Goal: Communication & Community: Participate in discussion

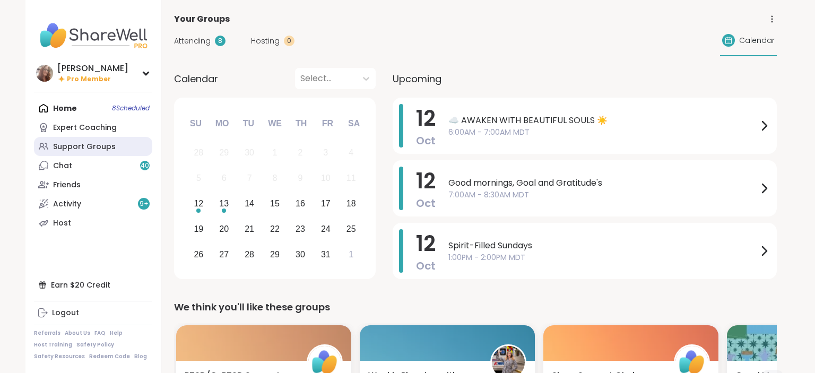
click at [92, 148] on div "Support Groups" at bounding box center [84, 147] width 63 height 11
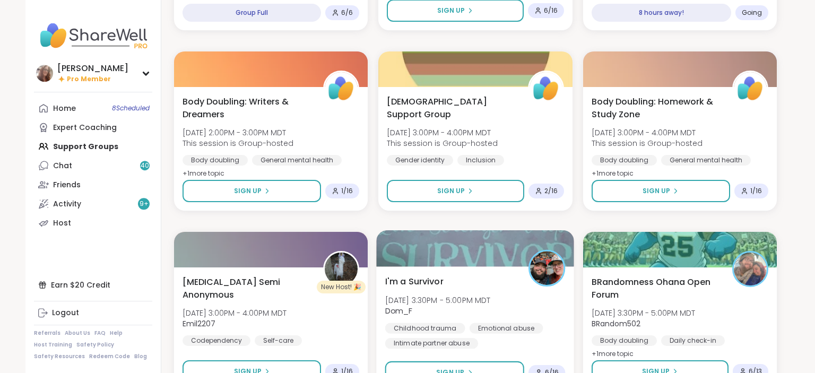
scroll to position [1950, 0]
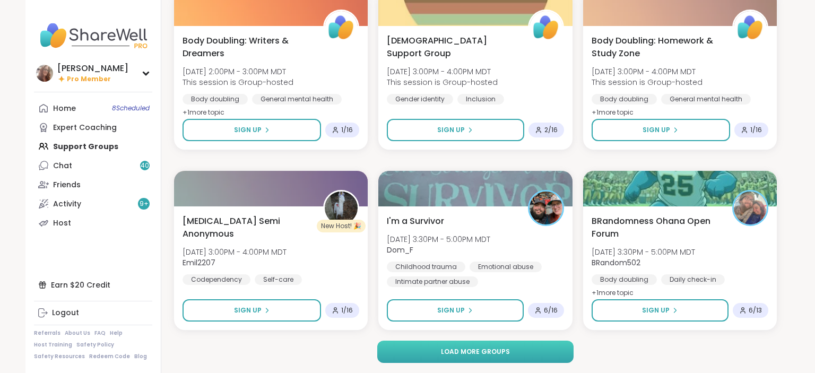
click at [447, 354] on span "Load more groups" at bounding box center [475, 352] width 69 height 10
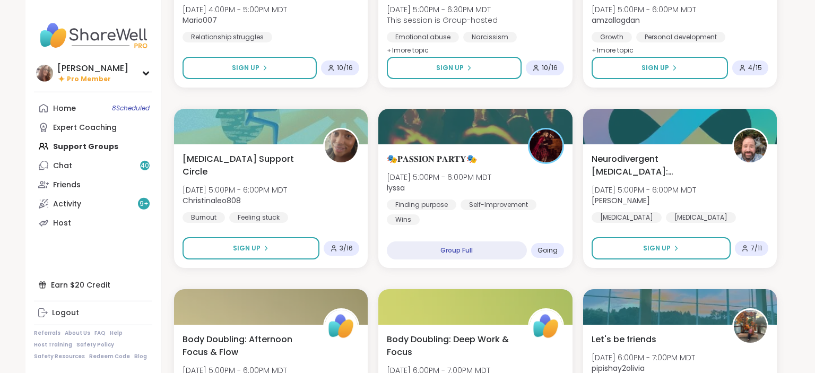
scroll to position [2566, 0]
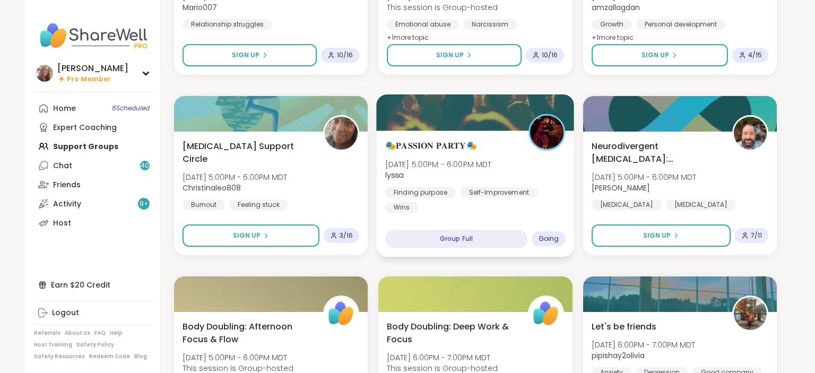
click at [537, 196] on div "Finding purpose [MEDICAL_DATA] Wins" at bounding box center [475, 200] width 180 height 26
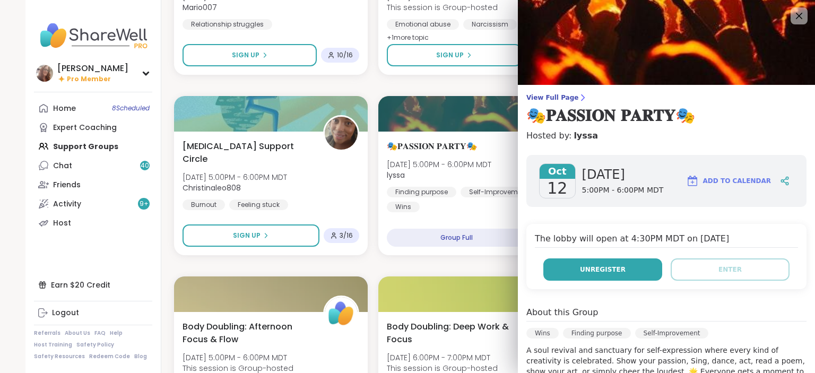
click at [595, 268] on span "Unregister" at bounding box center [603, 270] width 46 height 10
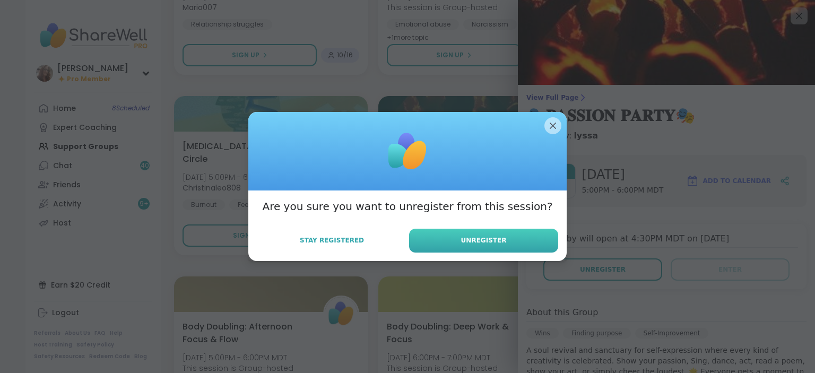
click at [507, 230] on button "Unregister" at bounding box center [483, 241] width 149 height 24
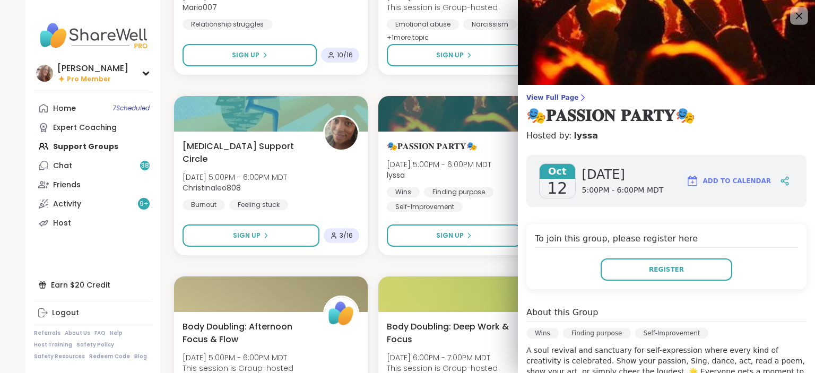
click at [801, 13] on icon at bounding box center [798, 15] width 13 height 13
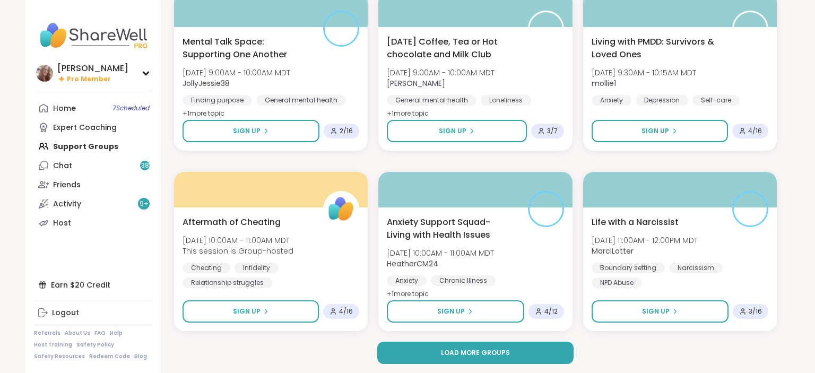
scroll to position [4115, 0]
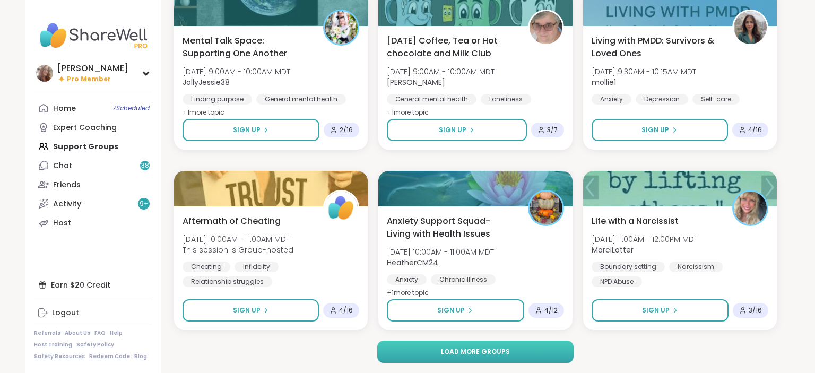
click at [514, 342] on button "Load more groups" at bounding box center [475, 352] width 197 height 22
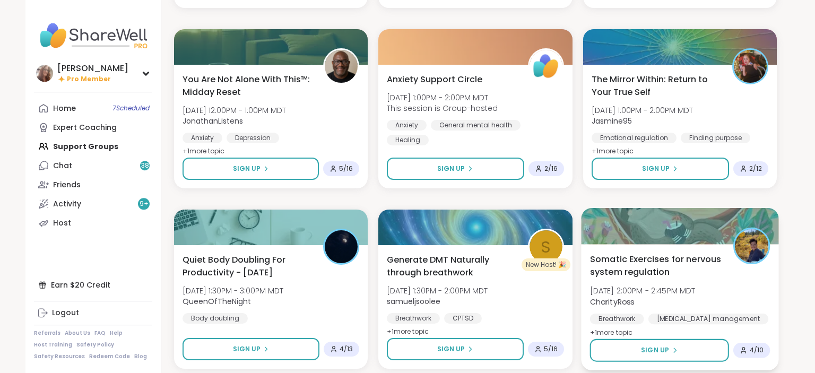
scroll to position [4619, 0]
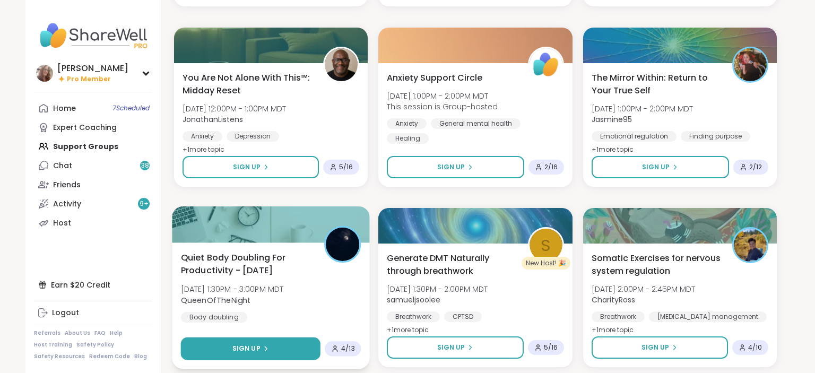
click at [304, 349] on button "Sign Up" at bounding box center [251, 348] width 140 height 23
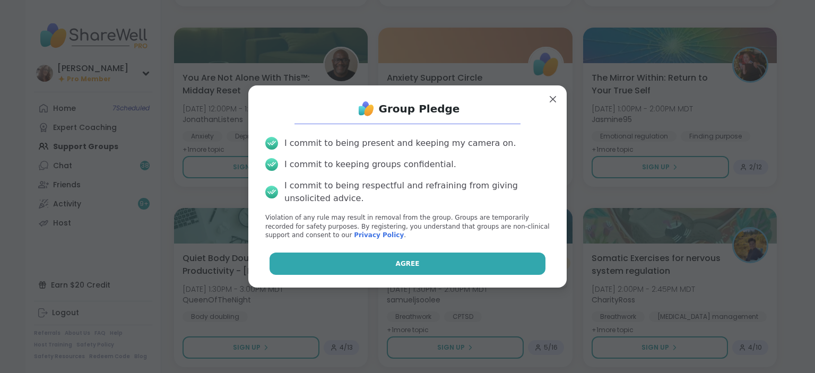
click at [370, 268] on button "Agree" at bounding box center [408, 264] width 276 height 22
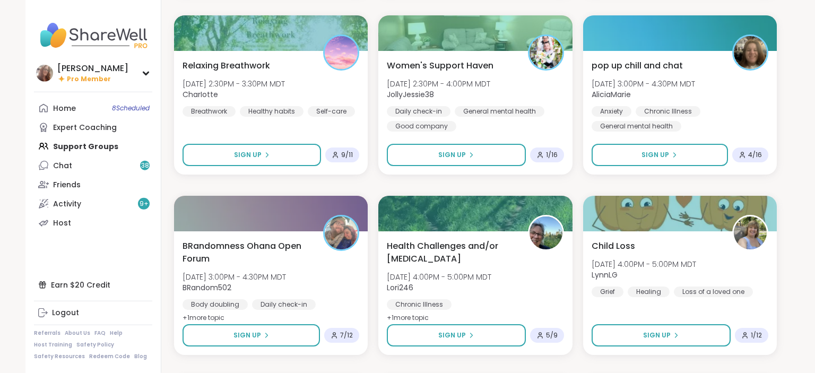
scroll to position [5011, 0]
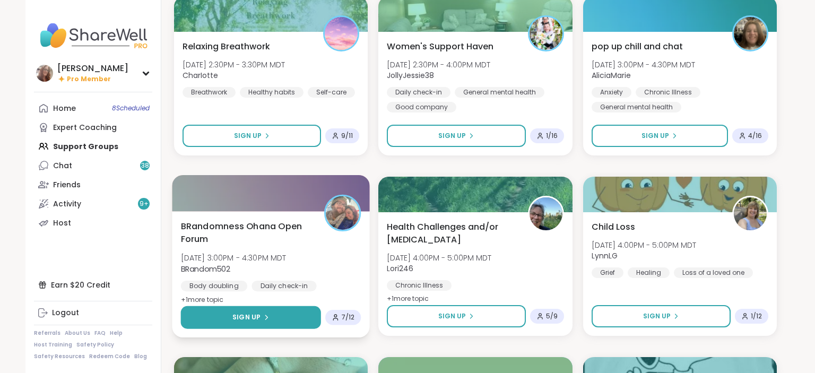
click at [313, 309] on button "Sign Up" at bounding box center [251, 317] width 141 height 23
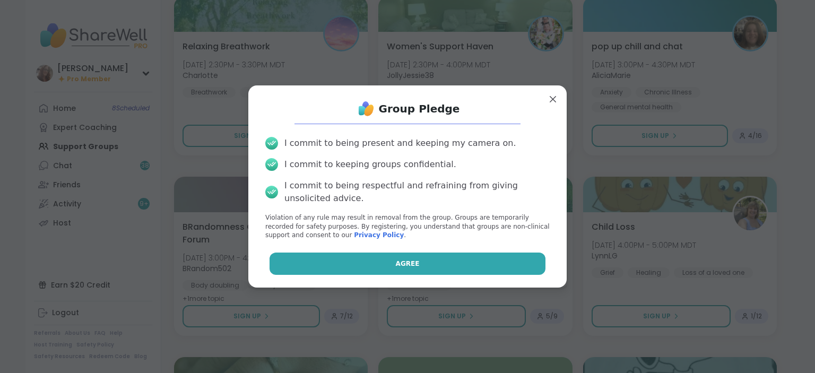
click at [356, 263] on button "Agree" at bounding box center [408, 264] width 276 height 22
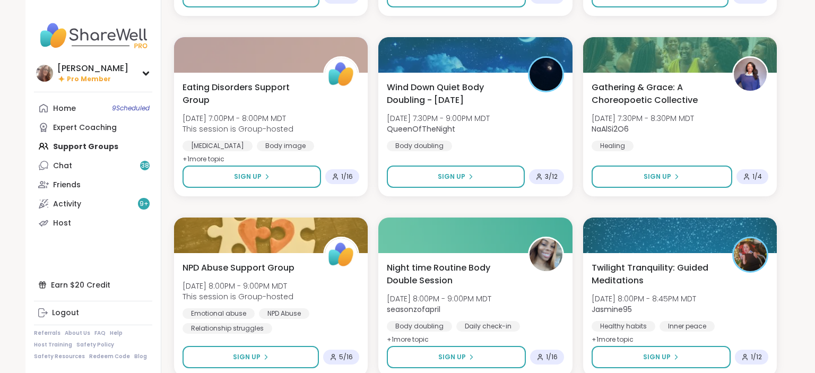
scroll to position [6076, 0]
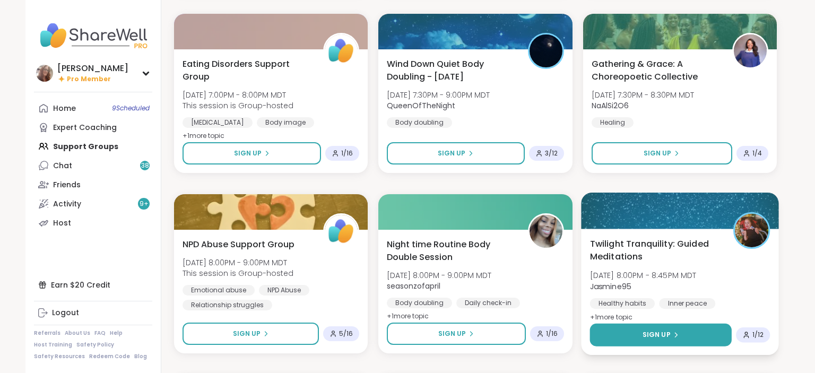
click at [688, 328] on button "Sign Up" at bounding box center [661, 335] width 142 height 23
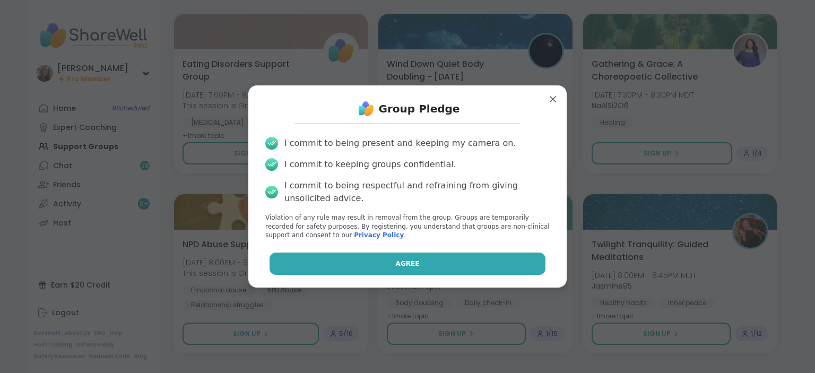
click at [492, 266] on button "Agree" at bounding box center [408, 264] width 276 height 22
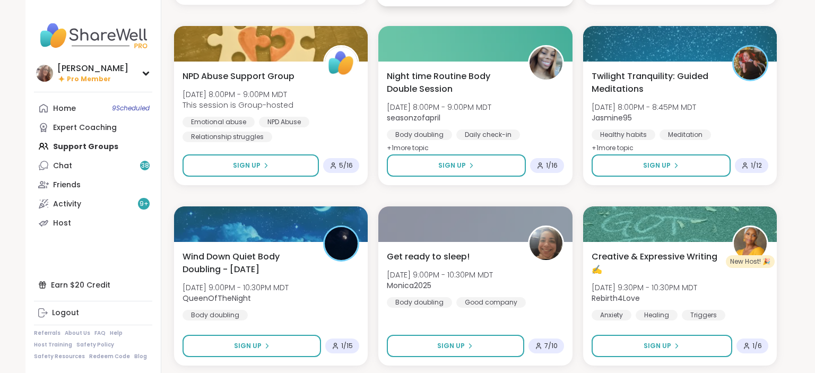
scroll to position [6280, 0]
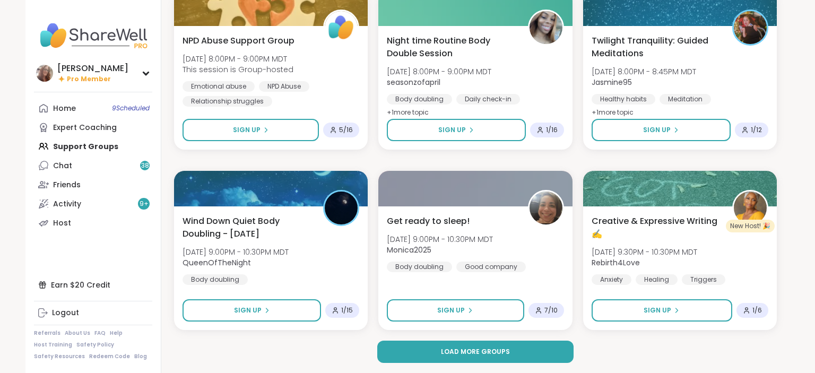
click at [689, 350] on div "Load more groups" at bounding box center [475, 352] width 603 height 22
click at [469, 351] on span "Load more groups" at bounding box center [475, 352] width 69 height 10
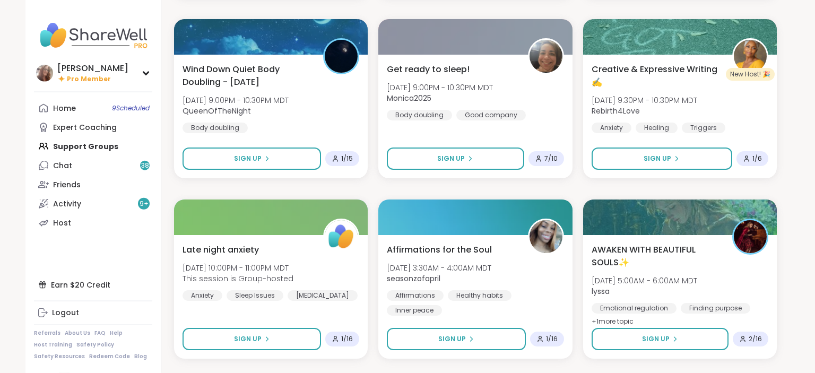
scroll to position [6448, 0]
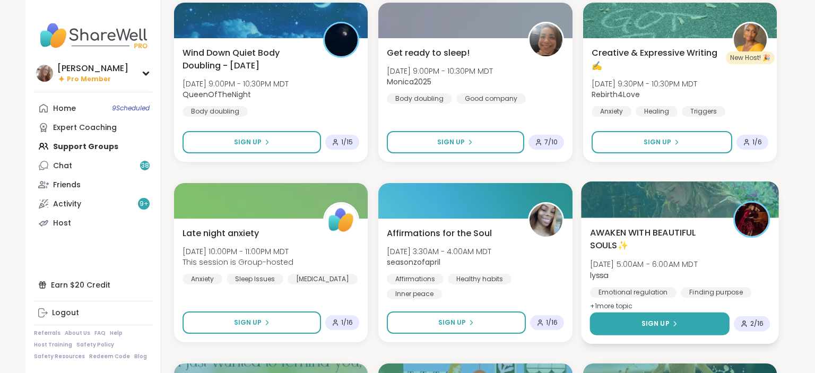
click at [665, 322] on span "Sign Up" at bounding box center [655, 324] width 28 height 10
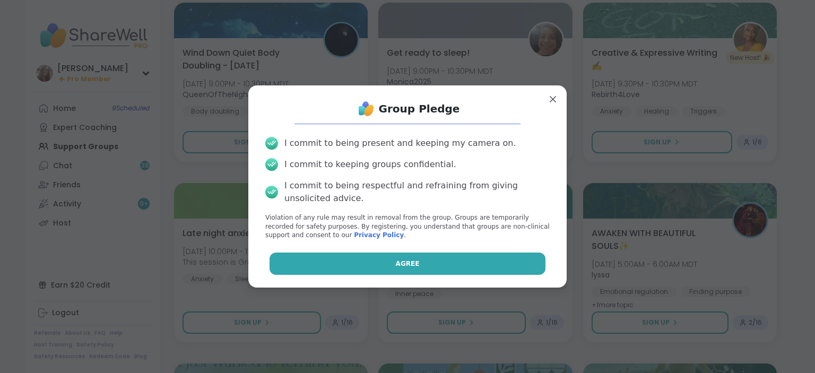
click at [443, 272] on button "Agree" at bounding box center [408, 264] width 276 height 22
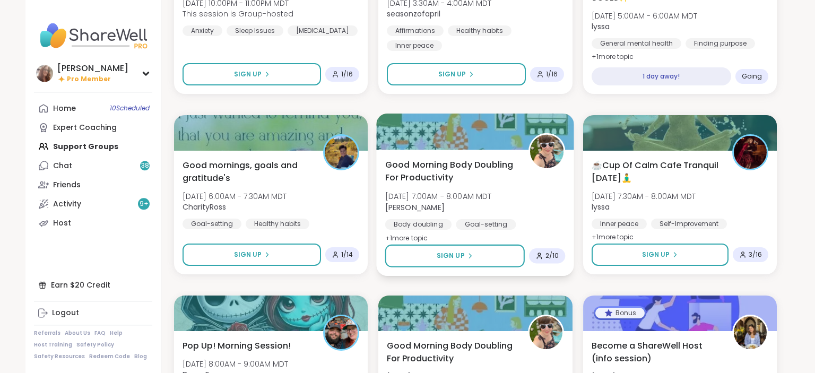
scroll to position [6728, 0]
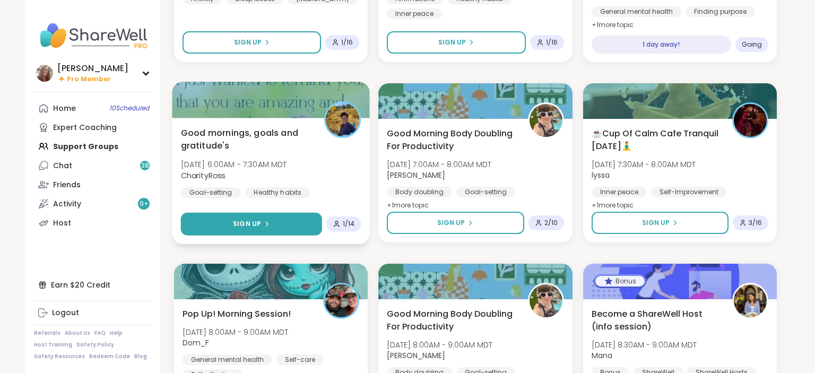
click at [296, 228] on button "Sign Up" at bounding box center [252, 224] width 142 height 23
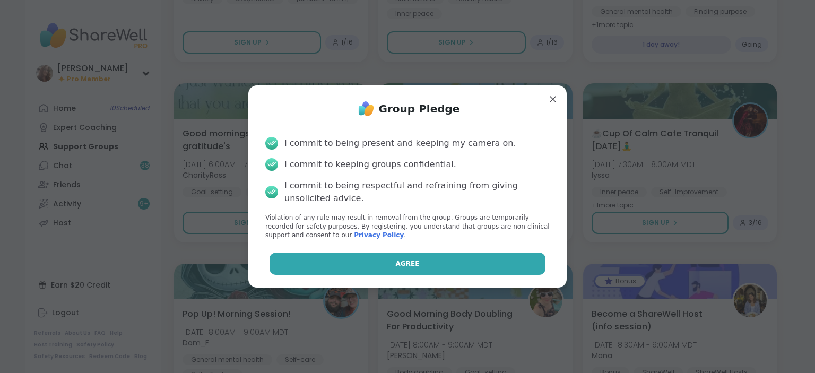
click at [351, 264] on button "Agree" at bounding box center [408, 264] width 276 height 22
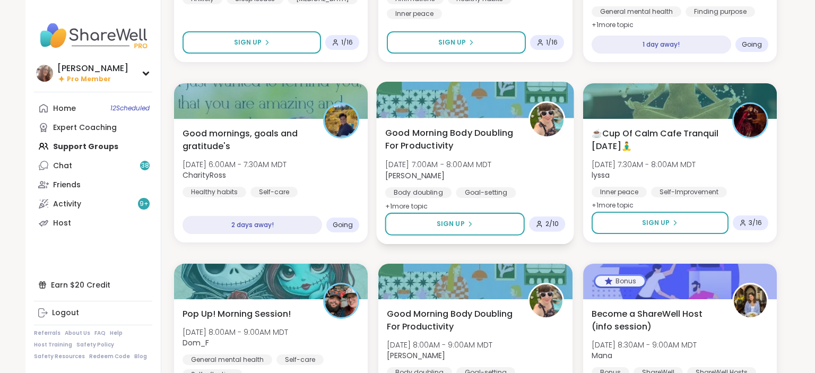
drag, startPoint x: 555, startPoint y: 83, endPoint x: 553, endPoint y: 93, distance: 10.7
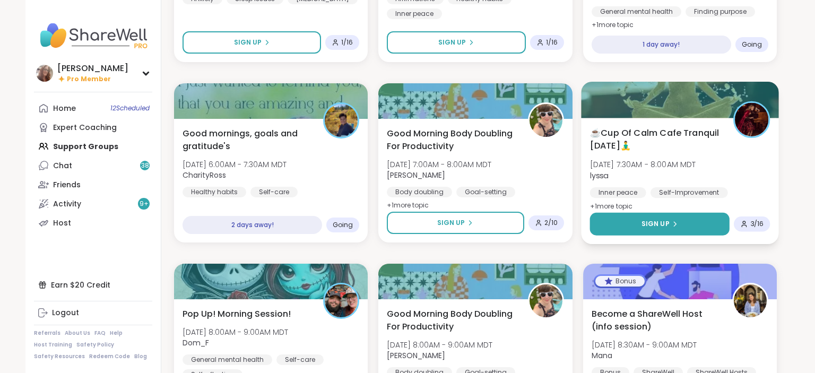
click at [672, 221] on icon at bounding box center [675, 224] width 6 height 6
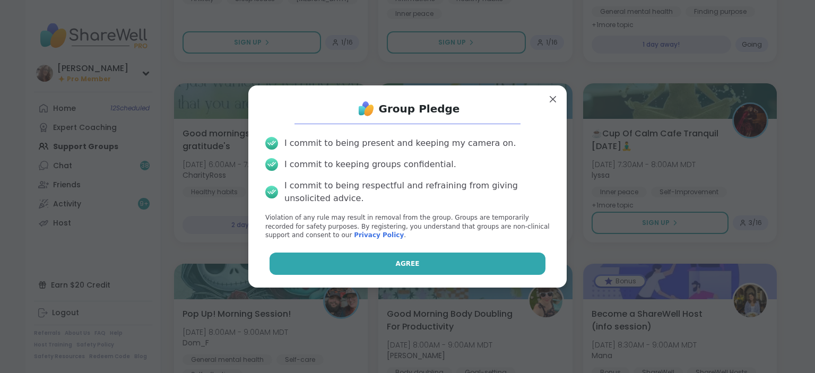
click at [511, 264] on button "Agree" at bounding box center [408, 264] width 276 height 22
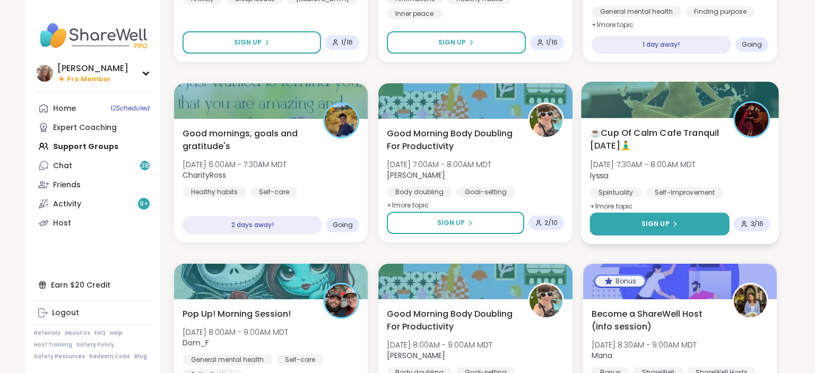
click at [670, 222] on div "Sign Up" at bounding box center [659, 224] width 37 height 10
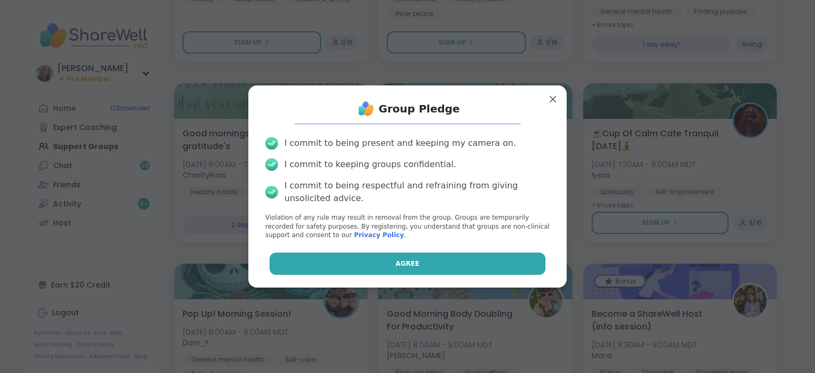
click at [466, 258] on button "Agree" at bounding box center [408, 264] width 276 height 22
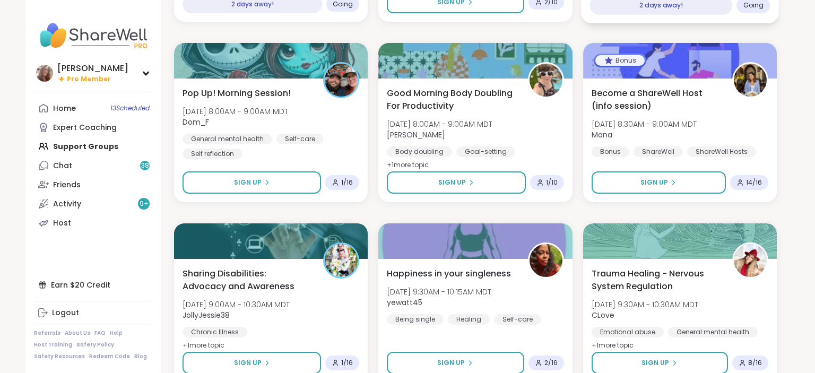
scroll to position [6952, 0]
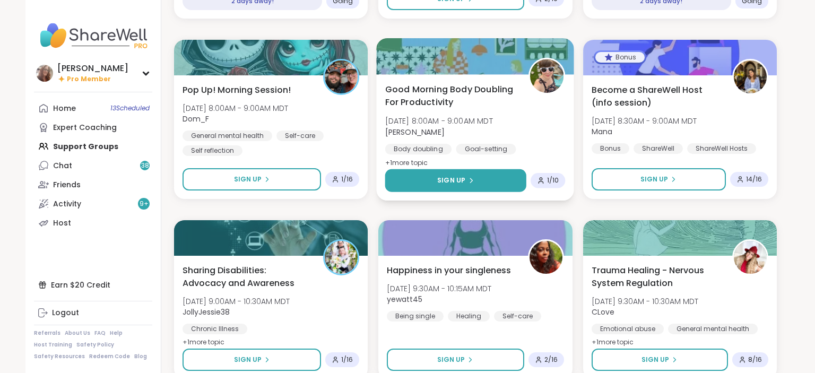
click at [499, 180] on button "Sign Up" at bounding box center [456, 180] width 142 height 23
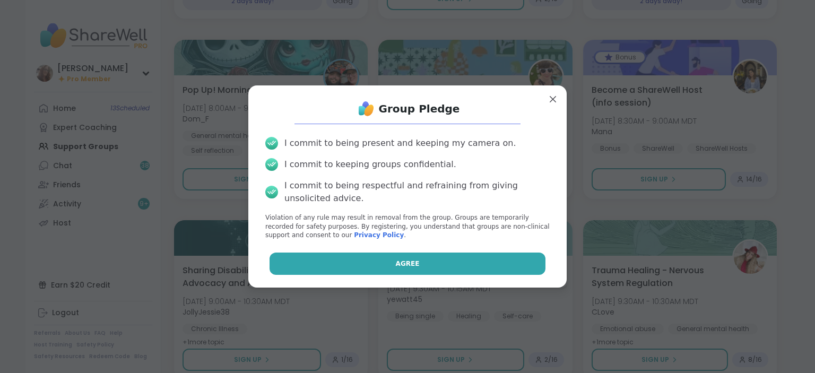
click at [421, 266] on button "Agree" at bounding box center [408, 264] width 276 height 22
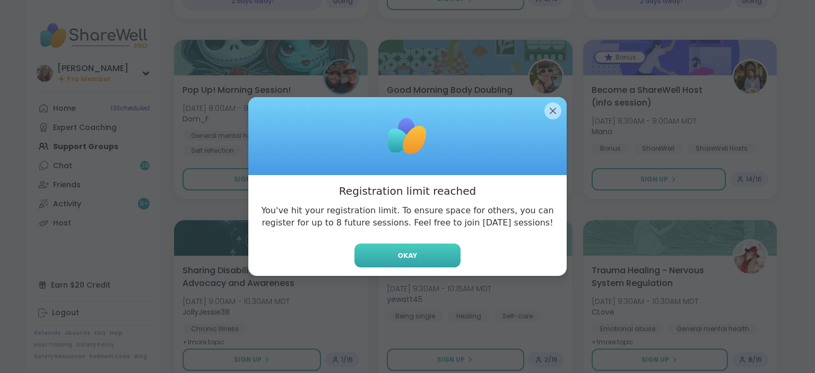
click at [441, 252] on button "Okay" at bounding box center [407, 256] width 106 height 24
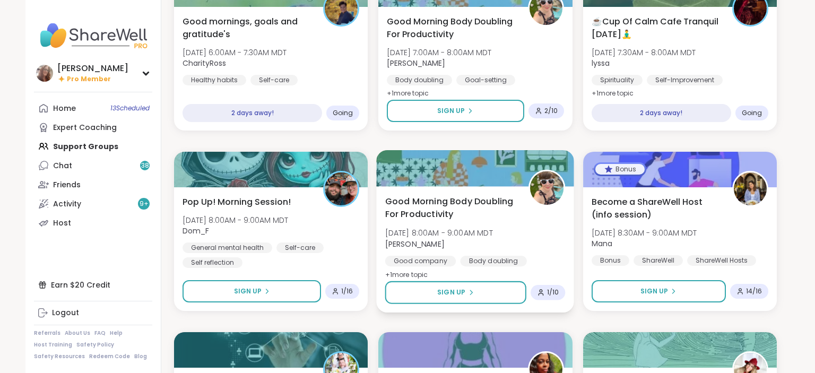
scroll to position [6784, 0]
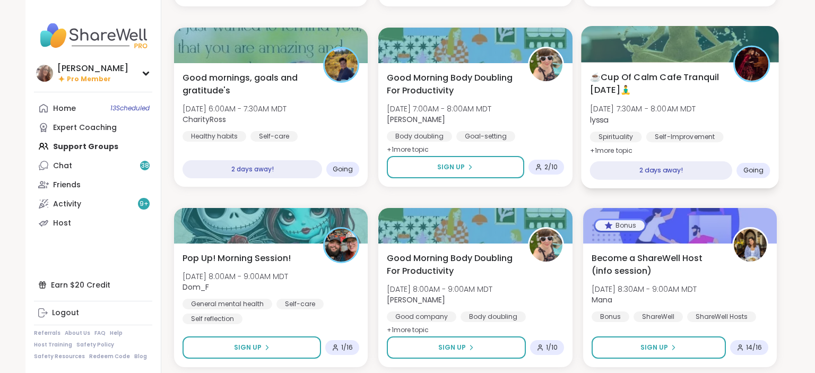
click at [704, 137] on div "Self-Improvement" at bounding box center [684, 137] width 77 height 11
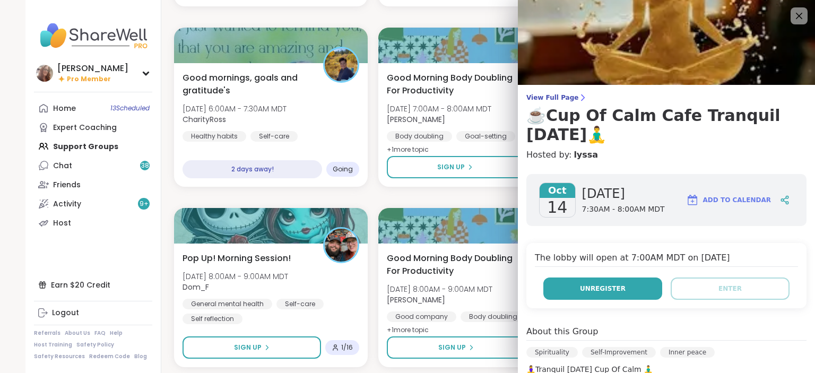
click at [636, 285] on button "Unregister" at bounding box center [602, 289] width 119 height 22
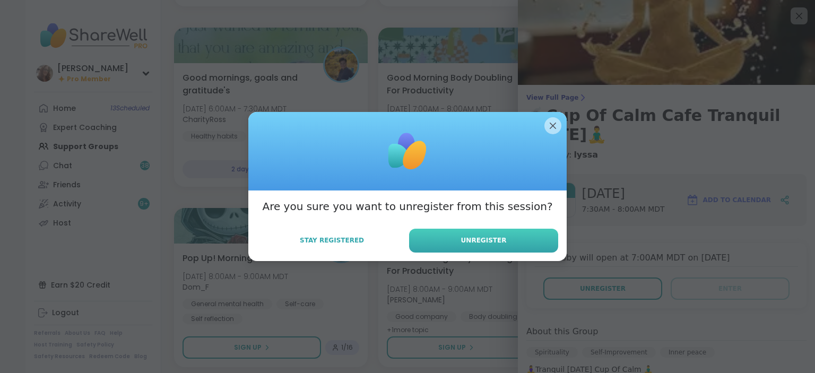
click at [539, 239] on button "Unregister" at bounding box center [483, 241] width 149 height 24
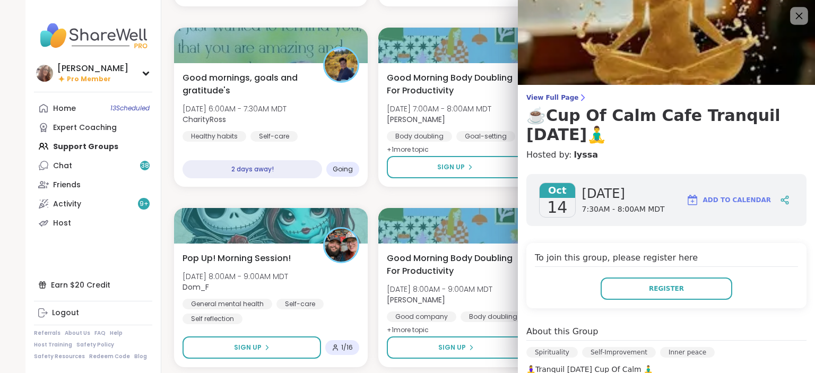
click at [799, 17] on icon at bounding box center [798, 15] width 13 height 13
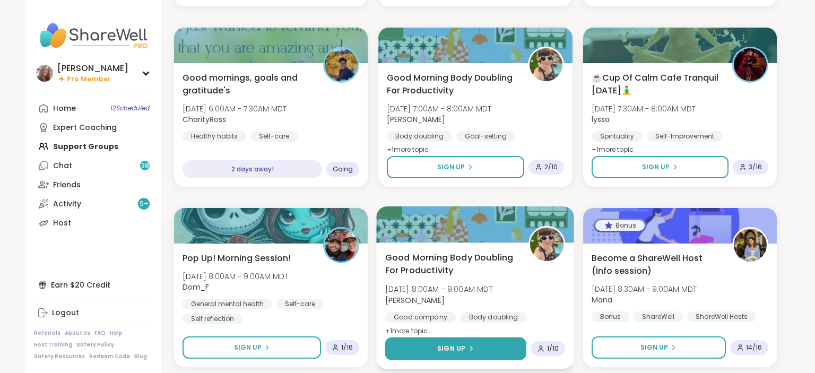
click at [496, 345] on button "Sign Up" at bounding box center [456, 348] width 142 height 23
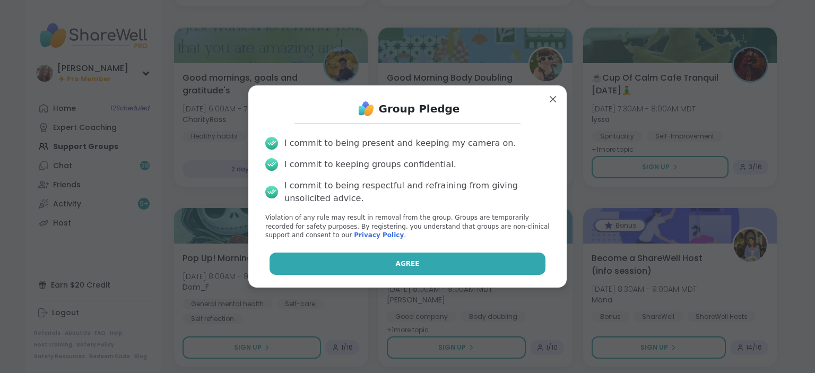
click at [500, 263] on button "Agree" at bounding box center [408, 264] width 276 height 22
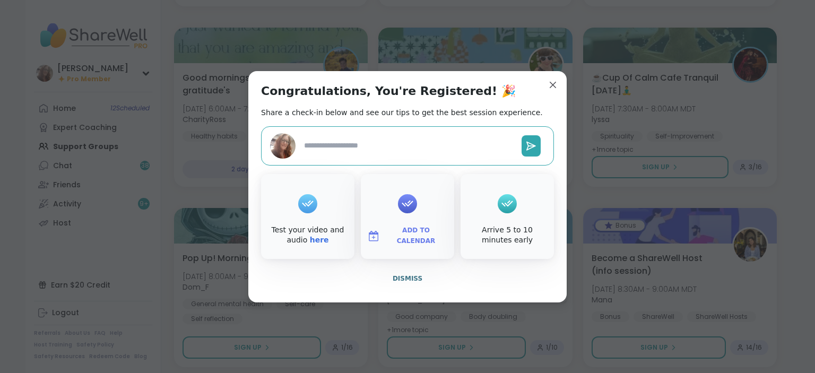
type textarea "*"
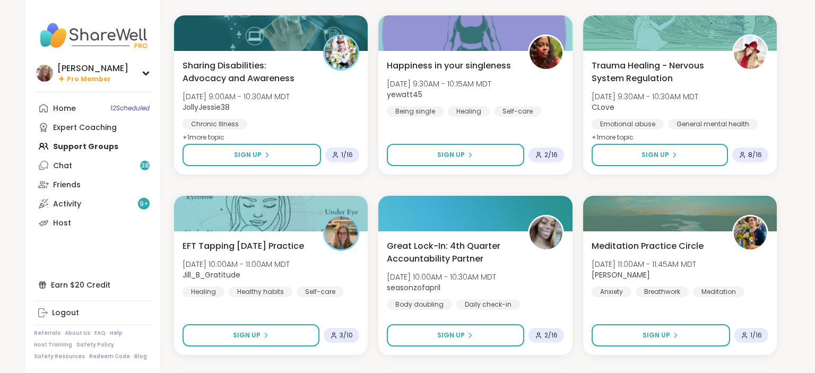
scroll to position [7176, 0]
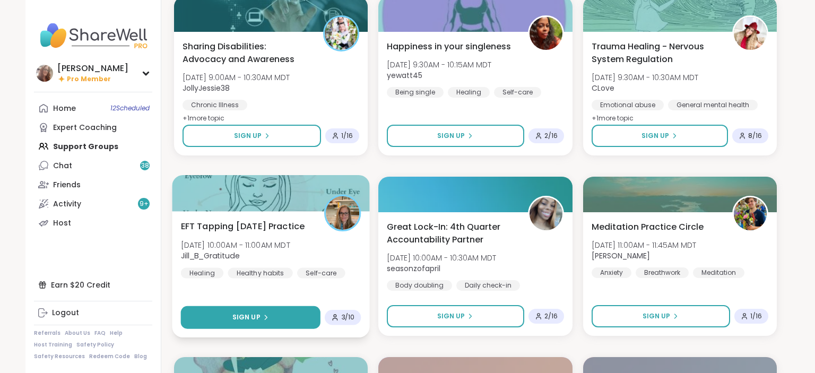
click at [275, 312] on button "Sign Up" at bounding box center [251, 317] width 140 height 23
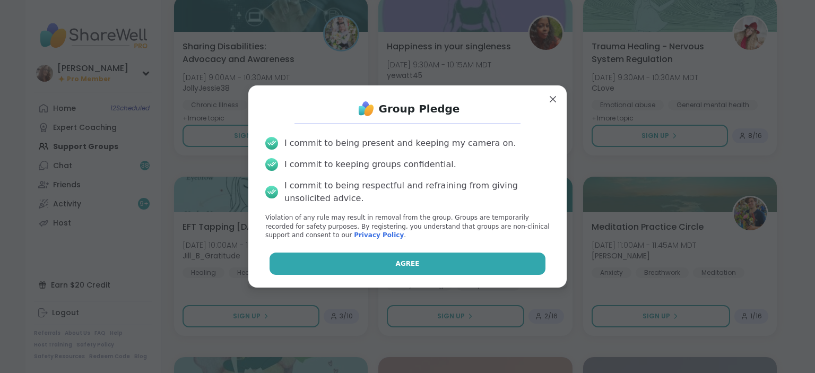
click at [326, 264] on button "Agree" at bounding box center [408, 264] width 276 height 22
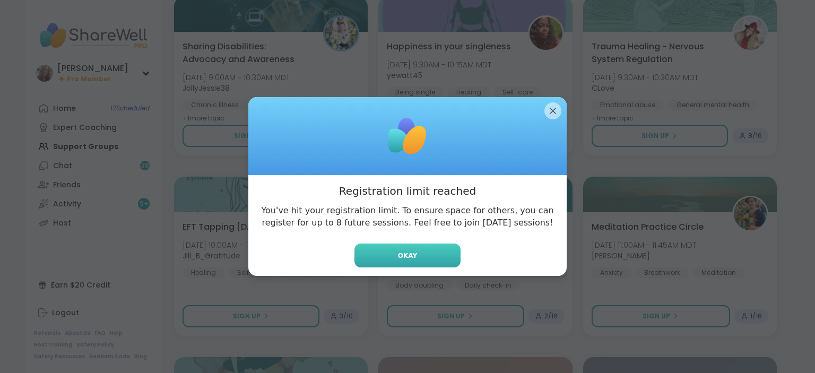
click at [408, 257] on span "Okay" at bounding box center [407, 256] width 19 height 10
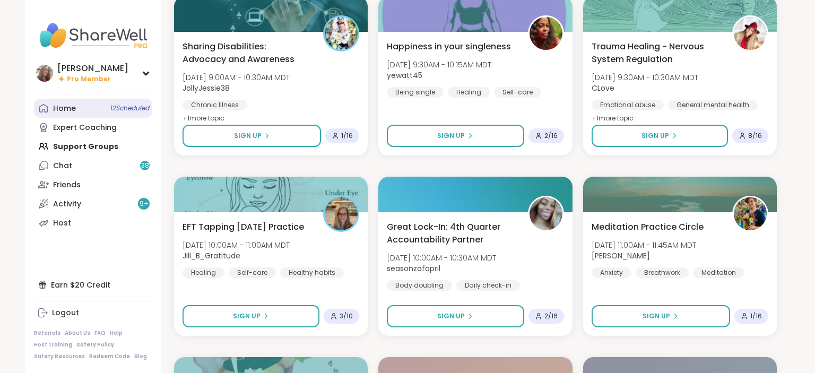
click at [74, 109] on div "Home 12 Scheduled" at bounding box center [64, 108] width 23 height 11
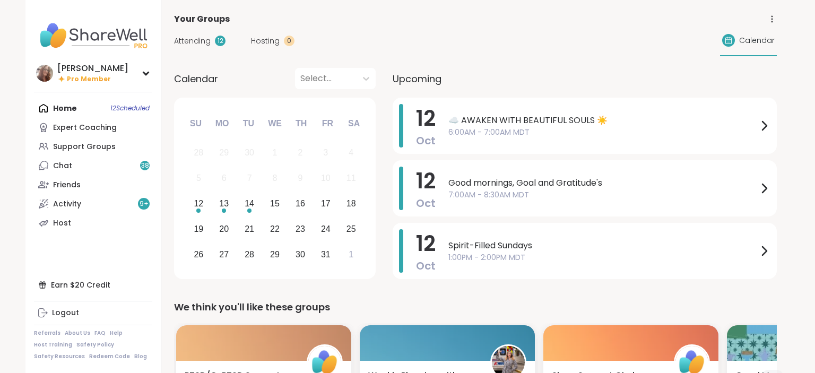
click at [200, 42] on span "Attending" at bounding box center [192, 41] width 37 height 11
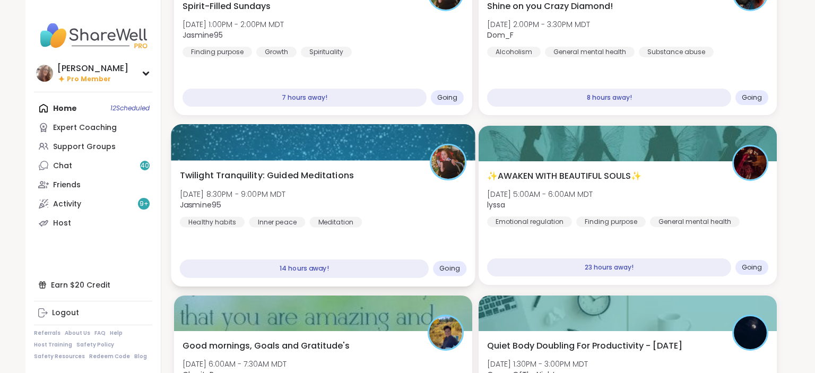
scroll to position [224, 0]
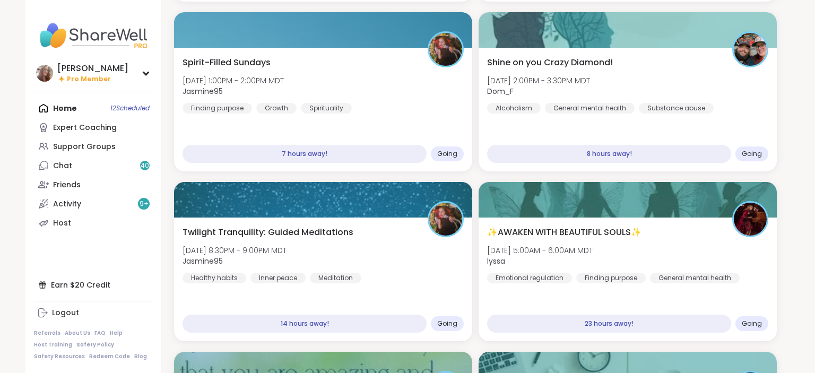
click at [98, 106] on div "Home 12 Scheduled Expert Coaching Support Groups Chat 40 Friends Activity 9 + H…" at bounding box center [93, 166] width 118 height 134
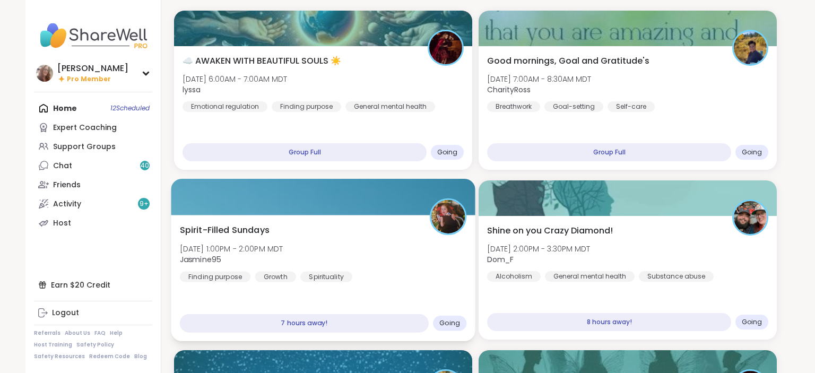
scroll to position [0, 0]
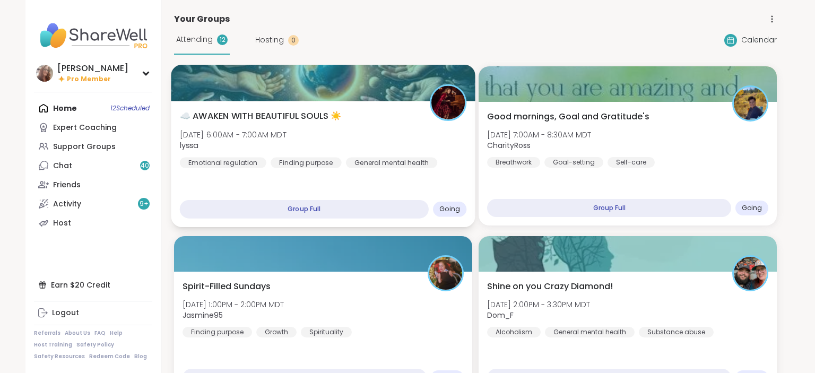
click at [391, 123] on div "☁️ AWAKEN WITH BEAUTIFUL SOULS ☀️ [DATE] 6:00AM - 7:00AM MDT lyssa Emotional re…" at bounding box center [323, 139] width 287 height 58
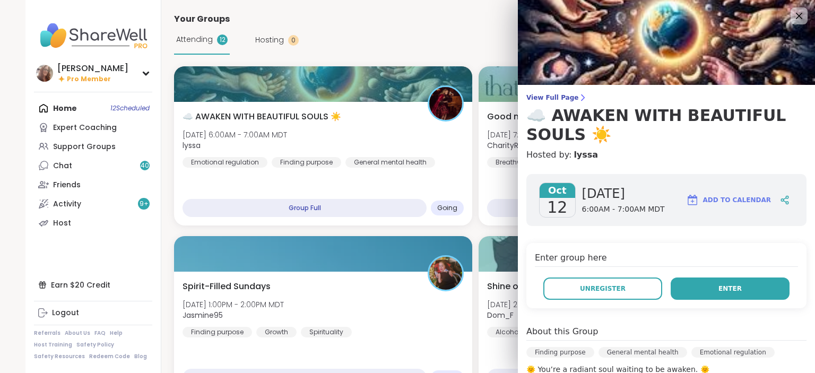
click at [744, 285] on button "Enter" at bounding box center [730, 289] width 119 height 22
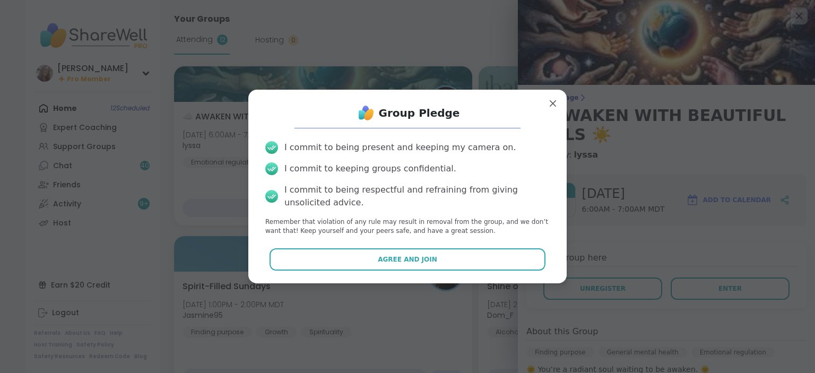
click at [475, 256] on button "Agree and Join" at bounding box center [408, 259] width 276 height 22
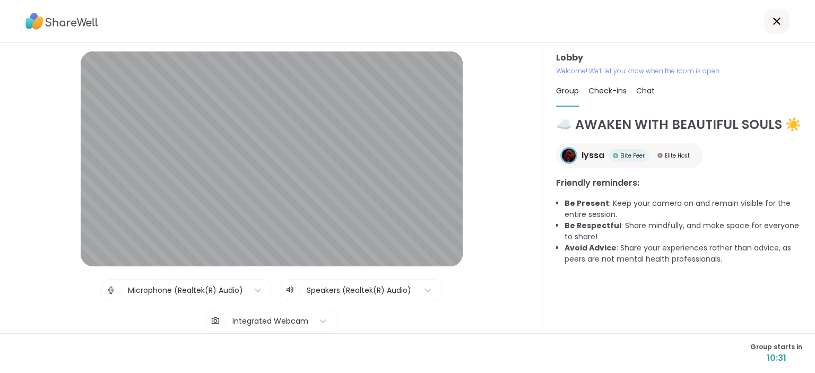
click at [647, 87] on span "Chat" at bounding box center [645, 90] width 19 height 11
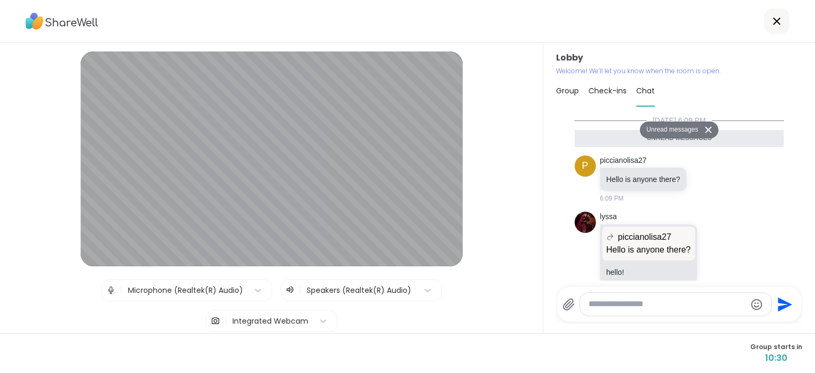
scroll to position [636, 0]
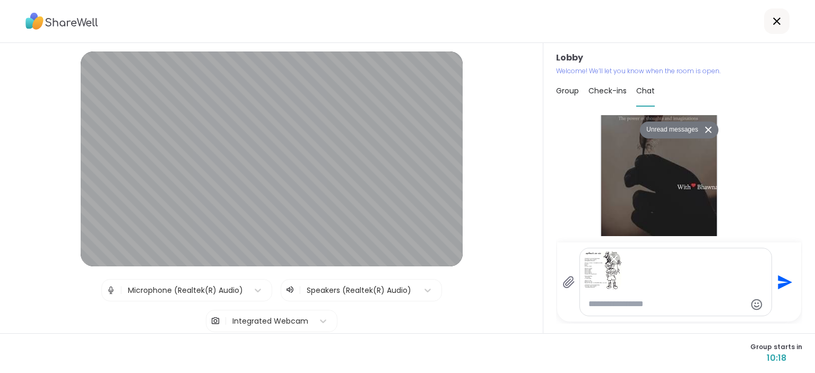
click at [786, 278] on icon "Send" at bounding box center [783, 282] width 17 height 17
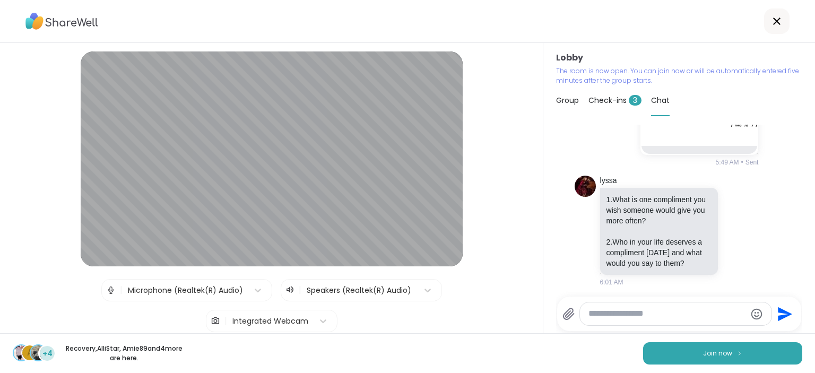
scroll to position [1082, 0]
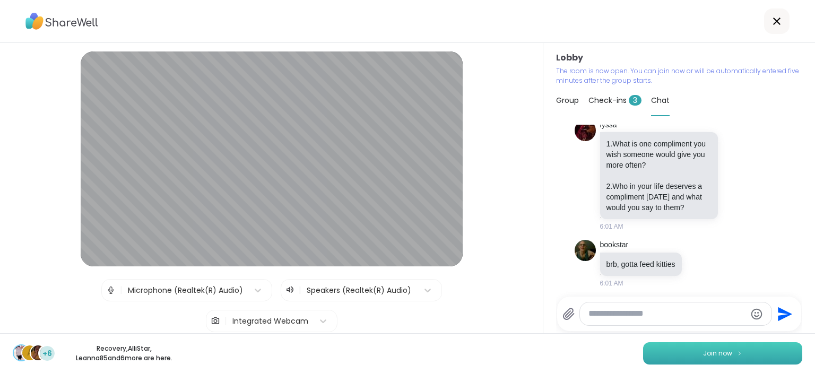
click at [742, 347] on button "Join now" at bounding box center [722, 353] width 159 height 22
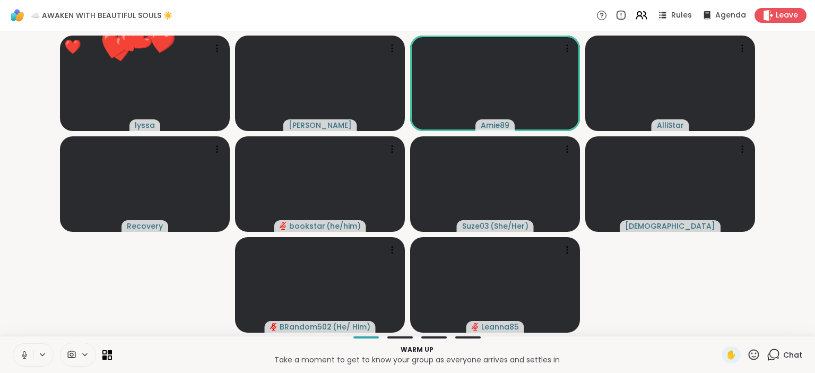
click at [785, 350] on span "Chat" at bounding box center [792, 355] width 19 height 11
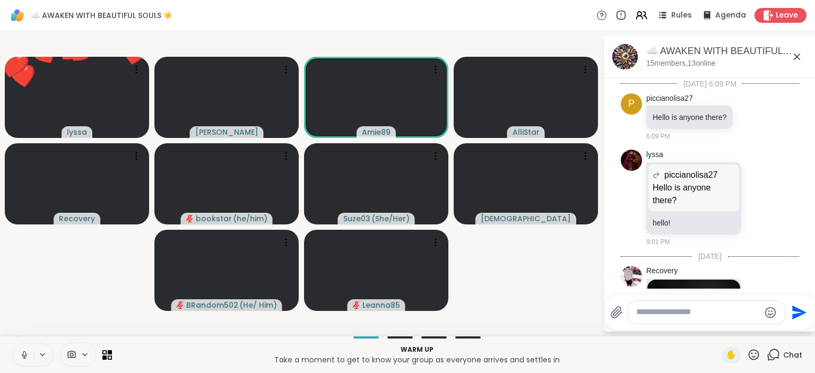
scroll to position [1071, 0]
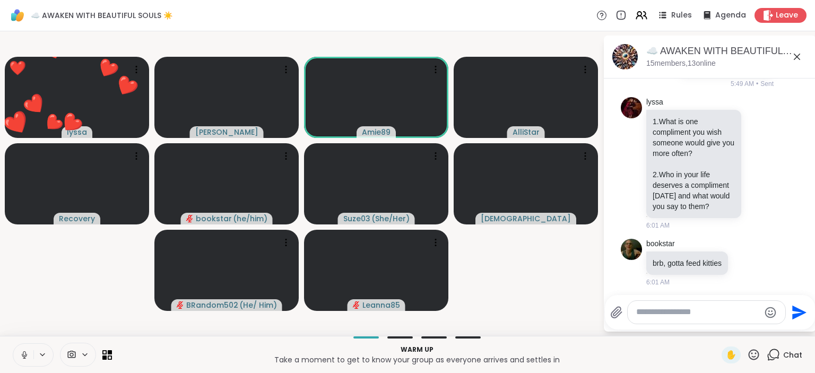
click at [717, 313] on textarea "Type your message" at bounding box center [698, 312] width 124 height 11
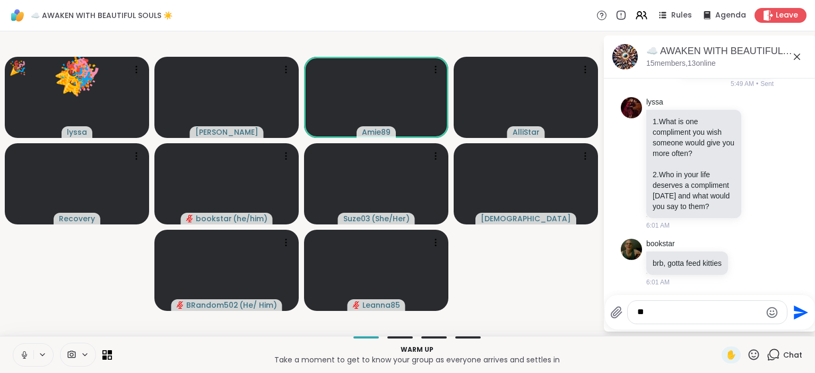
type textarea "***"
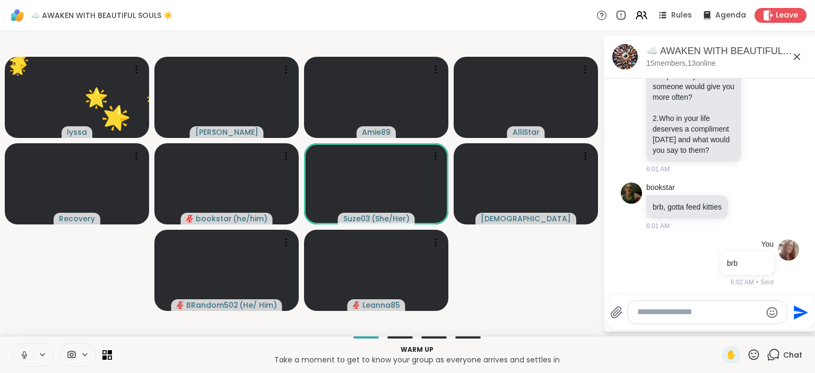
click at [27, 358] on icon at bounding box center [25, 355] width 10 height 10
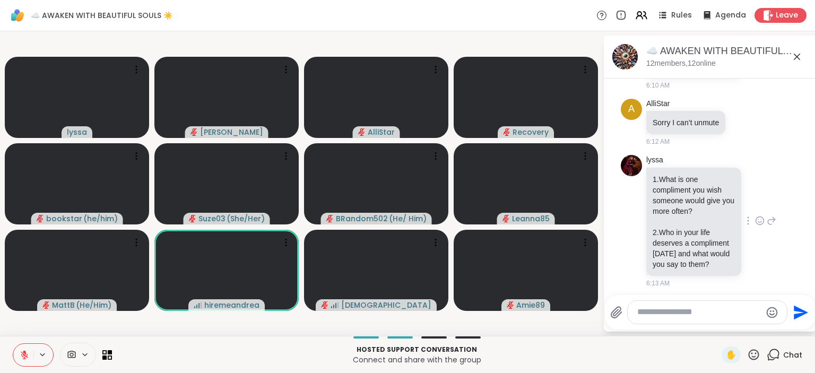
scroll to position [1462, 0]
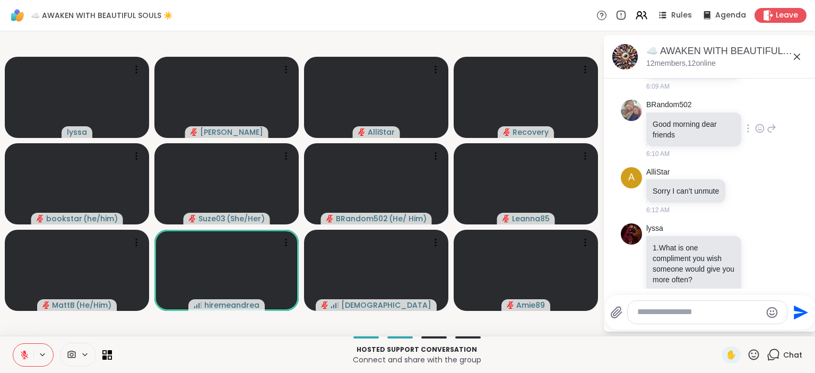
click at [761, 126] on icon at bounding box center [760, 128] width 10 height 11
click at [672, 109] on div "Select Reaction: Heart" at bounding box center [676, 112] width 10 height 10
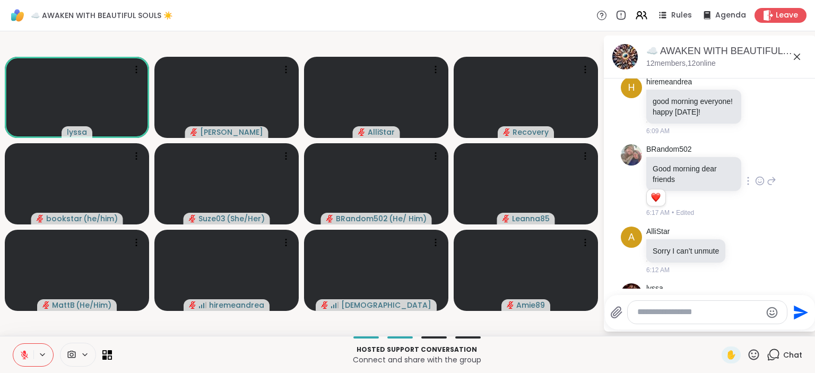
scroll to position [1393, 0]
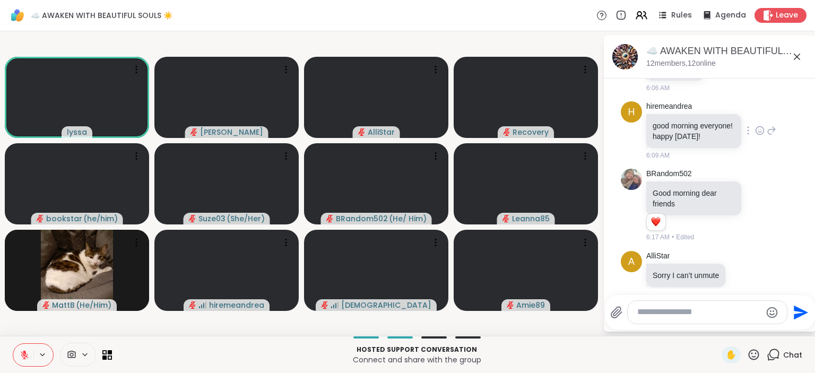
click at [758, 126] on icon at bounding box center [760, 130] width 10 height 11
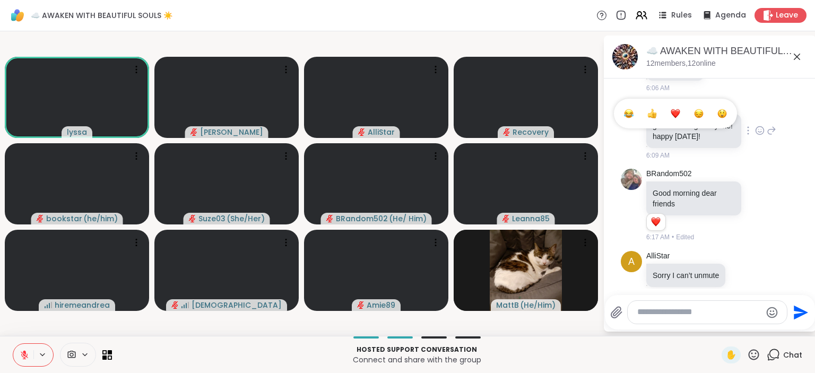
click at [674, 109] on div "Select Reaction: Heart" at bounding box center [676, 114] width 10 height 10
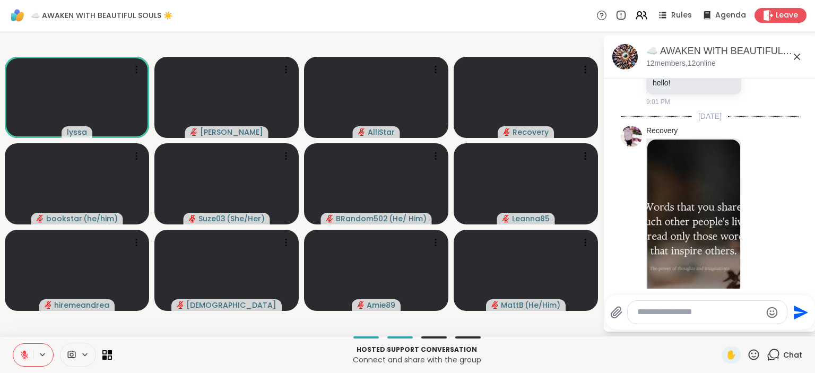
scroll to position [117, 0]
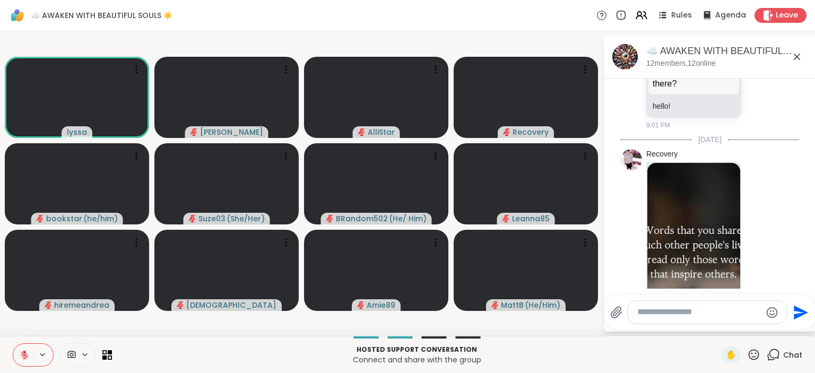
click at [25, 353] on icon at bounding box center [24, 352] width 3 height 4
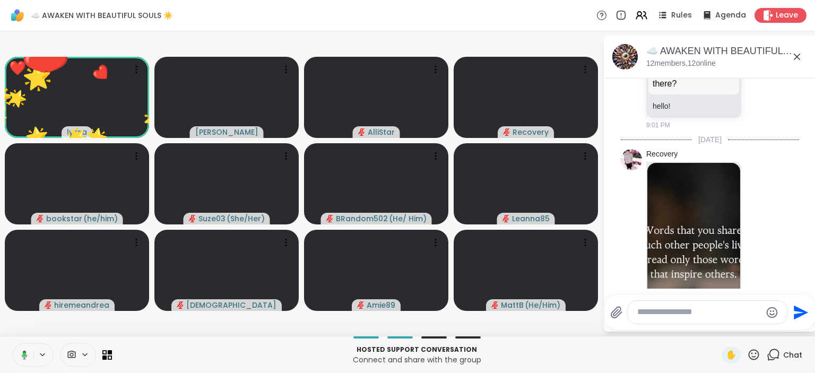
click at [25, 348] on button at bounding box center [23, 355] width 22 height 22
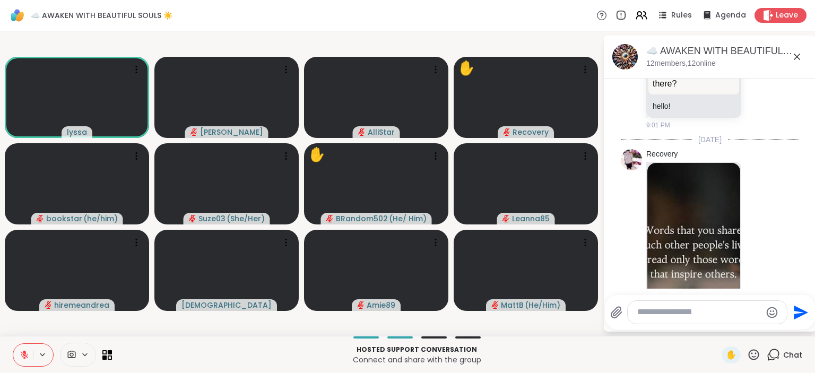
click at [651, 314] on textarea "Type your message" at bounding box center [699, 312] width 124 height 11
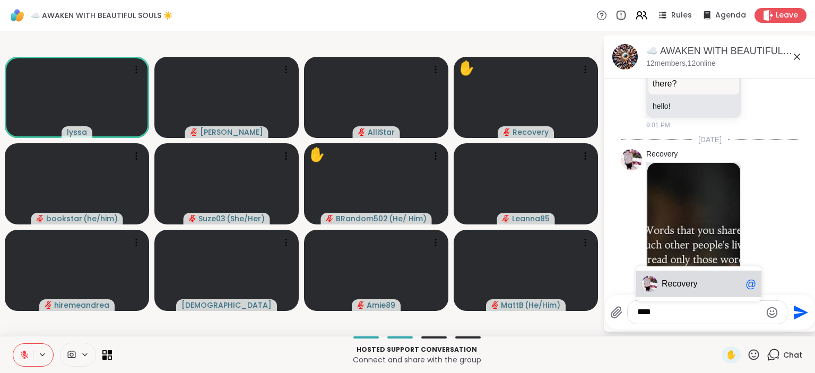
click at [712, 281] on span "Rec overy" at bounding box center [702, 284] width 80 height 11
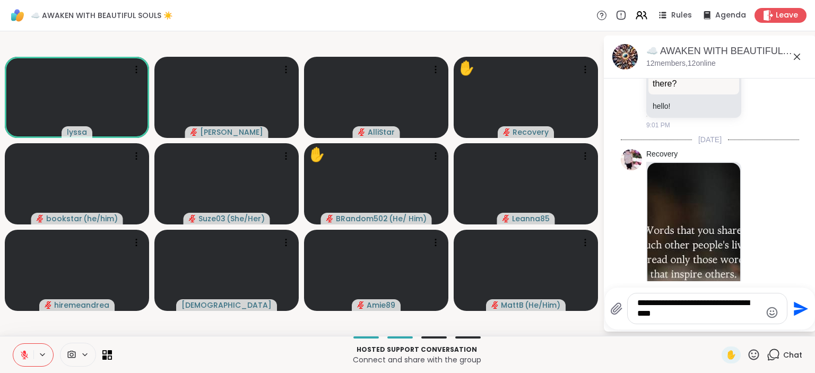
type textarea "**********"
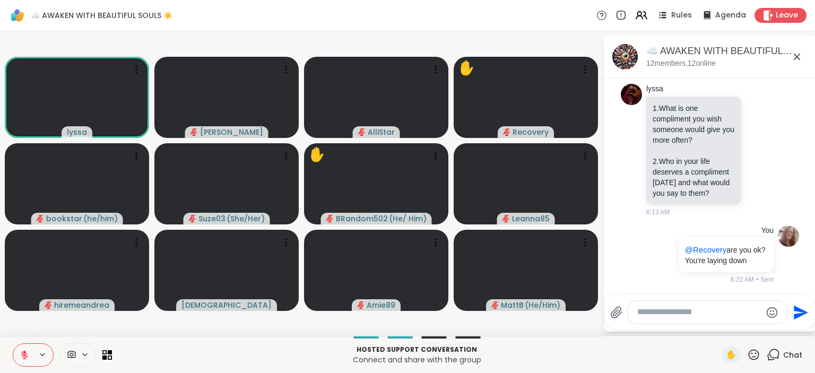
scroll to position [1628, 0]
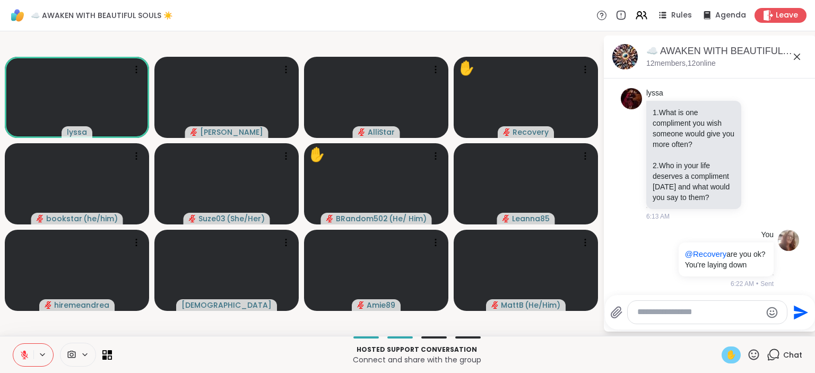
click at [729, 356] on span "✋" at bounding box center [731, 355] width 11 height 13
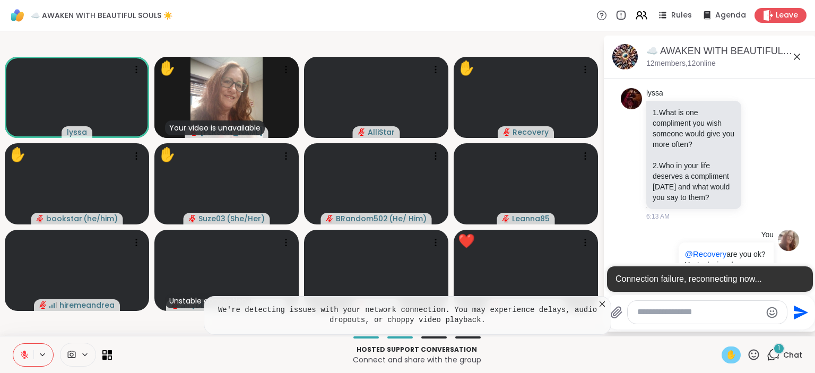
scroll to position [1736, 0]
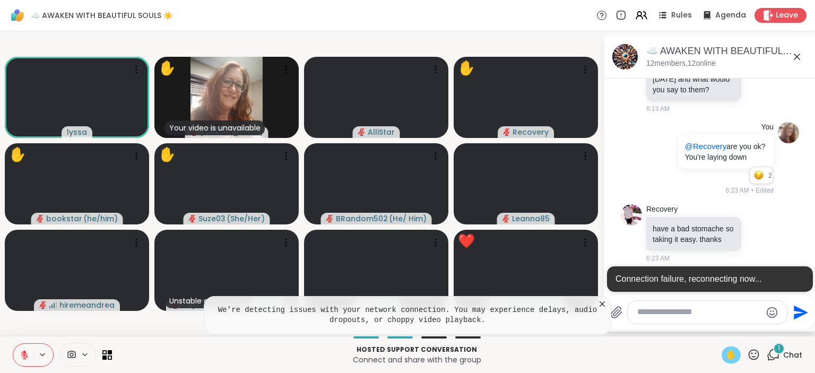
click at [756, 352] on icon at bounding box center [753, 354] width 13 height 13
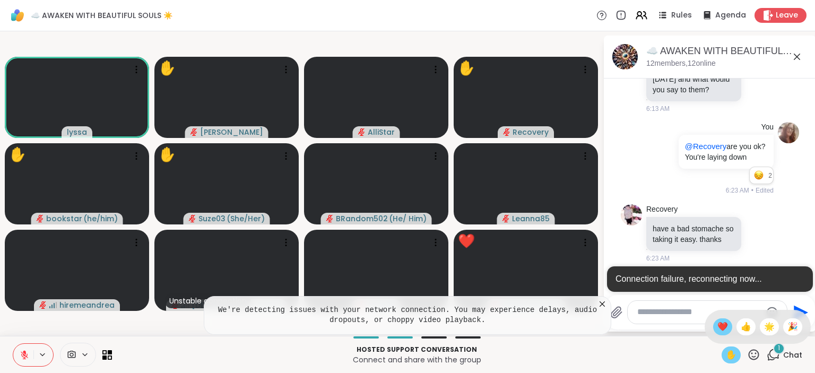
click at [723, 327] on span "❤️" at bounding box center [722, 327] width 11 height 13
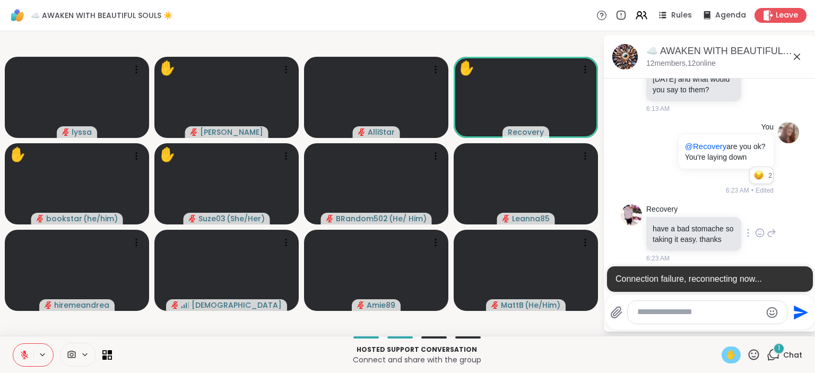
click at [761, 228] on icon at bounding box center [760, 233] width 10 height 11
click at [682, 215] on button "Select Reaction: Heart" at bounding box center [675, 215] width 21 height 21
click at [697, 206] on div "Recovery" at bounding box center [694, 209] width 97 height 11
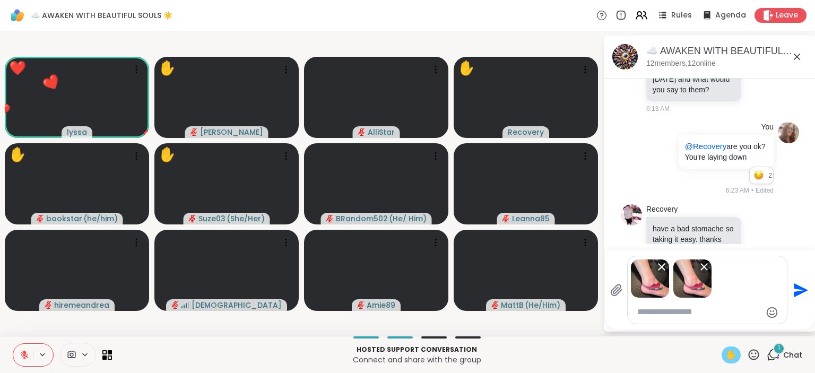
click at [707, 268] on icon "Remove attachment" at bounding box center [704, 267] width 13 height 13
click at [655, 279] on img at bounding box center [650, 278] width 38 height 38
click at [652, 277] on img at bounding box center [650, 278] width 38 height 38
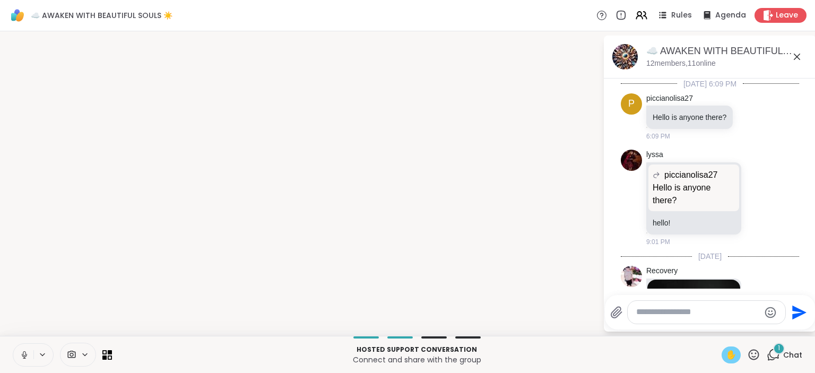
scroll to position [1967, 0]
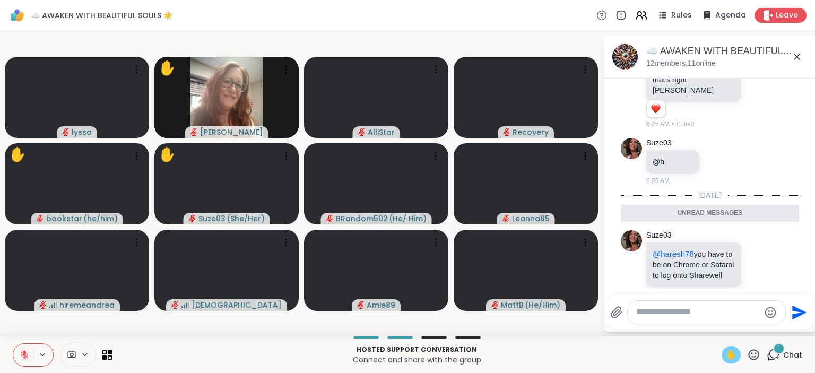
click at [27, 351] on icon at bounding box center [25, 355] width 10 height 10
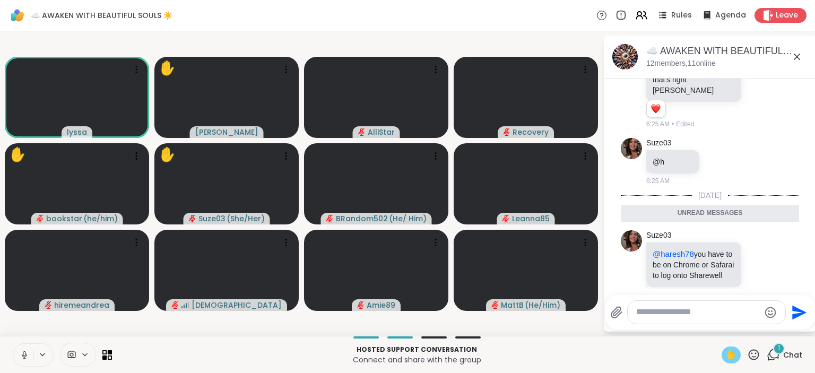
click at [22, 351] on icon at bounding box center [25, 355] width 10 height 10
click at [735, 358] on span "✋" at bounding box center [731, 355] width 11 height 13
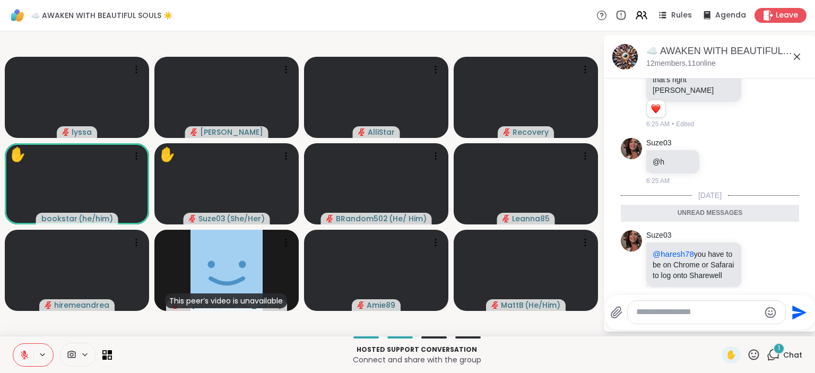
click at [660, 315] on textarea "Type your message" at bounding box center [698, 312] width 124 height 11
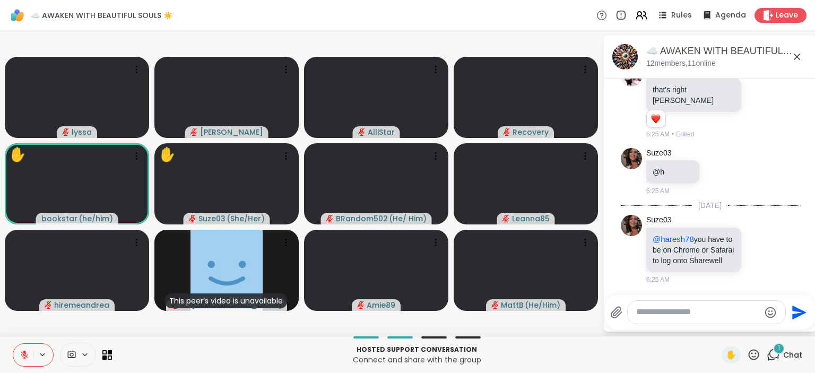
scroll to position [1942, 0]
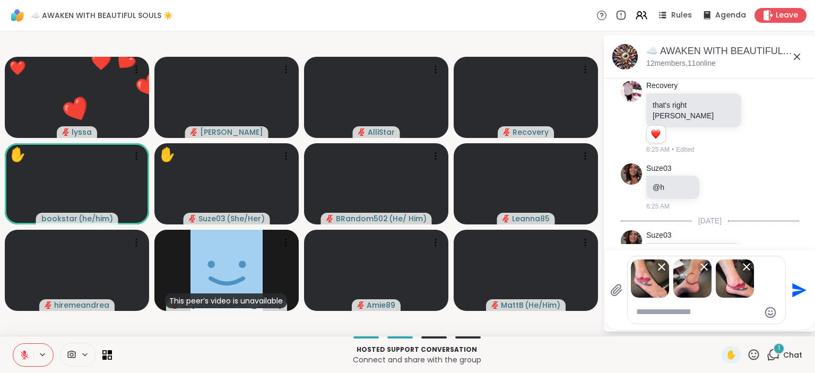
click at [795, 287] on icon "Send" at bounding box center [799, 290] width 14 height 14
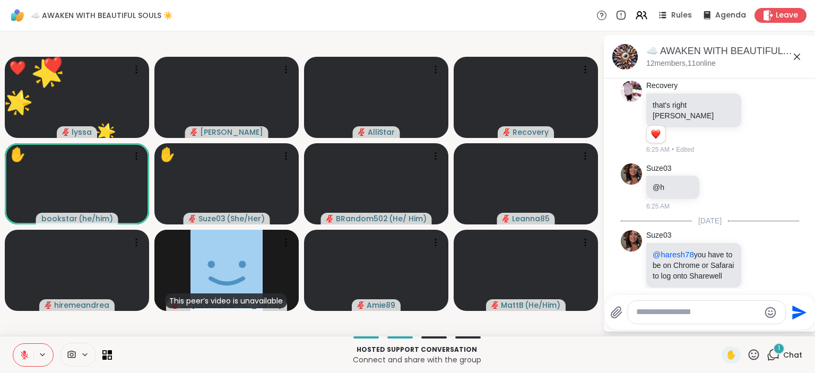
click at [787, 352] on span "Chat" at bounding box center [792, 355] width 19 height 11
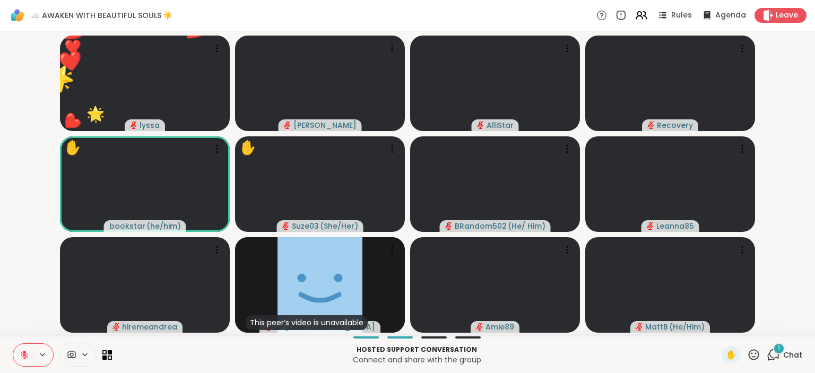
click at [786, 350] on span "Chat" at bounding box center [792, 355] width 19 height 11
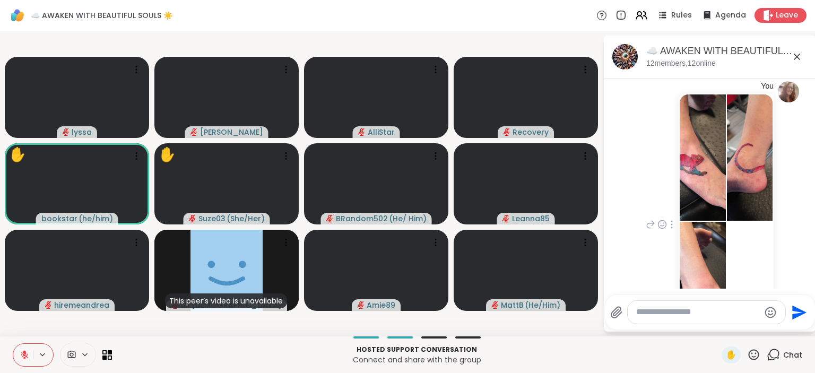
scroll to position [2089, 0]
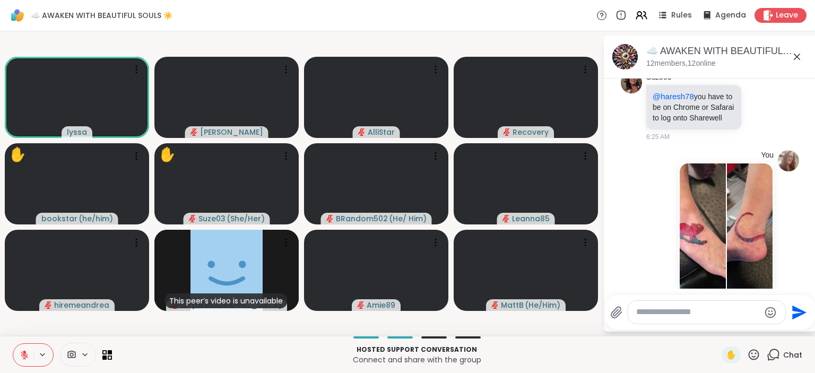
click at [752, 223] on img at bounding box center [750, 226] width 47 height 126
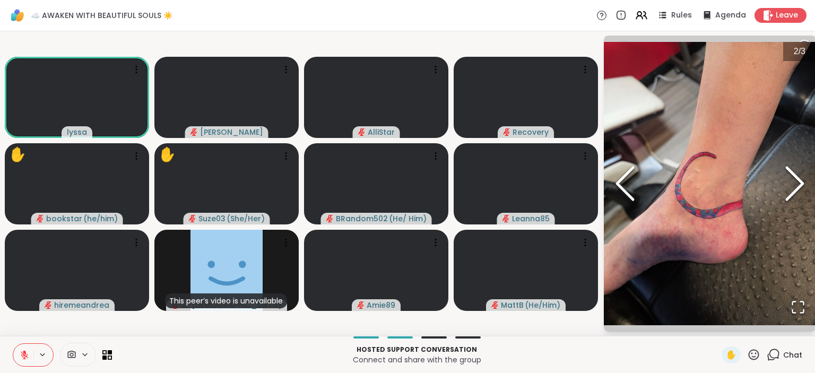
click at [803, 184] on polyline "Next Slide" at bounding box center [795, 184] width 16 height 32
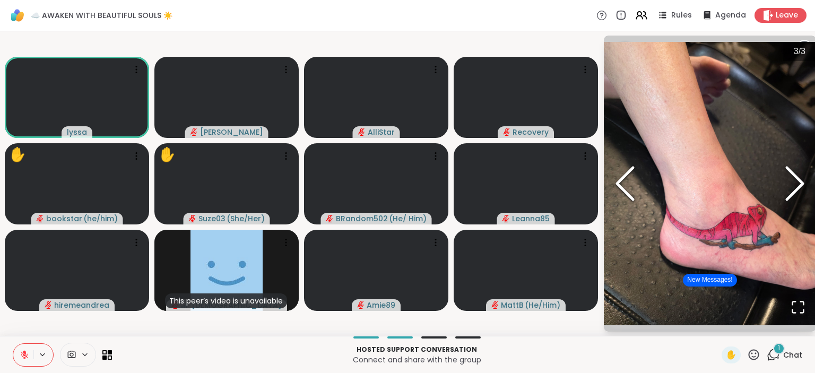
click at [803, 184] on polyline "Next Slide" at bounding box center [795, 184] width 16 height 32
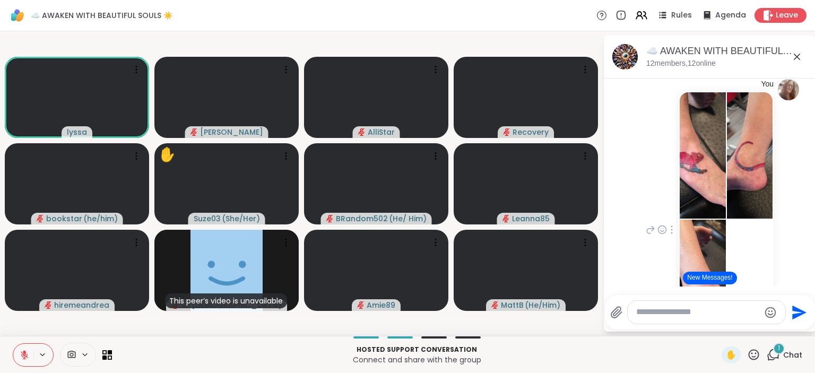
scroll to position [2296, 0]
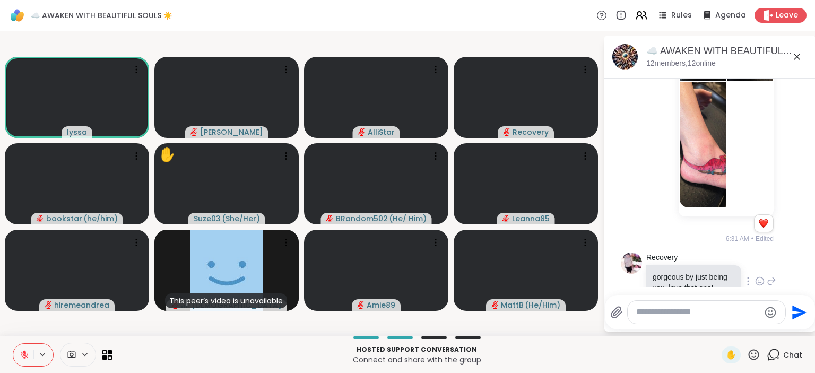
click at [759, 282] on icon at bounding box center [759, 282] width 3 height 1
click at [677, 259] on div "Select Reaction: Heart" at bounding box center [676, 264] width 10 height 10
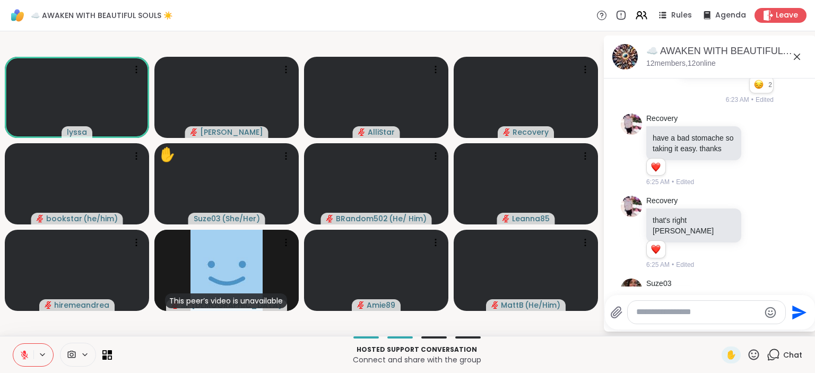
scroll to position [1842, 0]
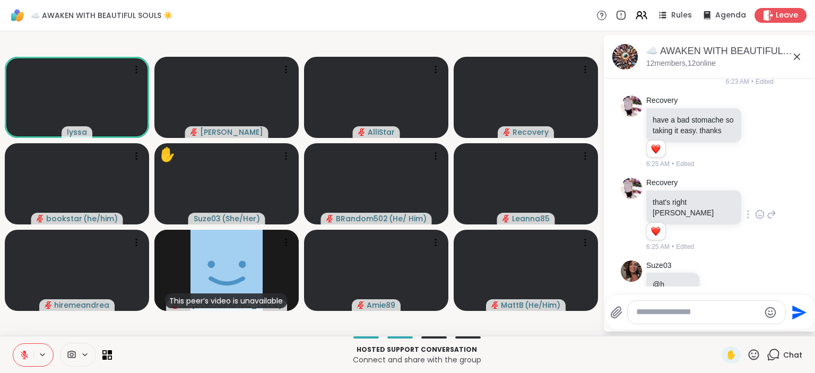
click at [755, 209] on icon at bounding box center [760, 214] width 10 height 11
click at [673, 311] on textarea "Type your message" at bounding box center [698, 312] width 124 height 11
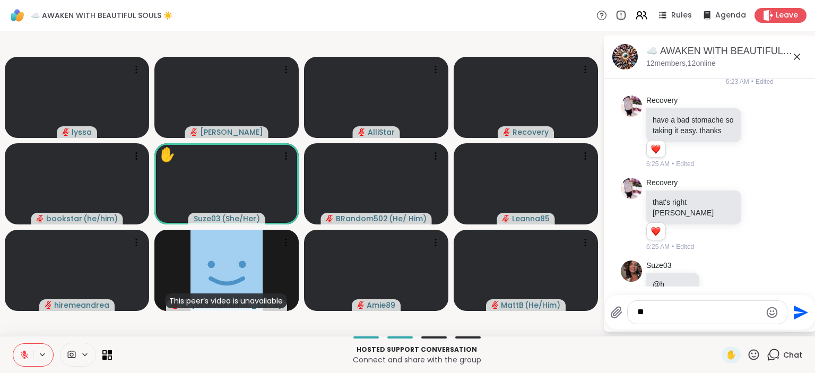
type textarea "*"
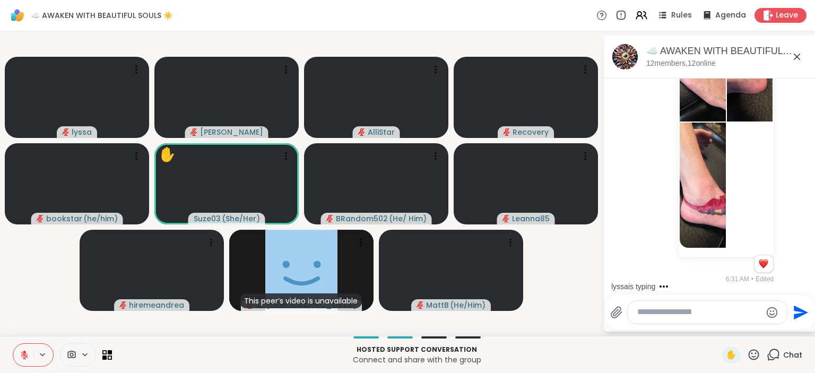
scroll to position [2324, 0]
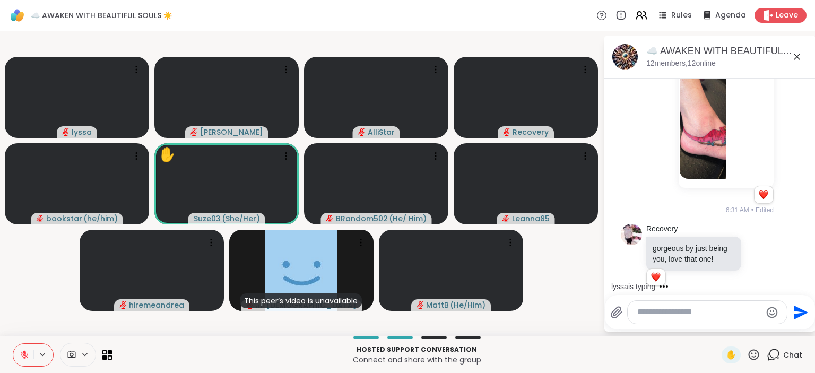
click at [755, 356] on icon at bounding box center [753, 354] width 13 height 13
click at [764, 324] on span "🌟" at bounding box center [769, 327] width 11 height 13
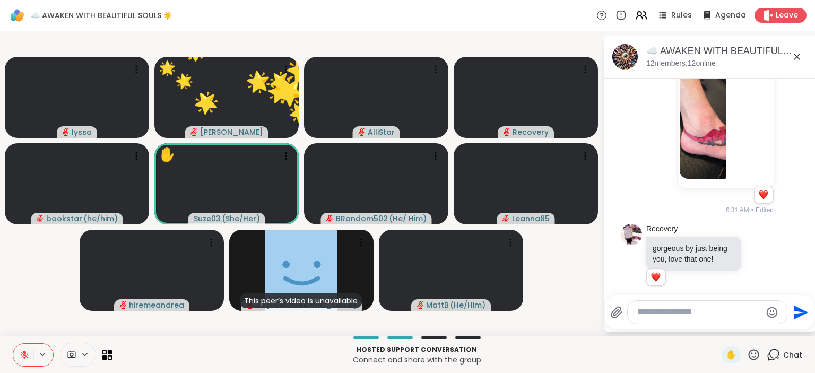
click at [752, 352] on icon at bounding box center [753, 354] width 13 height 13
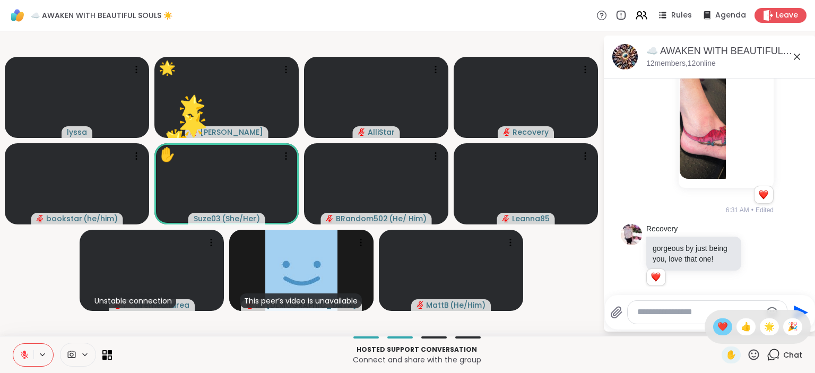
click at [723, 327] on span "❤️" at bounding box center [722, 327] width 11 height 13
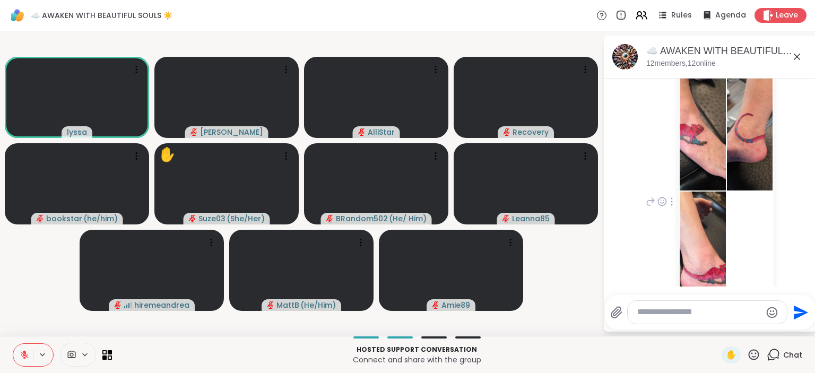
scroll to position [2186, 0]
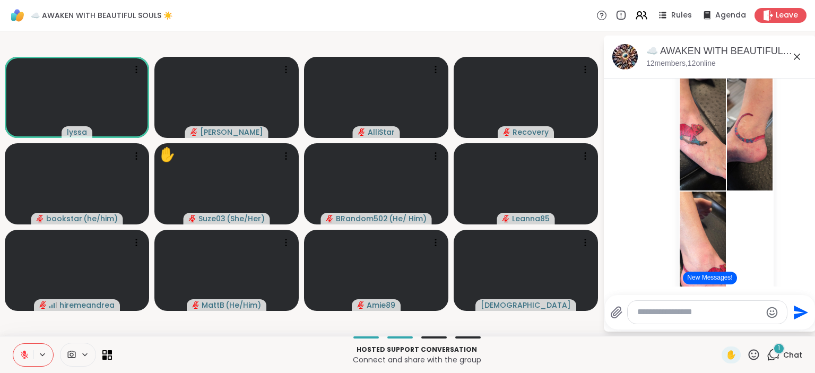
click at [685, 317] on textarea "Type your message" at bounding box center [699, 312] width 124 height 11
type textarea "*"
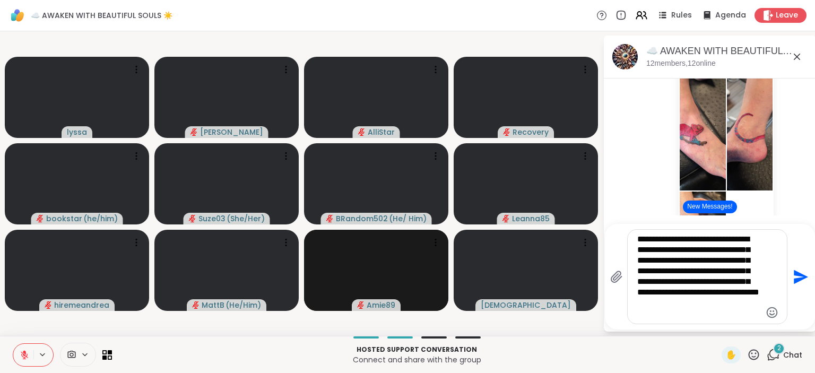
type textarea "**********"
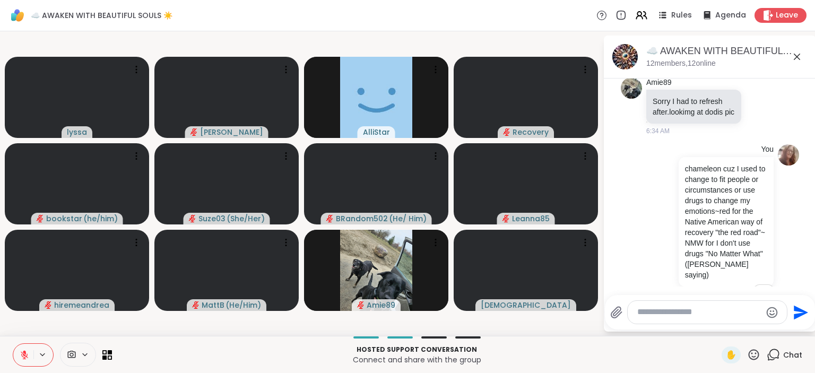
scroll to position [2805, 0]
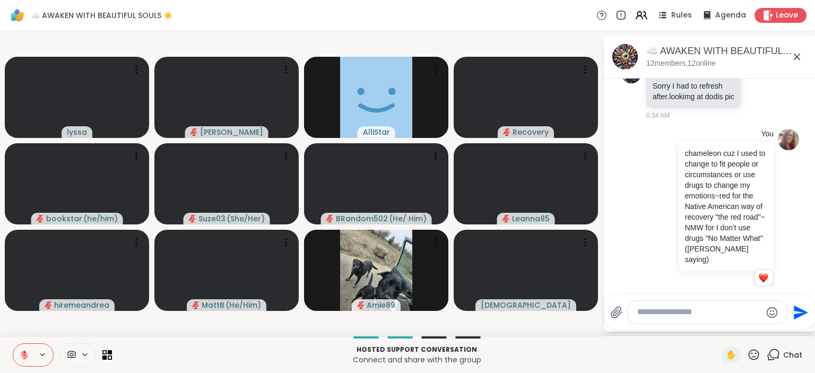
click at [752, 359] on icon at bounding box center [754, 354] width 11 height 11
click at [767, 331] on span "🌟" at bounding box center [769, 327] width 11 height 13
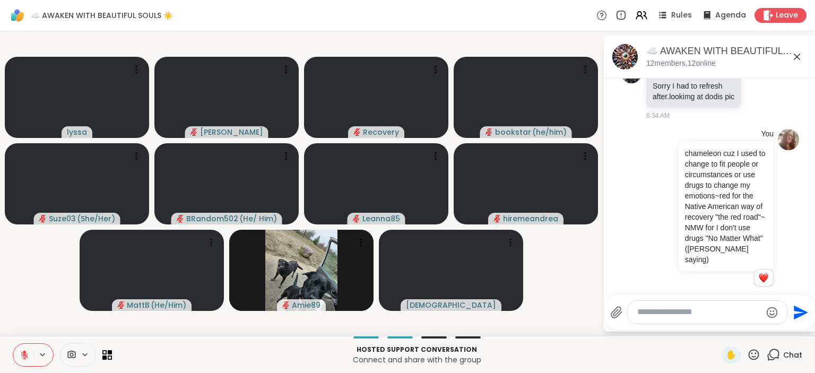
click at [754, 353] on icon at bounding box center [753, 354] width 13 height 13
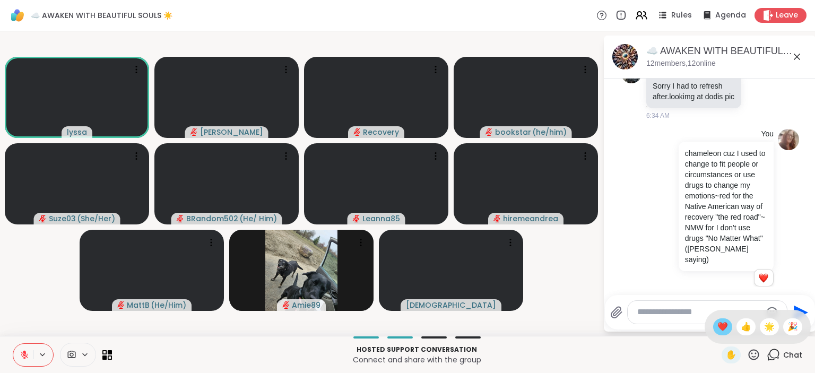
click at [720, 327] on span "❤️" at bounding box center [722, 327] width 11 height 13
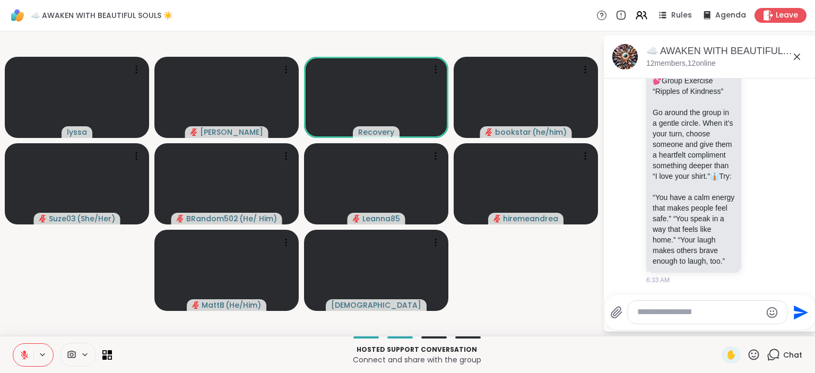
scroll to position [2599, 0]
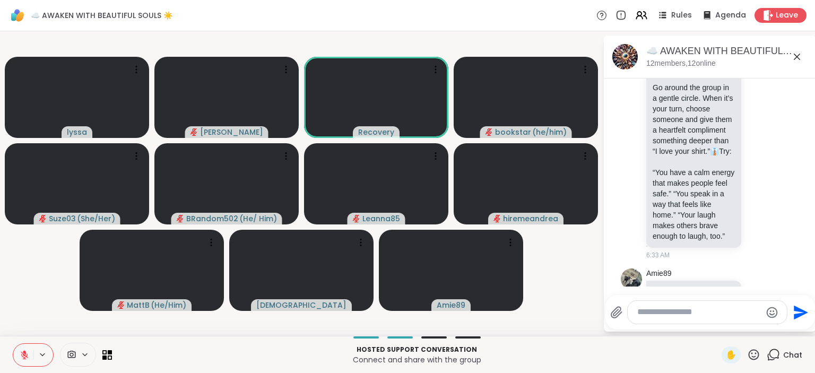
click at [751, 353] on icon at bounding box center [754, 354] width 11 height 11
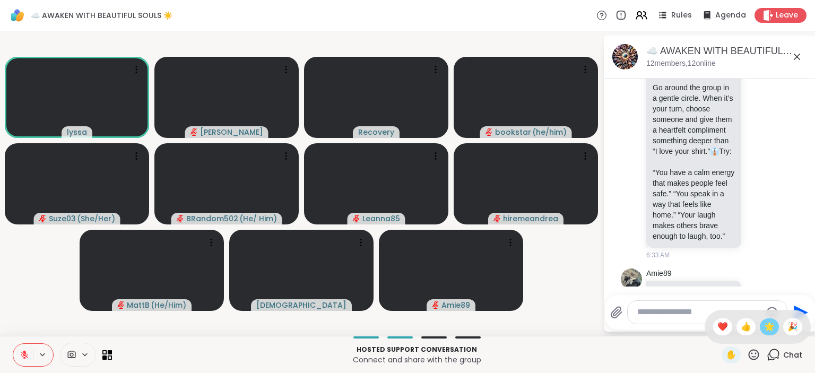
click at [765, 322] on span "🌟" at bounding box center [769, 327] width 11 height 13
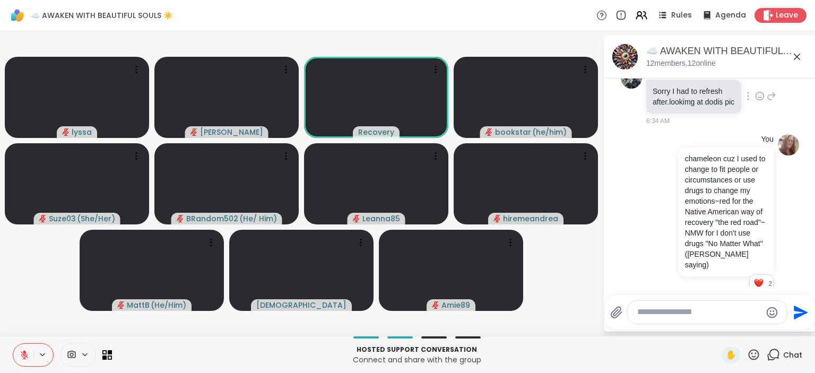
scroll to position [2805, 0]
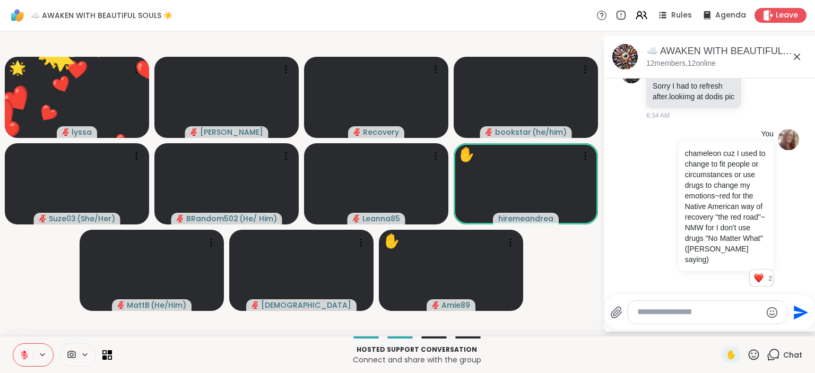
click at [757, 354] on icon at bounding box center [754, 354] width 11 height 11
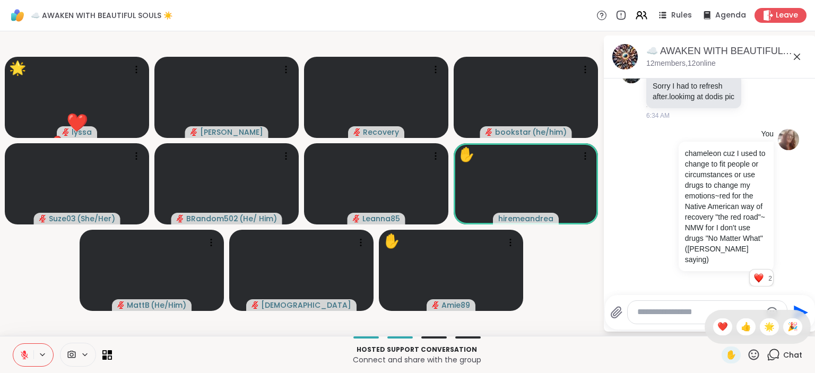
click at [769, 327] on span "🌟" at bounding box center [769, 327] width 11 height 13
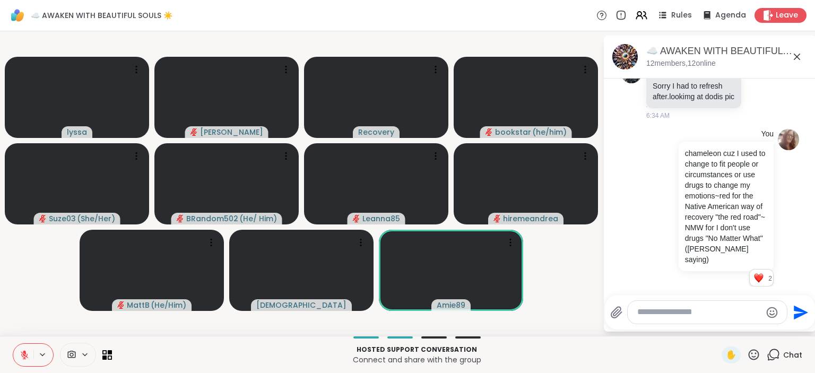
click at [24, 348] on button at bounding box center [23, 355] width 20 height 22
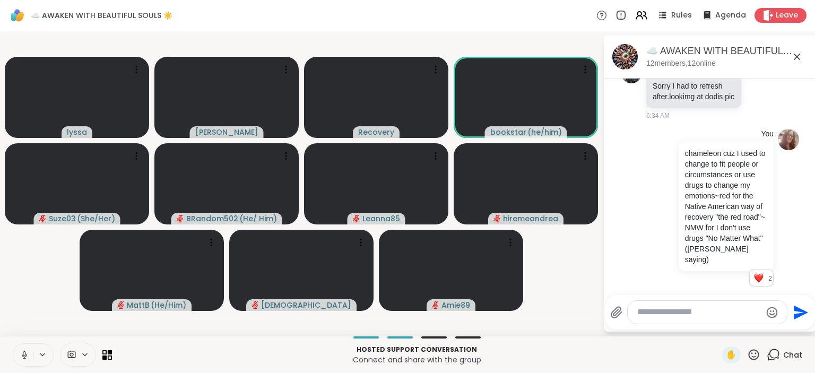
click at [21, 351] on icon at bounding box center [25, 355] width 10 height 10
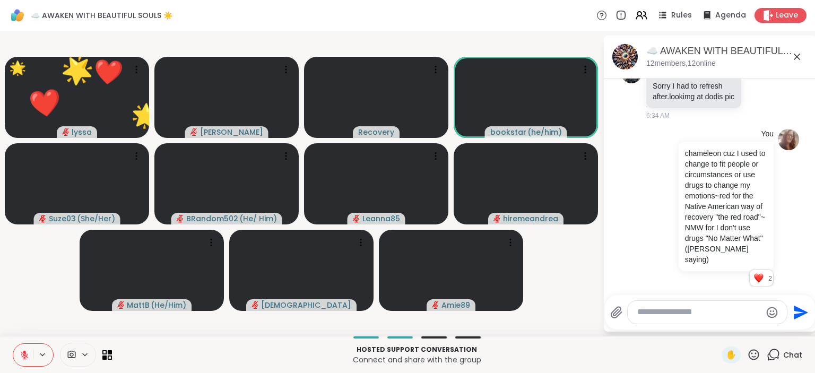
click at [761, 356] on div "✋ Chat" at bounding box center [762, 355] width 81 height 17
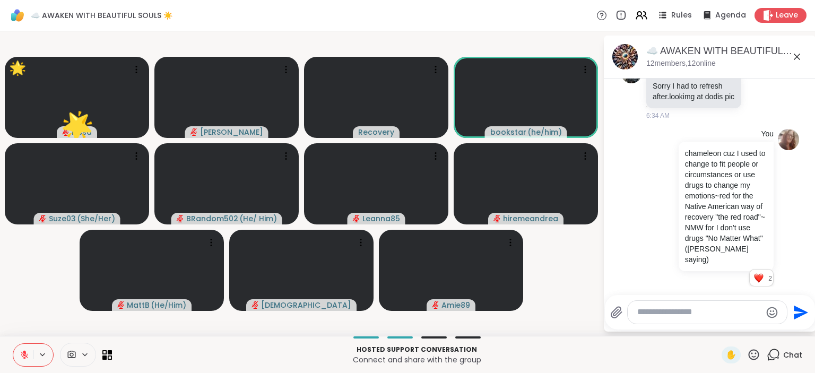
click at [759, 353] on icon at bounding box center [754, 354] width 11 height 11
click at [718, 327] on span "❤️" at bounding box center [722, 327] width 11 height 13
click at [753, 353] on icon at bounding box center [753, 354] width 13 height 13
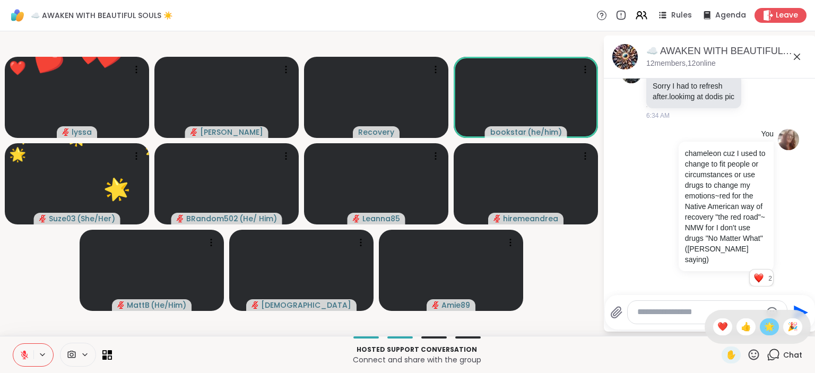
click at [767, 325] on span "🌟" at bounding box center [769, 327] width 11 height 13
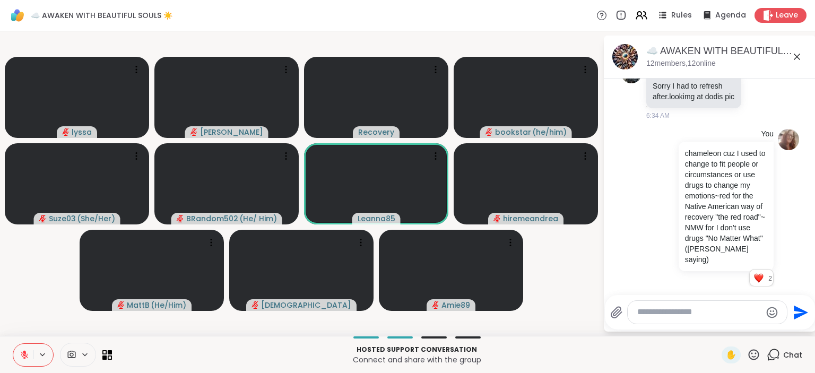
click at [751, 358] on icon at bounding box center [754, 354] width 11 height 11
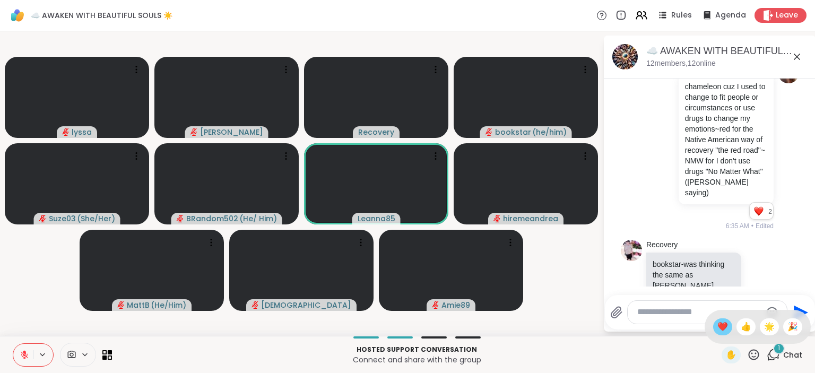
click at [722, 326] on span "❤️" at bounding box center [722, 327] width 11 height 13
click at [753, 351] on icon at bounding box center [754, 354] width 11 height 11
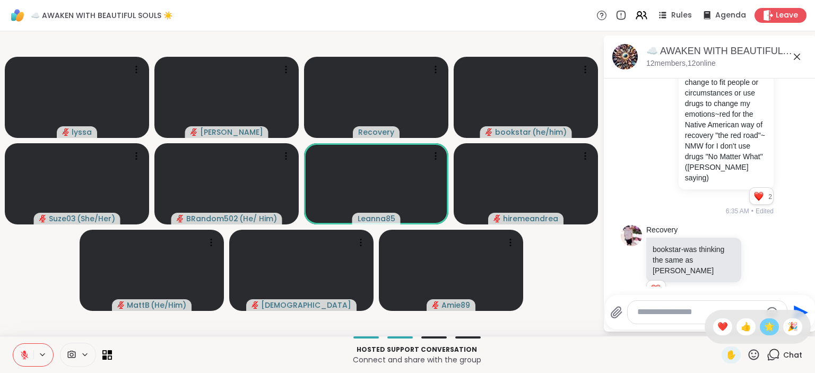
click at [768, 321] on span "🌟" at bounding box center [769, 327] width 11 height 13
click at [751, 355] on icon at bounding box center [753, 354] width 13 height 13
click at [723, 324] on span "❤️" at bounding box center [722, 327] width 11 height 13
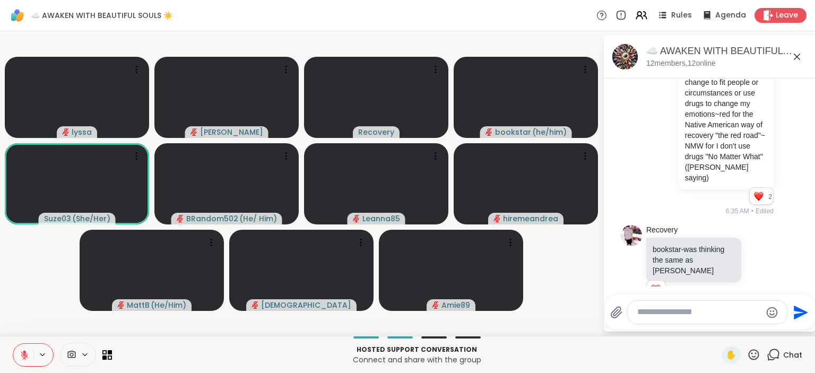
click at [757, 350] on icon at bounding box center [754, 354] width 11 height 11
click at [767, 322] on span "🌟" at bounding box center [769, 327] width 11 height 13
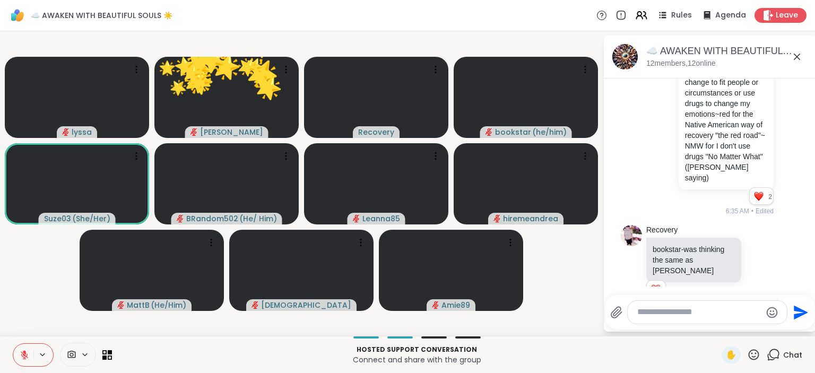
click at [756, 354] on icon at bounding box center [754, 354] width 11 height 11
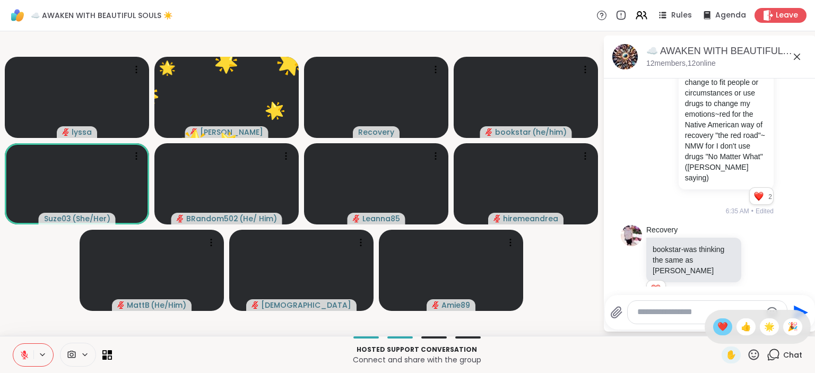
click at [722, 328] on span "❤️" at bounding box center [722, 327] width 11 height 13
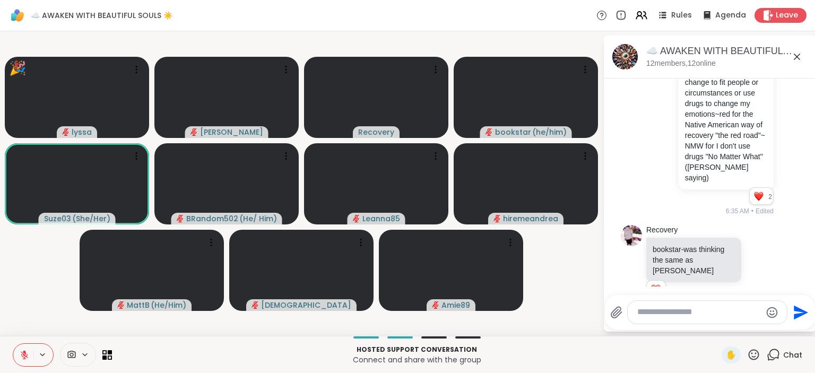
click at [755, 351] on icon at bounding box center [753, 354] width 13 height 13
click at [786, 325] on div "🎉" at bounding box center [792, 326] width 19 height 17
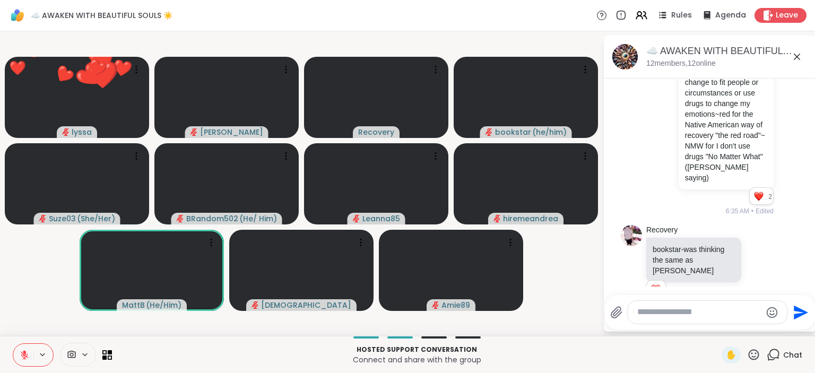
click at [759, 353] on icon at bounding box center [754, 354] width 11 height 11
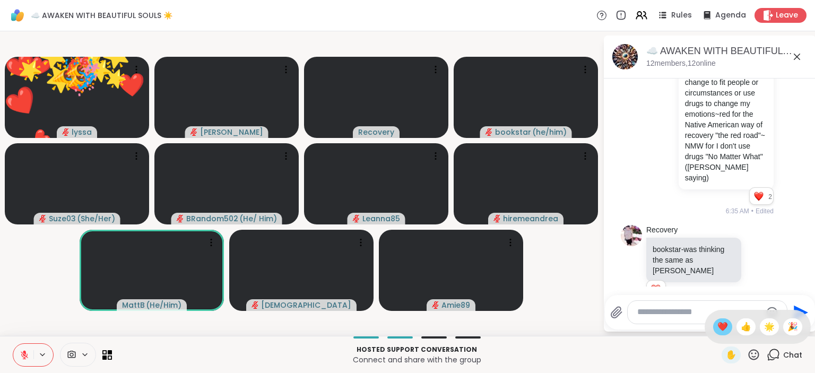
click at [725, 326] on div "❤️" at bounding box center [722, 326] width 19 height 17
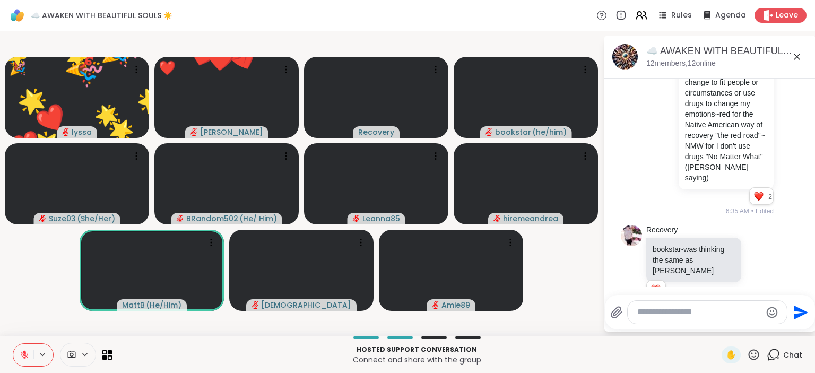
click at [753, 352] on icon at bounding box center [753, 354] width 13 height 13
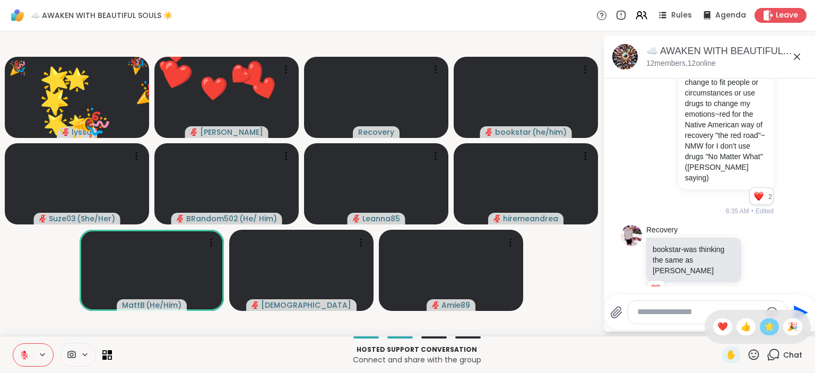
click at [769, 329] on span "🌟" at bounding box center [769, 327] width 11 height 13
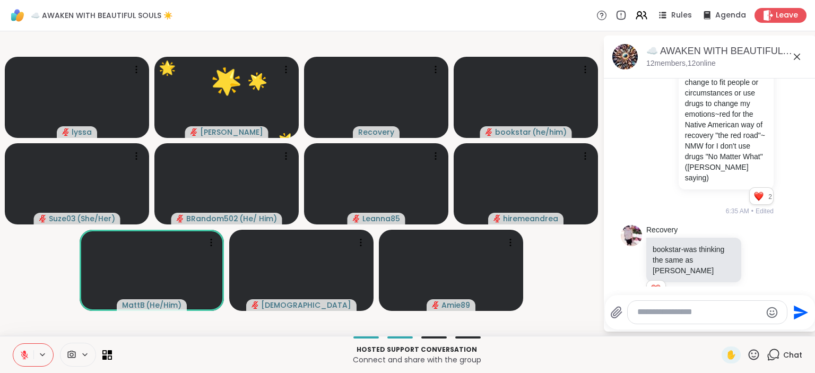
click at [756, 353] on icon at bounding box center [753, 354] width 13 height 13
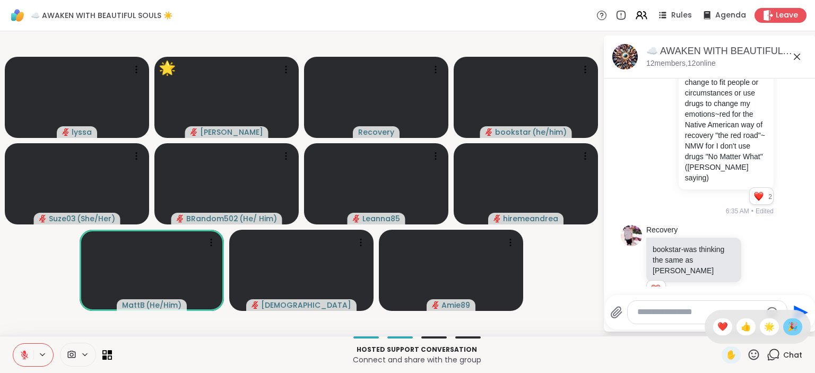
click at [790, 330] on span "🎉" at bounding box center [792, 327] width 11 height 13
click at [756, 350] on icon at bounding box center [754, 354] width 11 height 11
click at [724, 327] on span "❤️" at bounding box center [722, 327] width 11 height 13
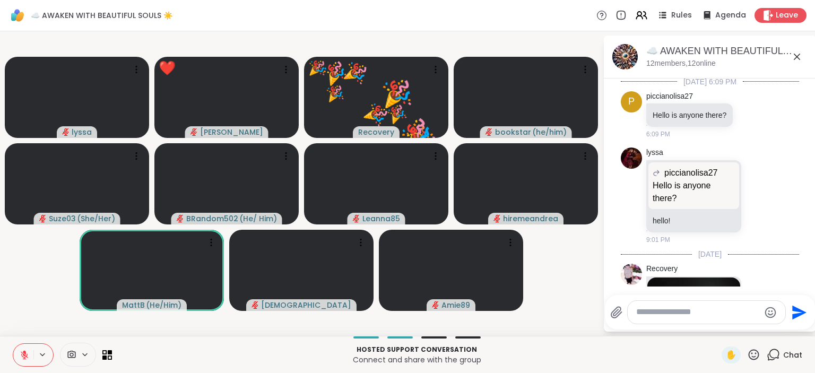
scroll to position [2887, 0]
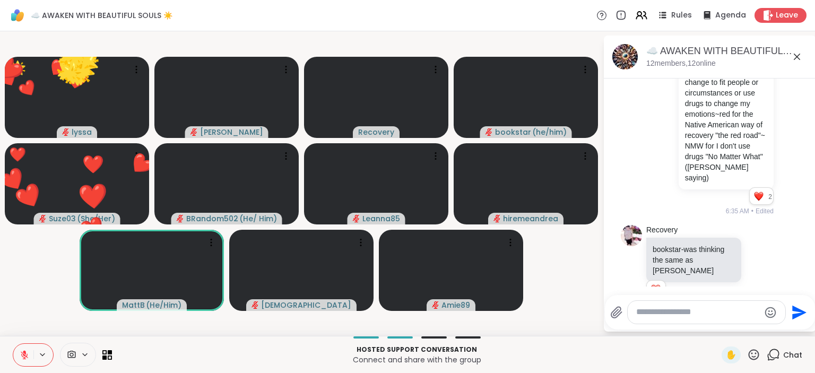
click at [751, 354] on icon at bounding box center [753, 354] width 13 height 13
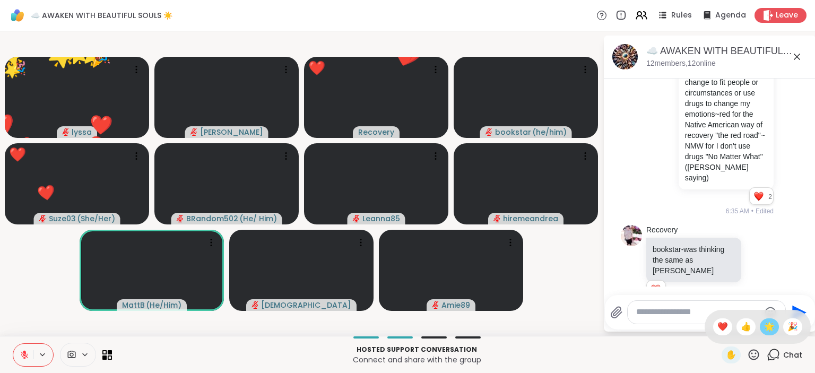
click at [767, 326] on span "🌟" at bounding box center [769, 327] width 11 height 13
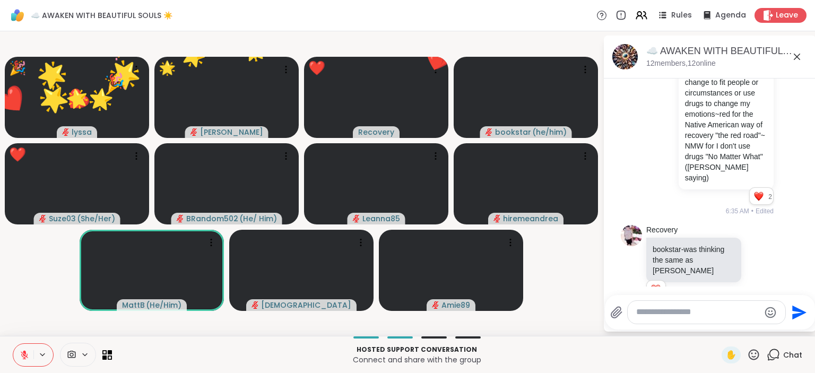
click at [755, 355] on icon at bounding box center [753, 354] width 13 height 13
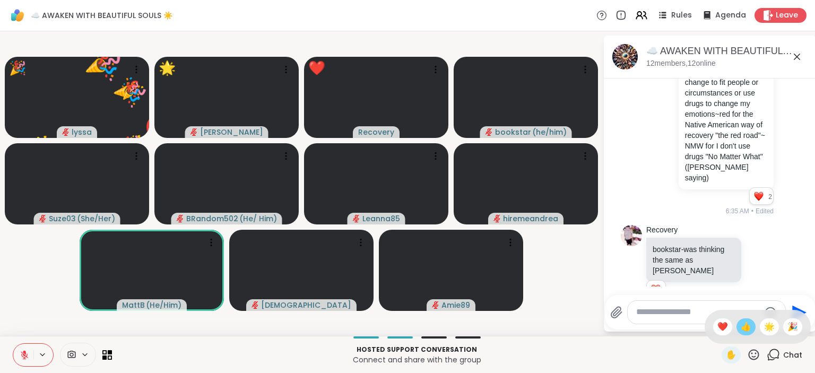
click at [747, 326] on span "👍" at bounding box center [746, 327] width 11 height 13
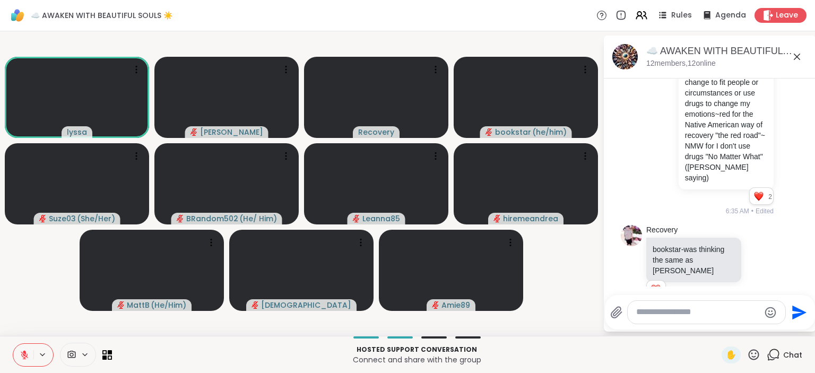
click at [753, 349] on icon at bounding box center [753, 354] width 13 height 13
click at [761, 331] on div "🌟" at bounding box center [769, 326] width 19 height 17
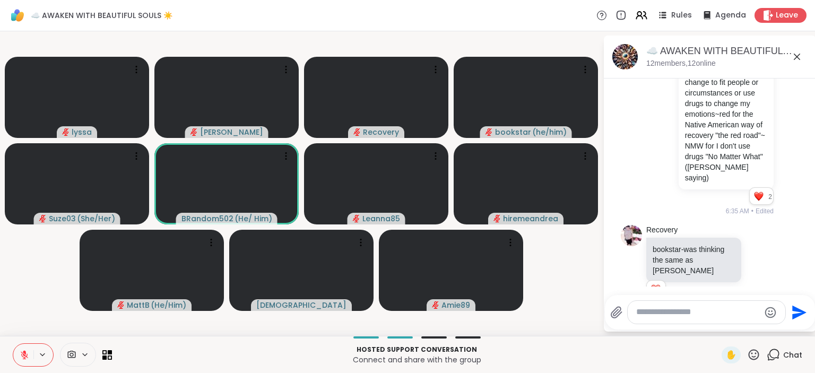
click at [755, 351] on icon at bounding box center [754, 354] width 11 height 11
click at [724, 328] on span "❤️" at bounding box center [722, 327] width 11 height 13
click at [757, 353] on icon at bounding box center [754, 354] width 11 height 11
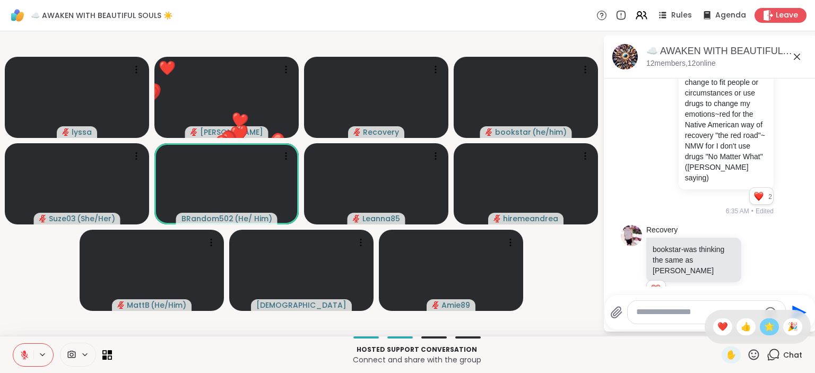
click at [771, 325] on span "🌟" at bounding box center [769, 327] width 11 height 13
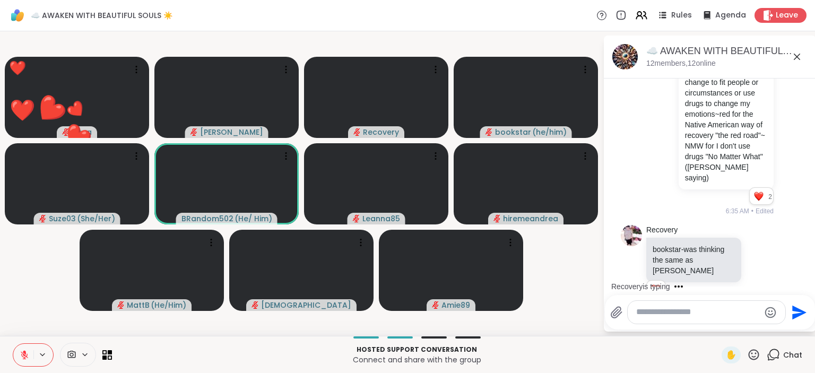
click at [757, 351] on icon at bounding box center [754, 354] width 11 height 11
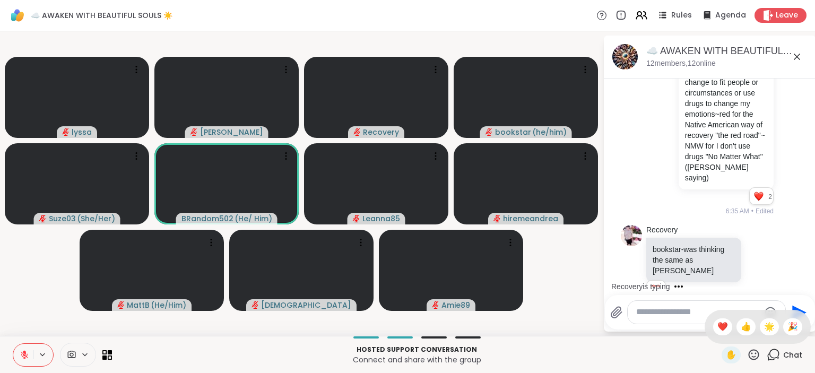
click at [754, 353] on icon at bounding box center [753, 354] width 13 height 13
click at [757, 352] on icon at bounding box center [753, 354] width 13 height 13
click at [772, 330] on span "🌟" at bounding box center [769, 327] width 11 height 13
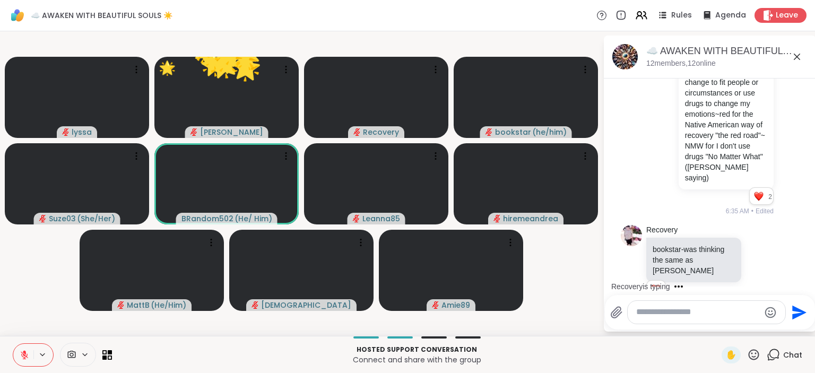
click at [756, 350] on icon at bounding box center [753, 354] width 13 height 13
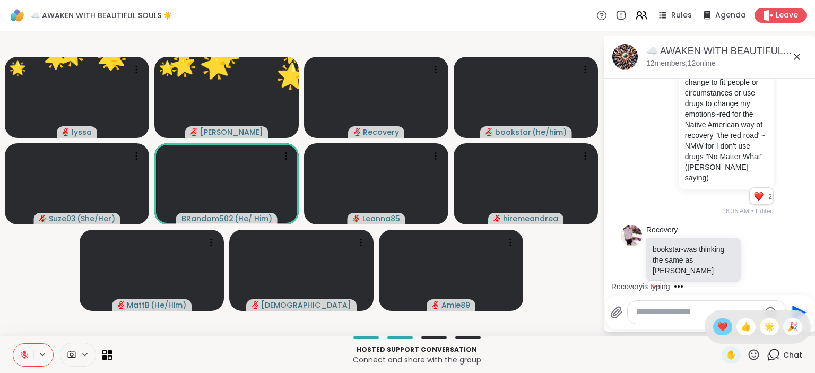
click at [726, 323] on div "❤️" at bounding box center [722, 326] width 19 height 17
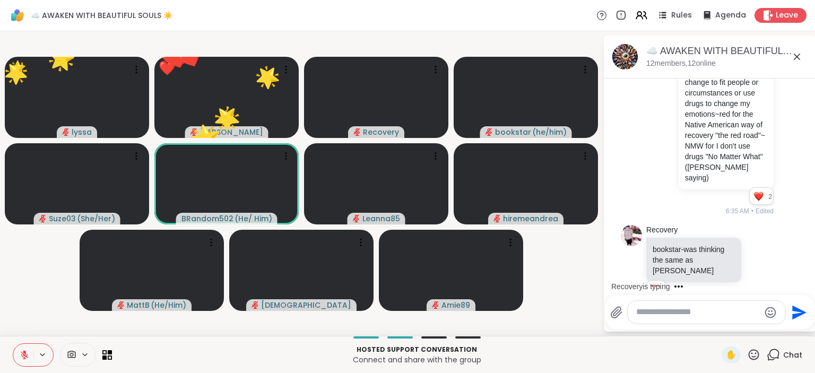
click at [753, 354] on icon at bounding box center [754, 354] width 11 height 11
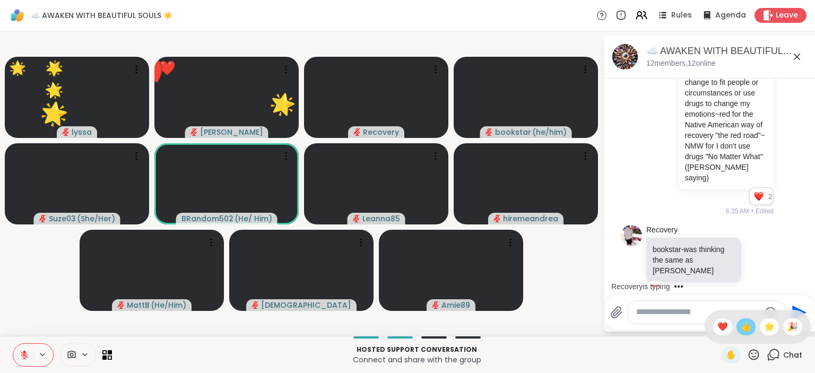
click at [744, 327] on span "👍" at bounding box center [746, 327] width 11 height 13
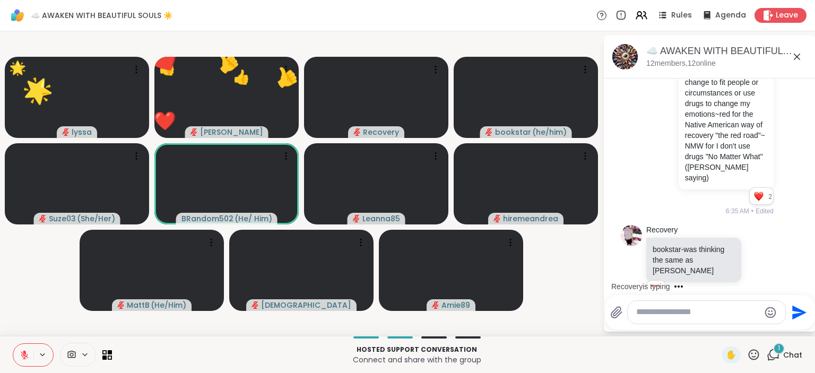
scroll to position [2955, 0]
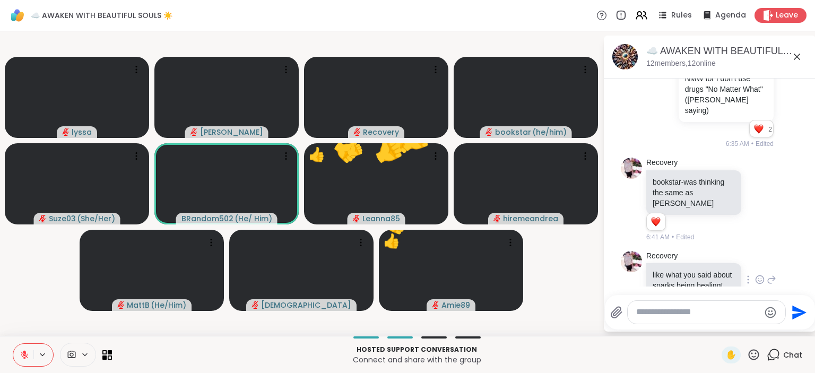
click at [760, 274] on icon at bounding box center [760, 279] width 10 height 11
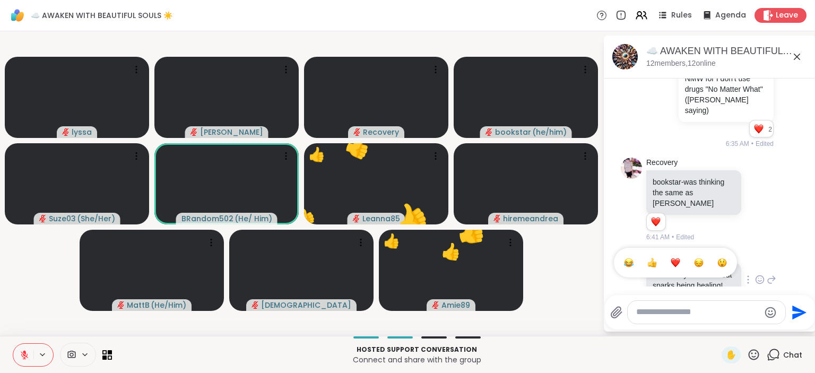
click at [674, 258] on div "Select Reaction: Heart" at bounding box center [676, 263] width 10 height 10
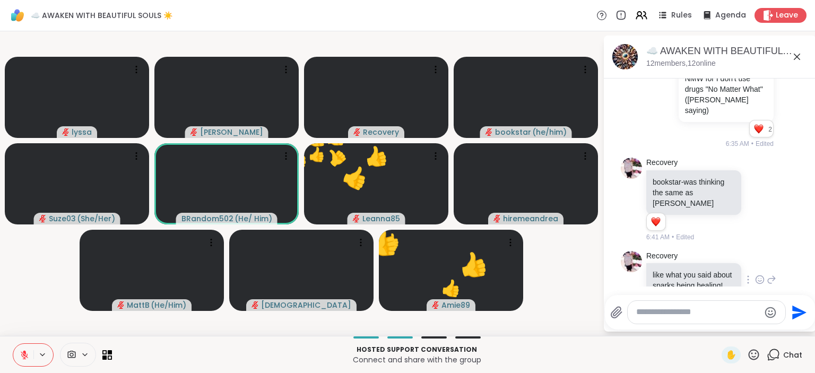
scroll to position [2969, 0]
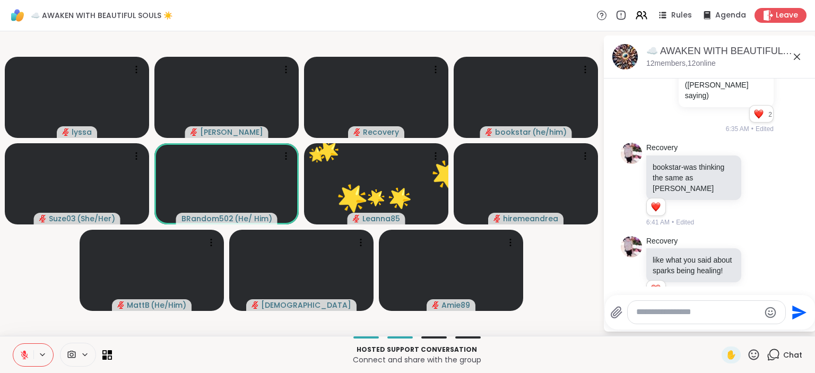
click at [752, 353] on icon at bounding box center [753, 354] width 13 height 13
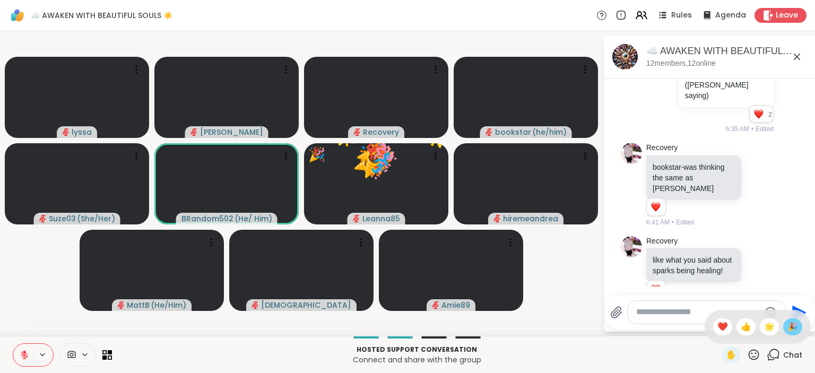
click at [787, 323] on span "🎉" at bounding box center [792, 327] width 11 height 13
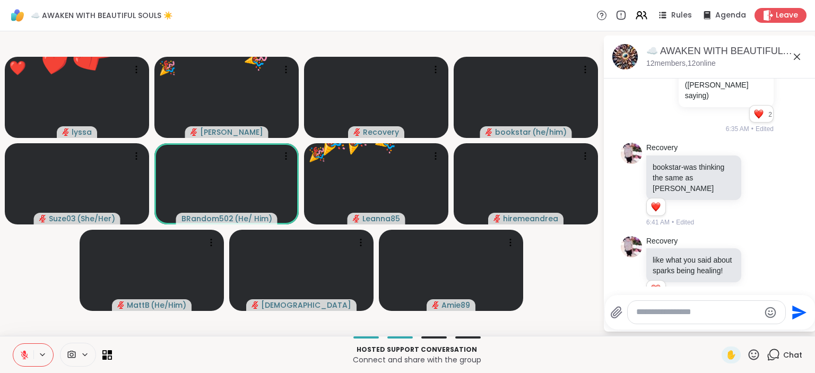
click at [751, 353] on icon at bounding box center [753, 354] width 13 height 13
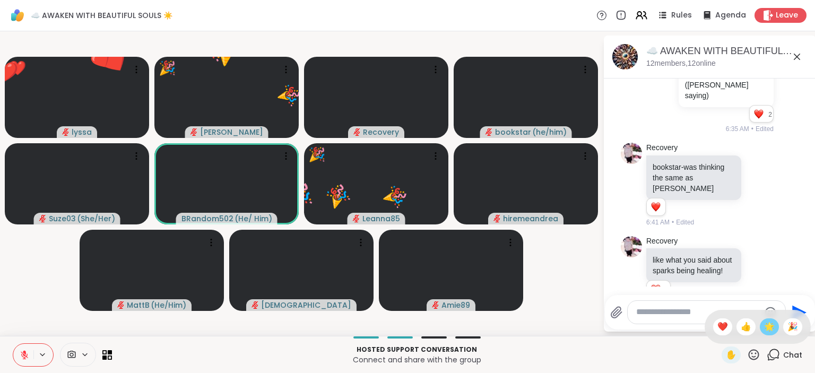
click at [774, 321] on div "🌟" at bounding box center [769, 326] width 19 height 17
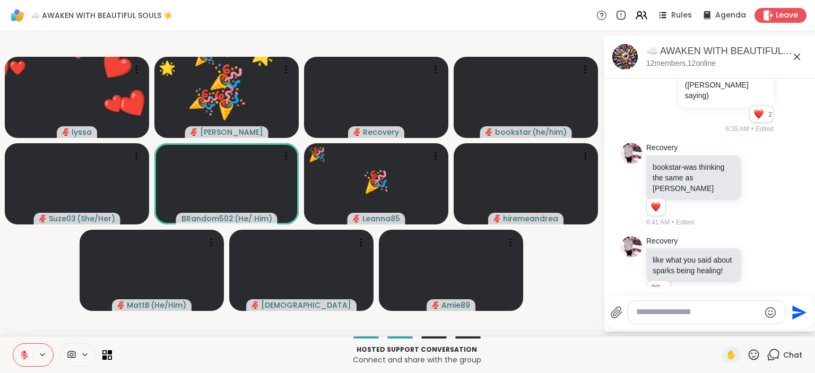
click at [755, 359] on icon at bounding box center [753, 354] width 13 height 13
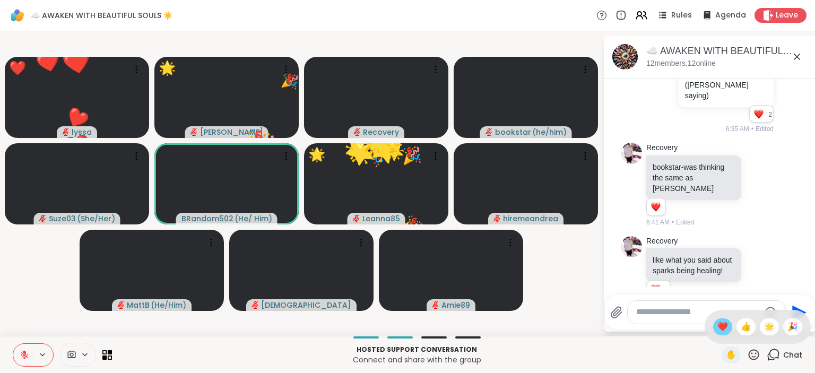
click at [721, 326] on span "❤️" at bounding box center [722, 327] width 11 height 13
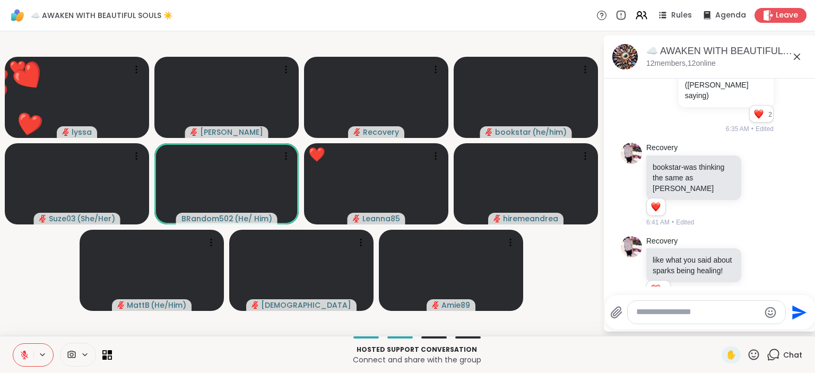
scroll to position [3026, 0]
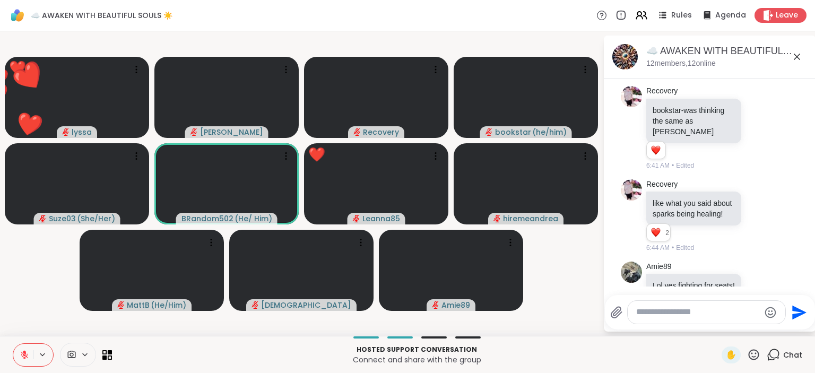
click at [753, 351] on icon at bounding box center [754, 354] width 11 height 11
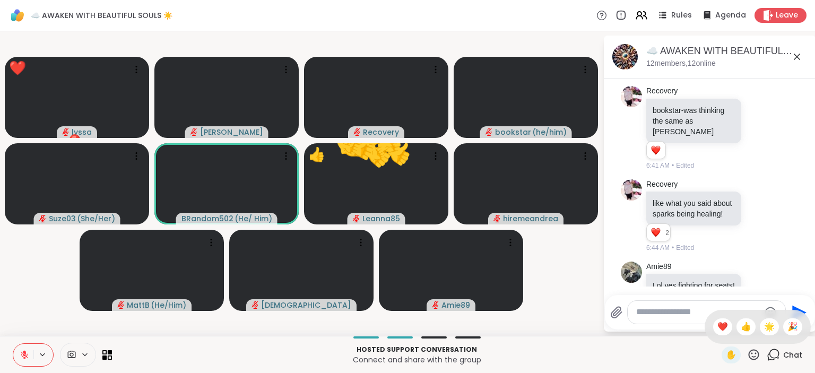
click at [668, 355] on p "Connect and share with the group" at bounding box center [416, 359] width 597 height 11
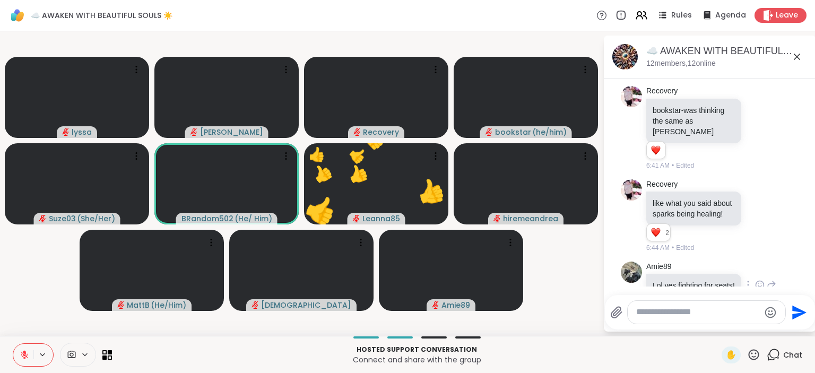
click at [759, 280] on icon at bounding box center [760, 285] width 10 height 11
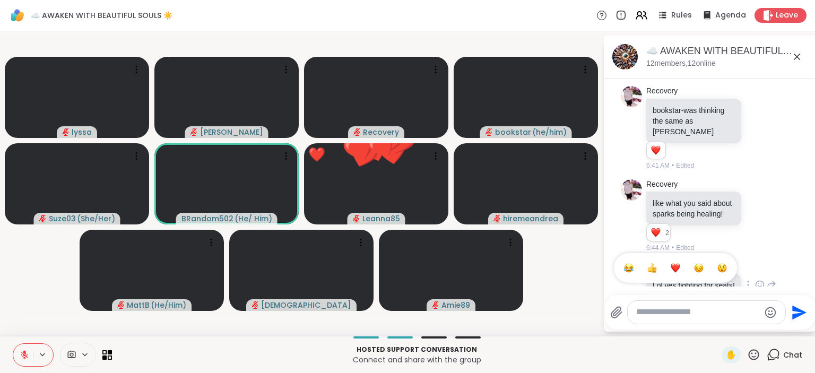
click at [625, 263] on div "Select Reaction: Joy" at bounding box center [629, 268] width 10 height 10
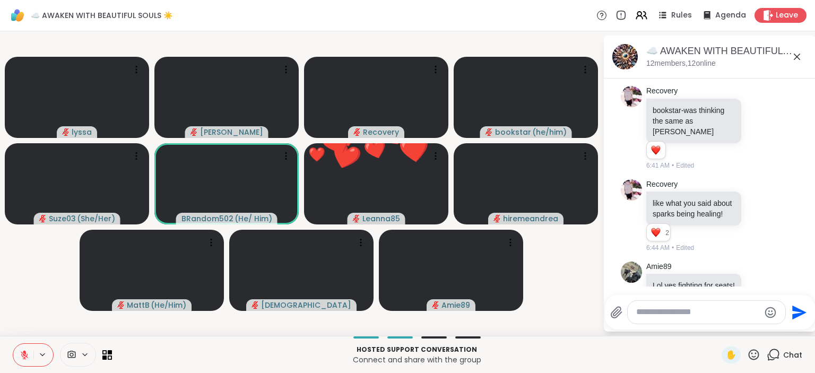
scroll to position [3041, 0]
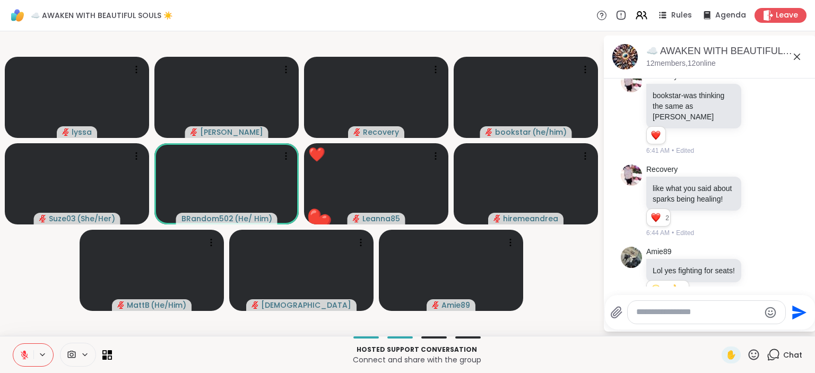
click at [754, 352] on icon at bounding box center [753, 354] width 13 height 13
click at [661, 313] on textarea "Type your message" at bounding box center [698, 312] width 124 height 11
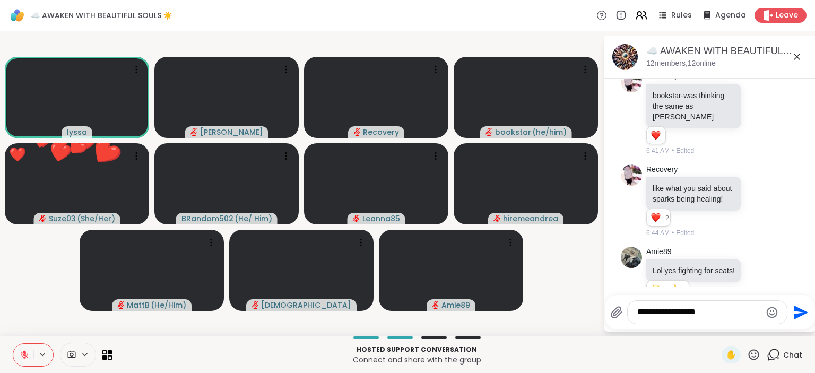
type textarea "**********"
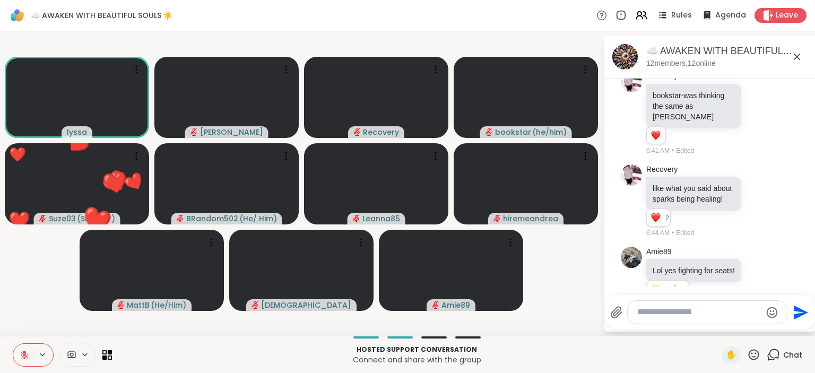
scroll to position [3097, 0]
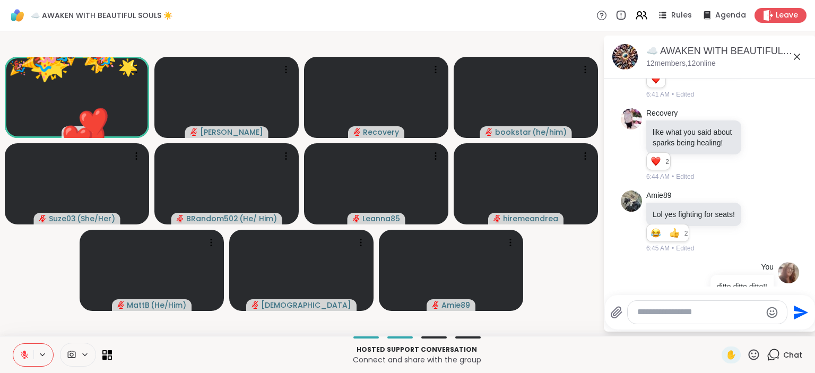
click at [751, 350] on icon at bounding box center [753, 354] width 13 height 13
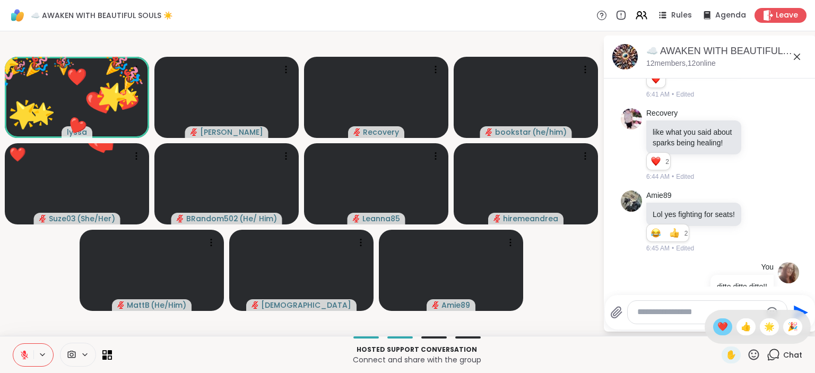
scroll to position [3113, 0]
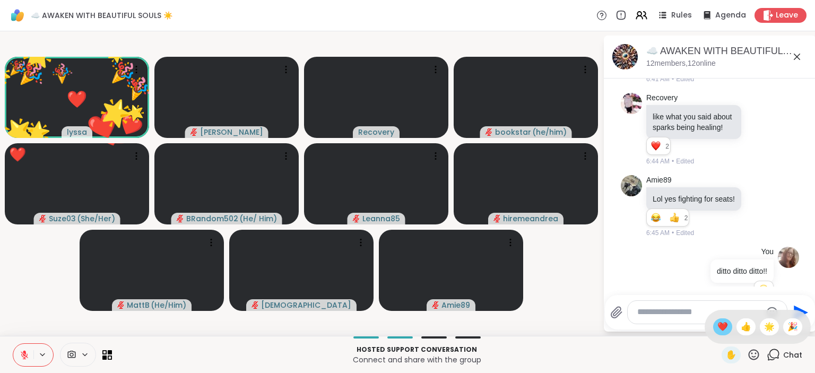
click at [717, 324] on span "❤️" at bounding box center [722, 327] width 11 height 13
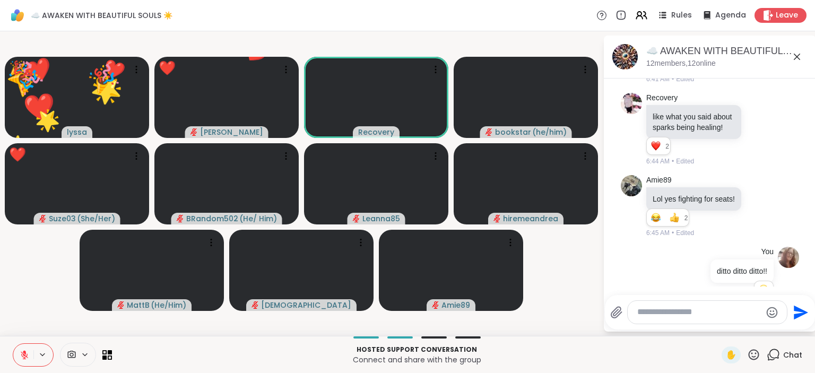
click at [752, 351] on icon at bounding box center [754, 354] width 11 height 11
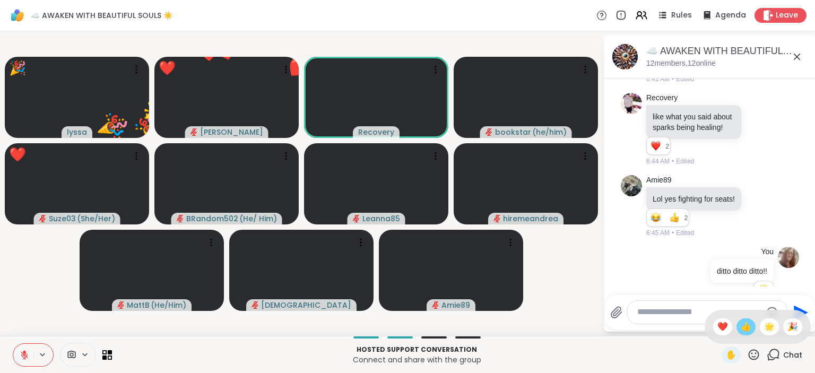
click at [748, 326] on span "👍" at bounding box center [746, 327] width 11 height 13
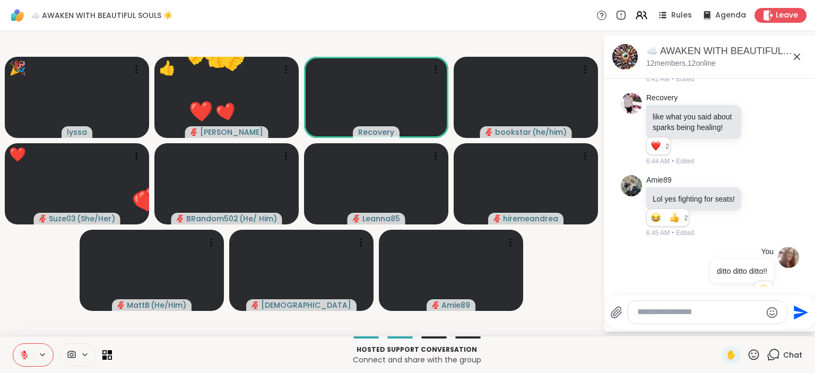
click at [755, 356] on icon at bounding box center [753, 354] width 13 height 13
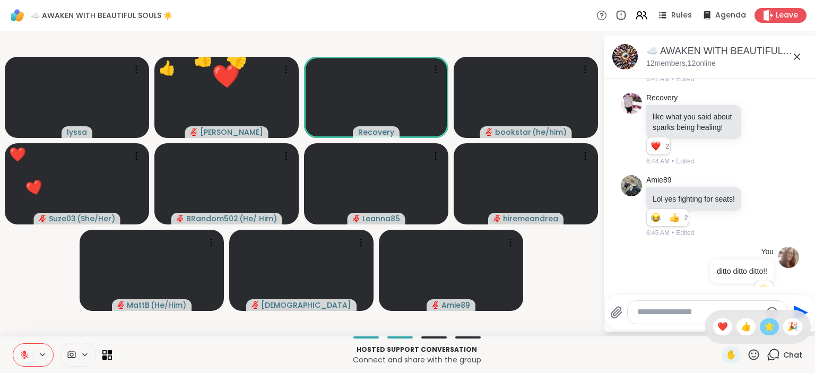
click at [770, 326] on span "🌟" at bounding box center [769, 327] width 11 height 13
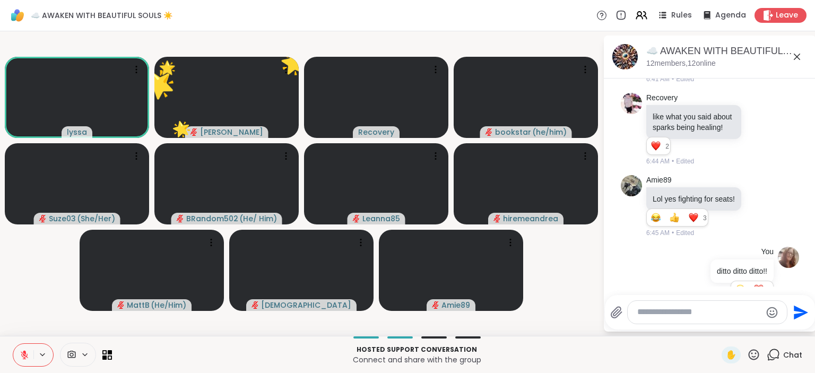
click at [755, 355] on icon at bounding box center [753, 354] width 13 height 13
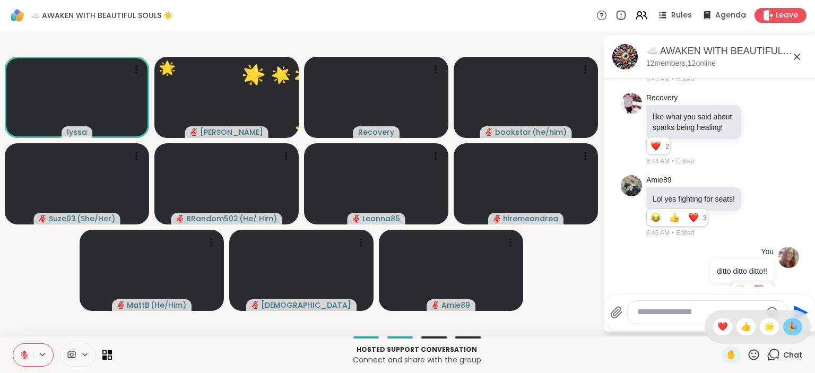
click at [791, 323] on span "🎉" at bounding box center [792, 327] width 11 height 13
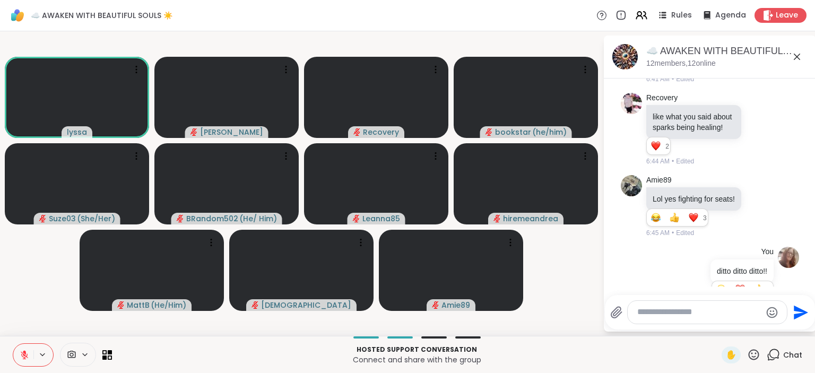
click at [669, 307] on textarea "Type your message" at bounding box center [699, 312] width 124 height 11
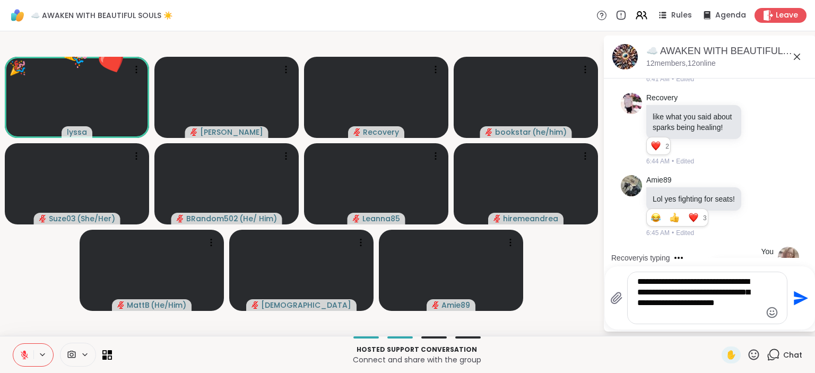
click at [642, 315] on textarea "**********" at bounding box center [699, 297] width 124 height 43
click at [667, 313] on textarea "**********" at bounding box center [699, 297] width 124 height 43
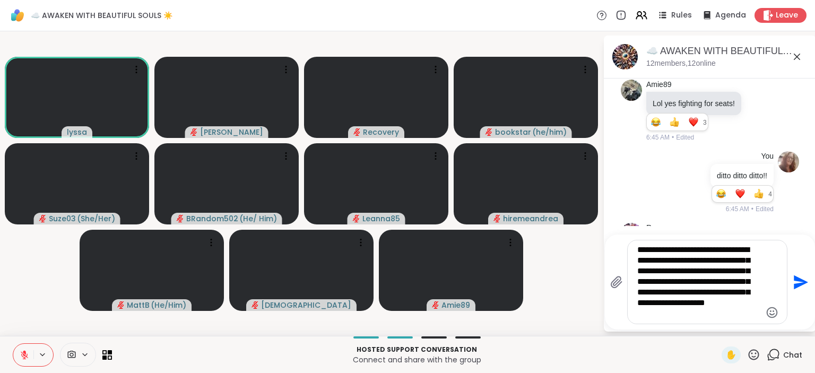
type textarea "**********"
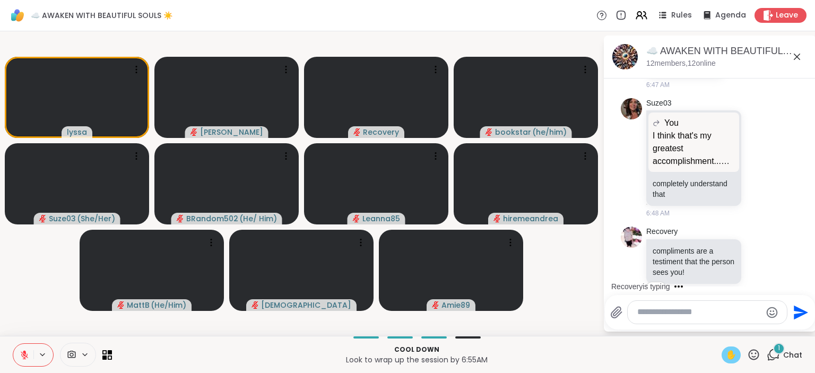
scroll to position [3691, 0]
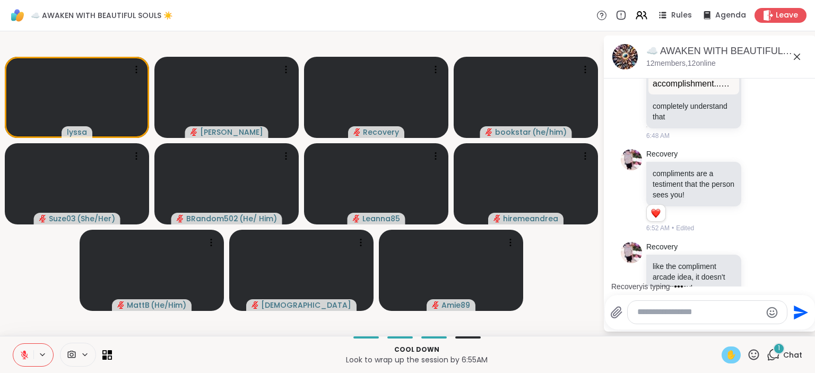
click at [732, 353] on span "✋" at bounding box center [731, 355] width 11 height 13
click at [670, 311] on textarea "Type your message" at bounding box center [699, 312] width 124 height 11
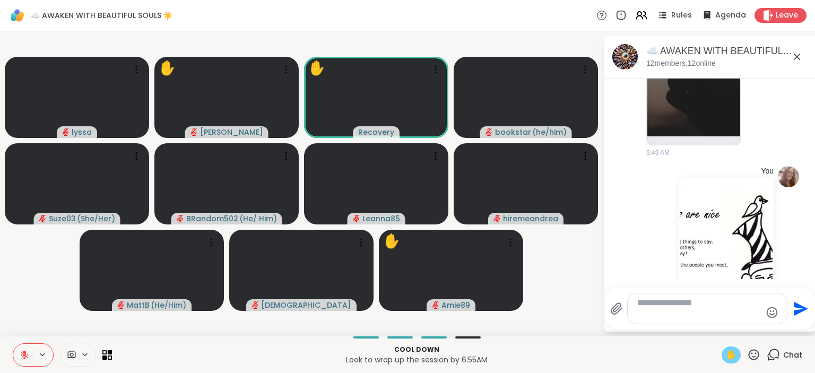
scroll to position [803, 0]
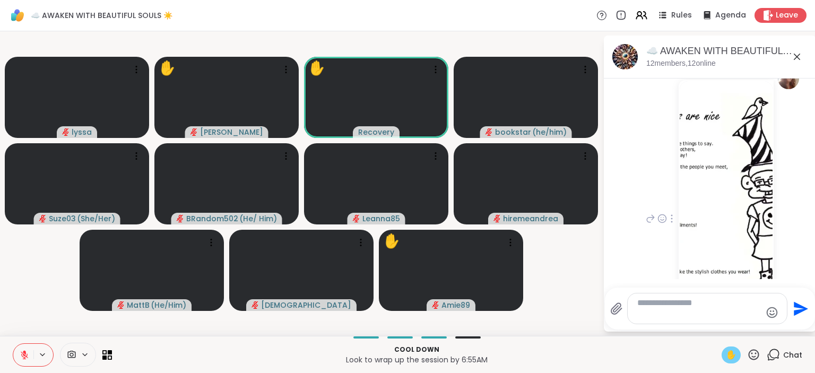
click at [726, 180] on img at bounding box center [726, 207] width 93 height 253
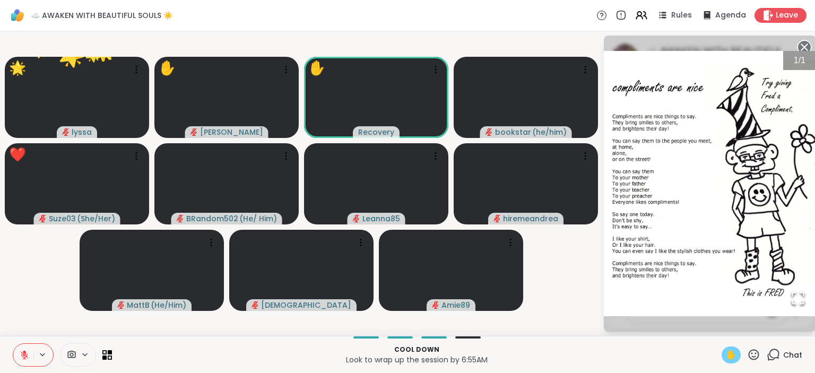
click at [755, 351] on icon at bounding box center [753, 354] width 13 height 13
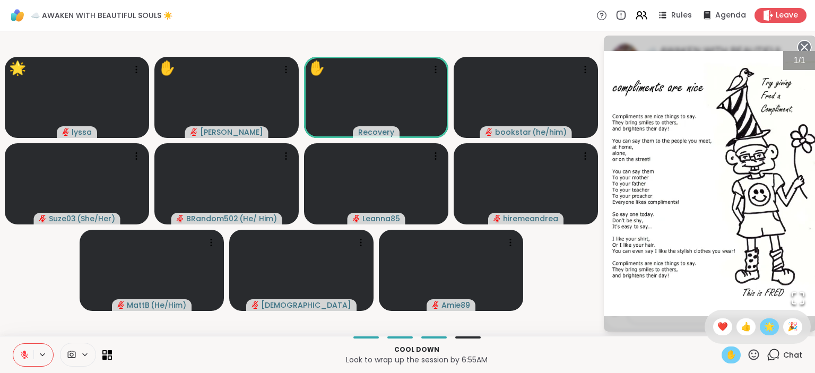
click at [769, 323] on span "🌟" at bounding box center [769, 327] width 11 height 13
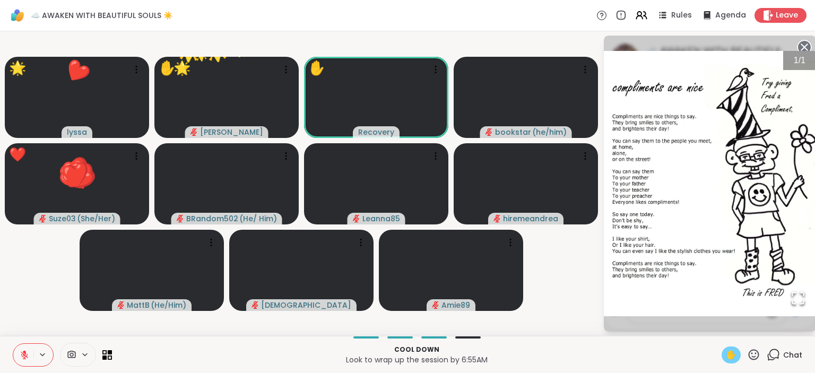
click at [755, 357] on icon at bounding box center [754, 354] width 11 height 11
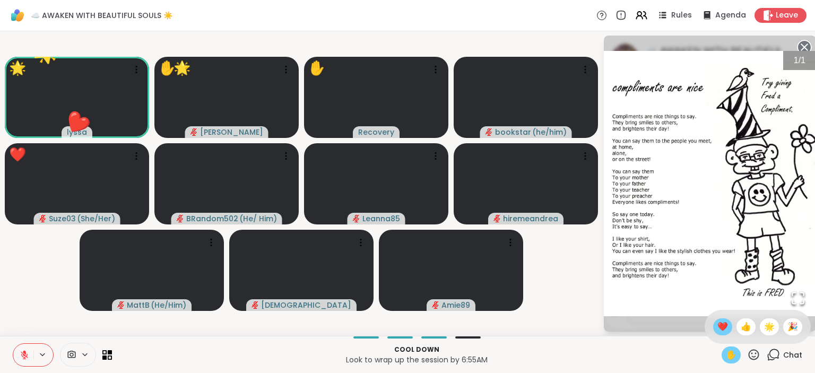
click at [720, 327] on span "❤️" at bounding box center [722, 327] width 11 height 13
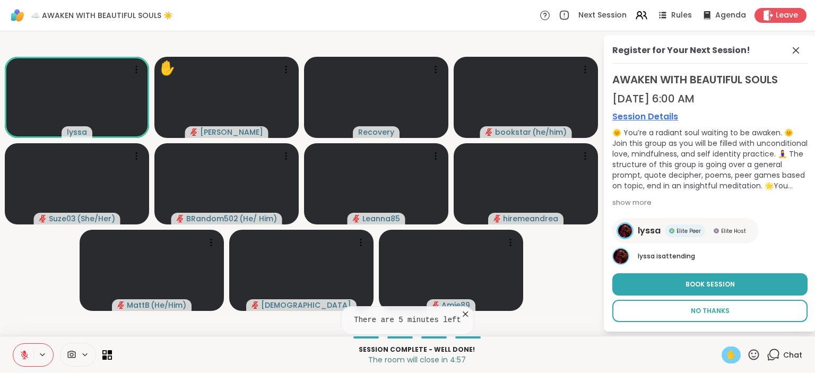
click at [701, 306] on button "No Thanks" at bounding box center [709, 311] width 195 height 22
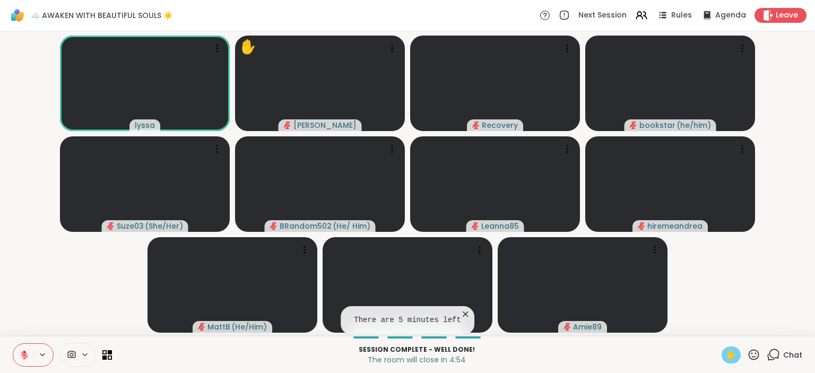
click at [776, 354] on icon at bounding box center [773, 354] width 13 height 13
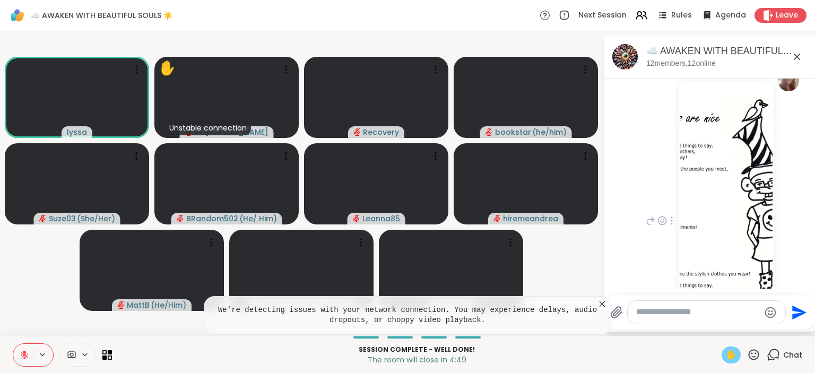
click at [698, 241] on img at bounding box center [726, 209] width 93 height 253
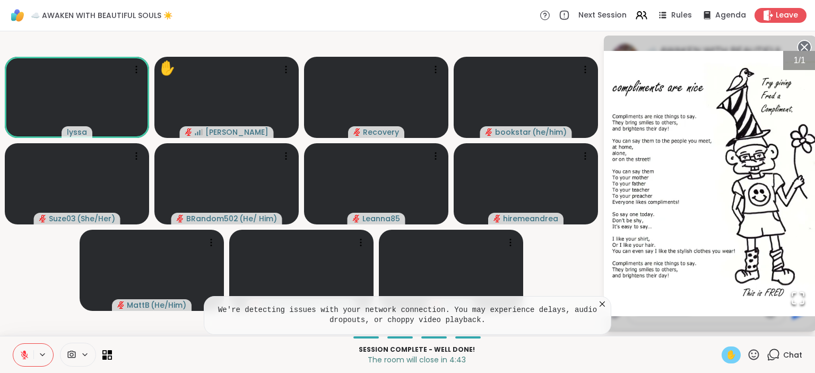
click at [27, 352] on icon at bounding box center [25, 355] width 10 height 10
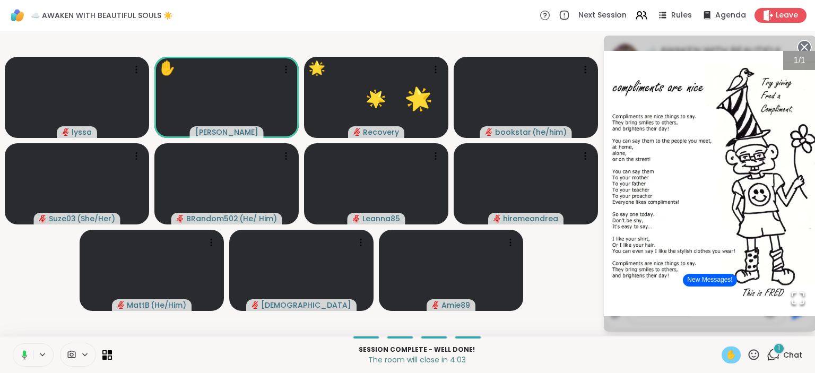
click at [730, 353] on span "✋" at bounding box center [731, 355] width 11 height 13
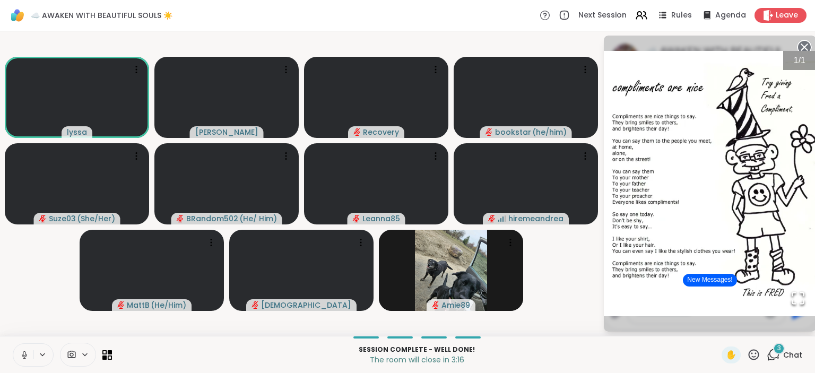
click at [805, 44] on circle at bounding box center [804, 47] width 13 height 13
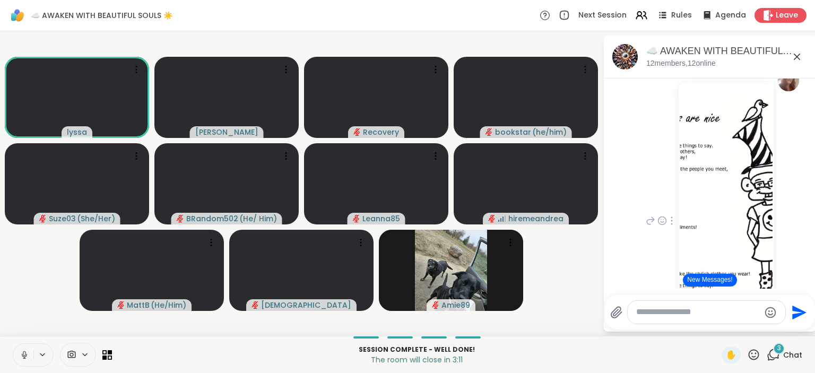
paste textarea "**********"
type textarea "**********"
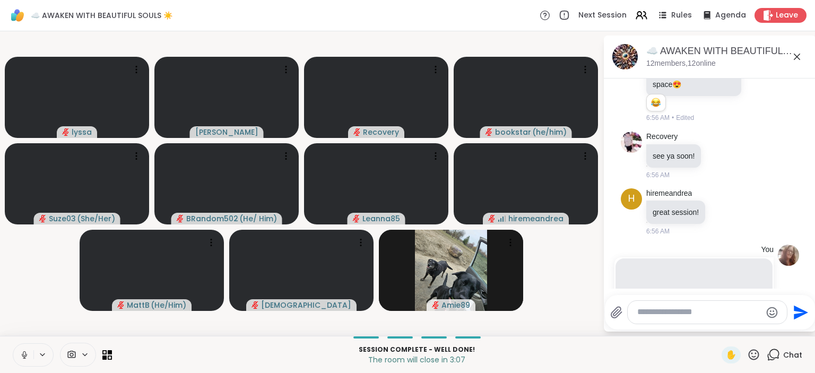
click at [670, 311] on textarea "Type your message" at bounding box center [699, 312] width 124 height 11
type textarea "**********"
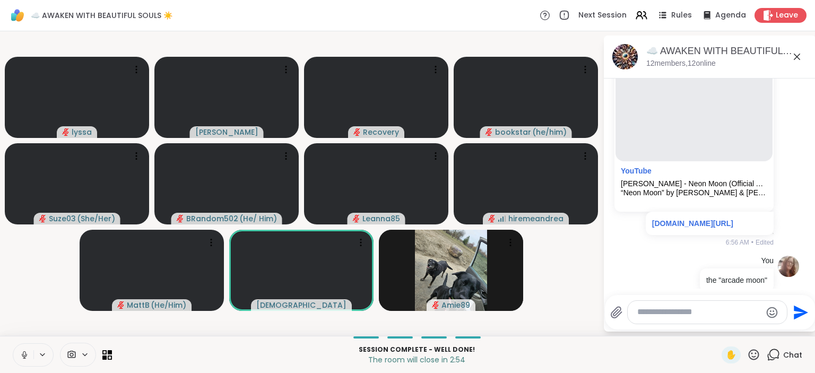
click at [23, 349] on button at bounding box center [23, 355] width 20 height 22
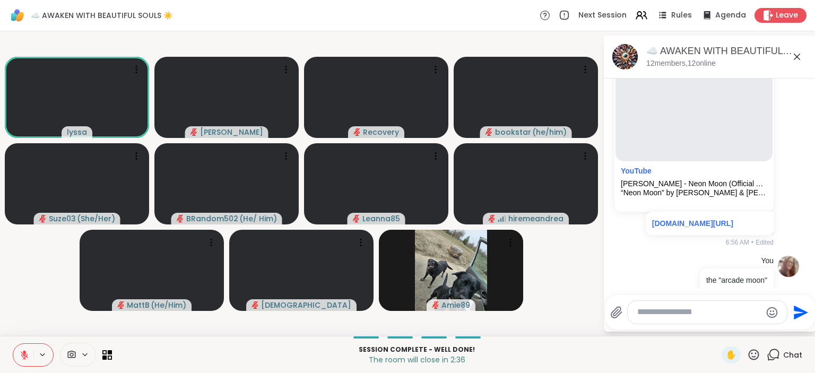
click at [757, 353] on icon at bounding box center [754, 354] width 11 height 11
click at [769, 328] on span "🌟" at bounding box center [769, 327] width 11 height 13
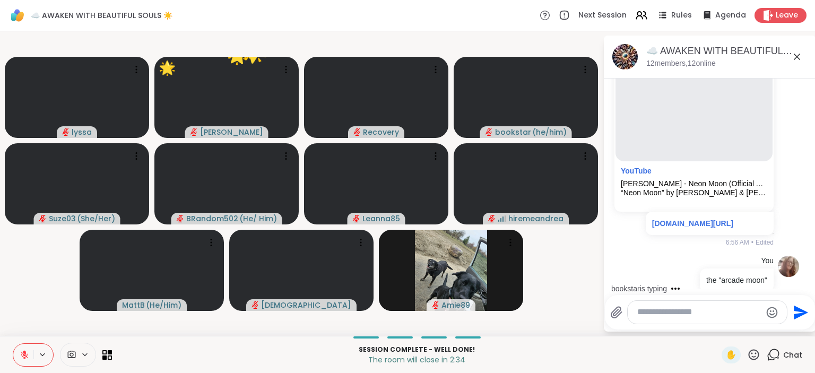
click at [756, 352] on icon at bounding box center [753, 354] width 13 height 13
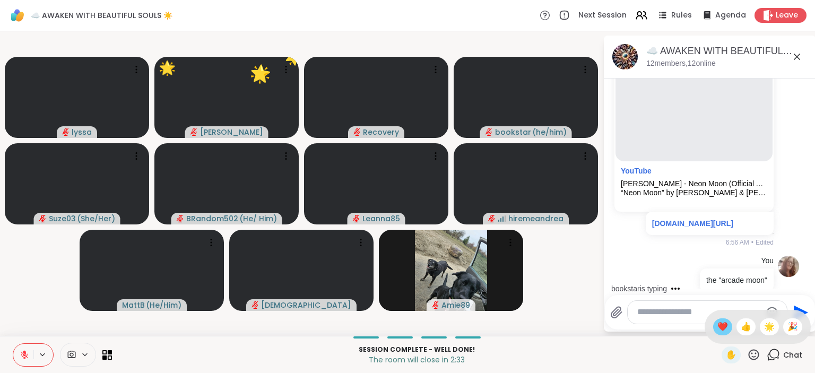
click at [717, 321] on div "❤️" at bounding box center [722, 326] width 19 height 17
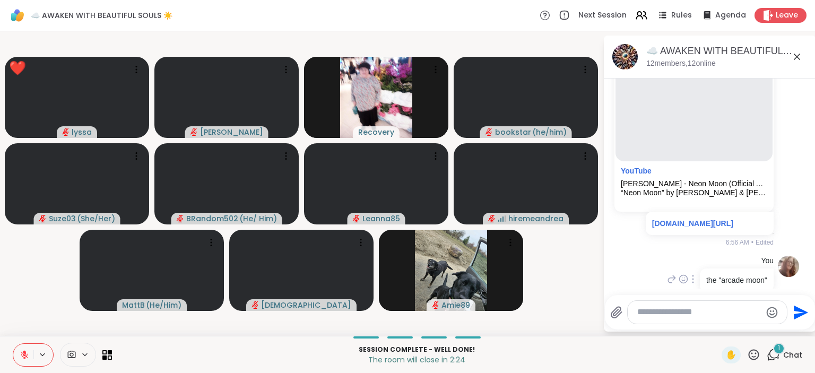
scroll to position [4302, 0]
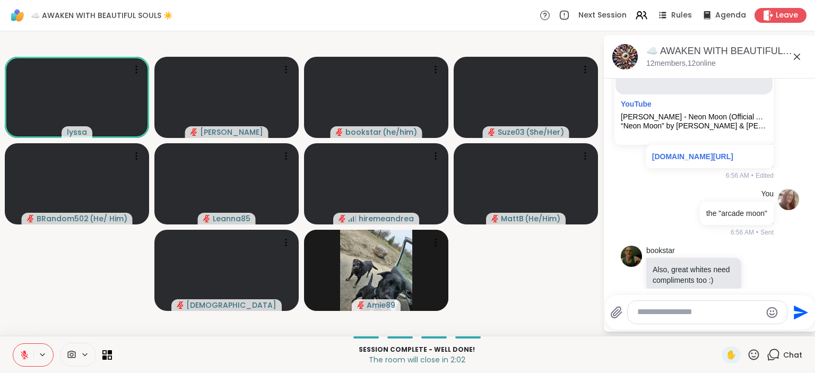
click at [759, 351] on icon at bounding box center [753, 354] width 13 height 13
click at [769, 328] on span "🌟" at bounding box center [769, 327] width 11 height 13
click at [751, 355] on icon at bounding box center [753, 354] width 13 height 13
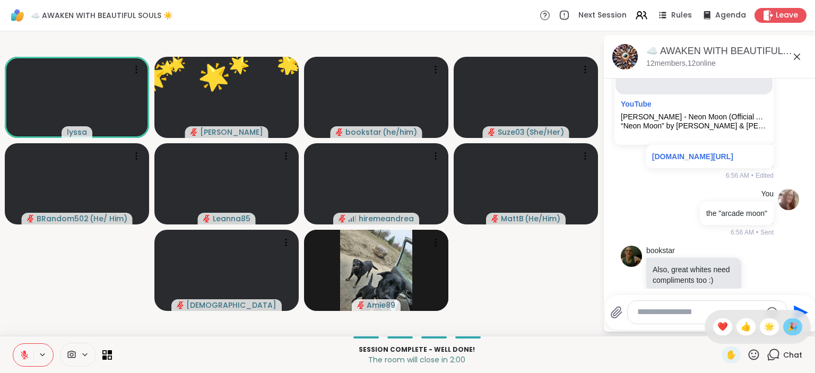
click at [789, 330] on span "🎉" at bounding box center [792, 327] width 11 height 13
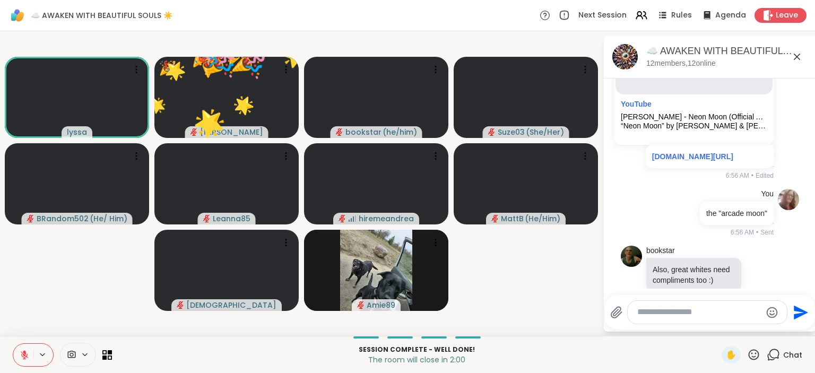
click at [759, 358] on icon at bounding box center [754, 354] width 11 height 11
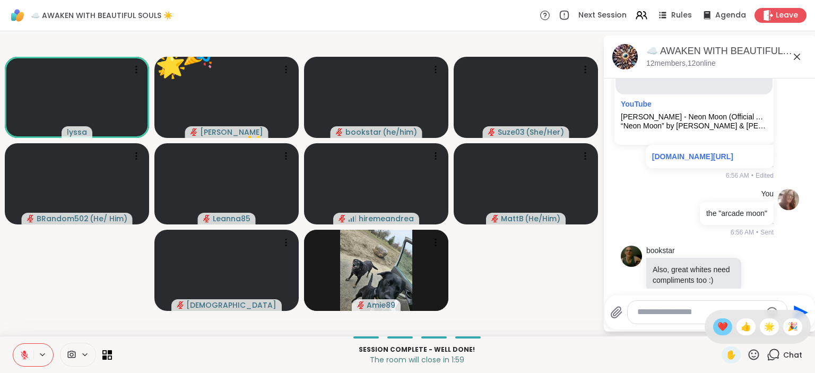
click at [721, 328] on span "❤️" at bounding box center [722, 327] width 11 height 13
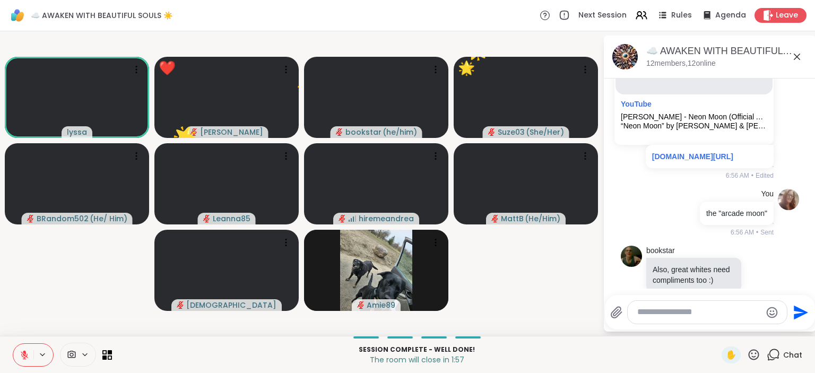
click at [755, 351] on icon at bounding box center [753, 354] width 13 height 13
click at [741, 328] on span "👍" at bounding box center [746, 327] width 11 height 13
click at [756, 356] on icon at bounding box center [753, 354] width 13 height 13
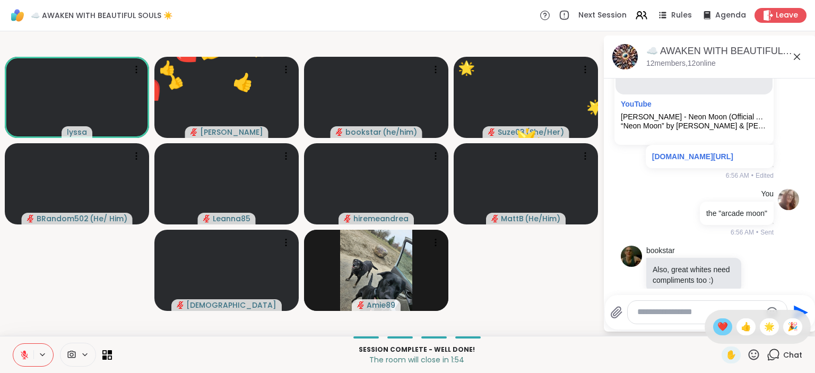
click at [720, 326] on span "❤️" at bounding box center [722, 327] width 11 height 13
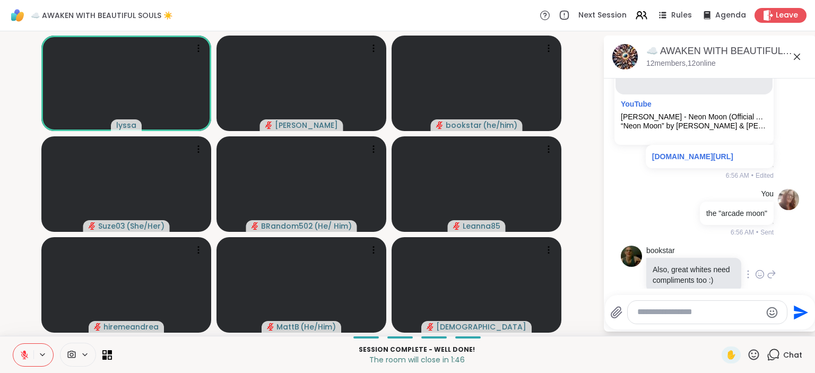
click at [760, 269] on icon at bounding box center [760, 274] width 10 height 11
click at [680, 253] on div "Select Reaction: Heart" at bounding box center [676, 258] width 10 height 10
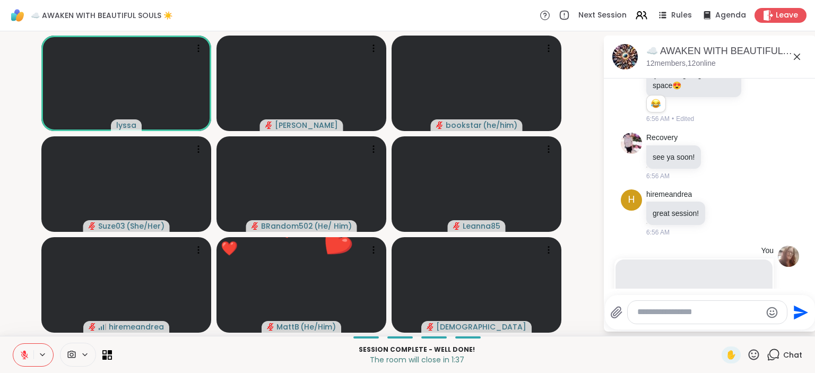
scroll to position [3904, 0]
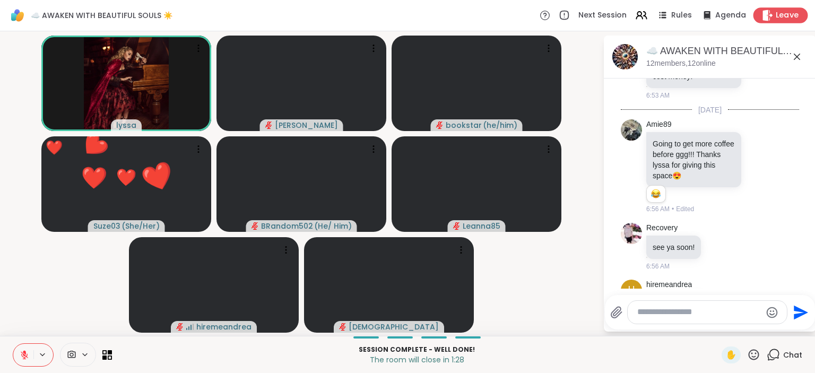
click at [782, 20] on span "Leave" at bounding box center [787, 15] width 23 height 11
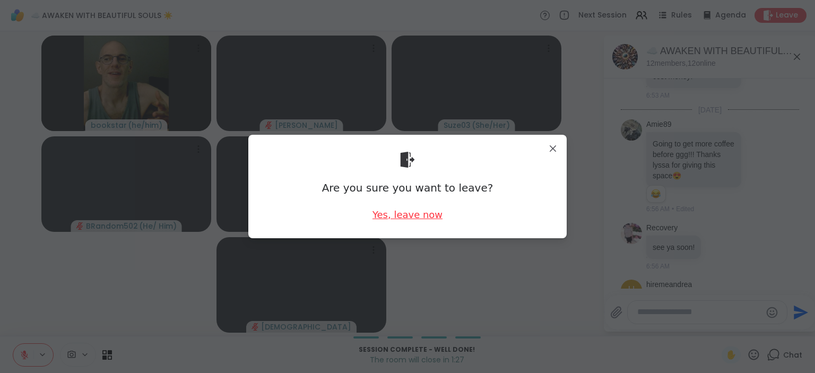
click at [421, 210] on div "Yes, leave now" at bounding box center [408, 214] width 70 height 13
click at [420, 216] on div "Yes, leave now" at bounding box center [408, 214] width 70 height 13
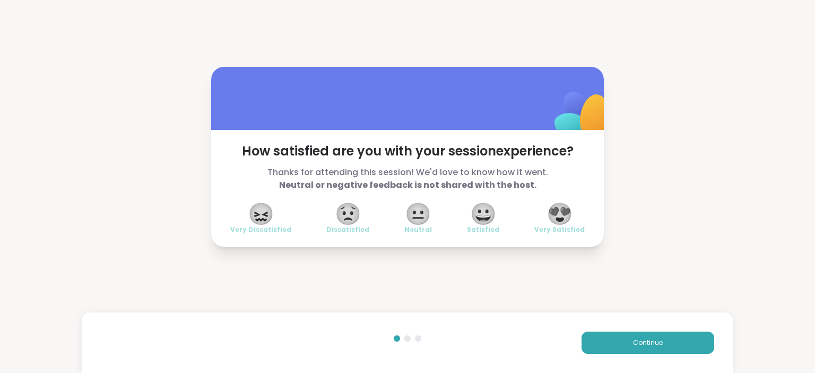
click at [555, 206] on span "😍" at bounding box center [560, 213] width 27 height 19
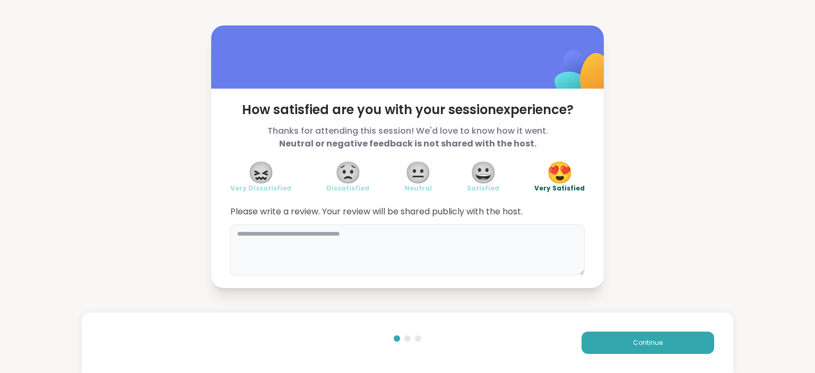
click at [371, 236] on textarea at bounding box center [407, 249] width 354 height 51
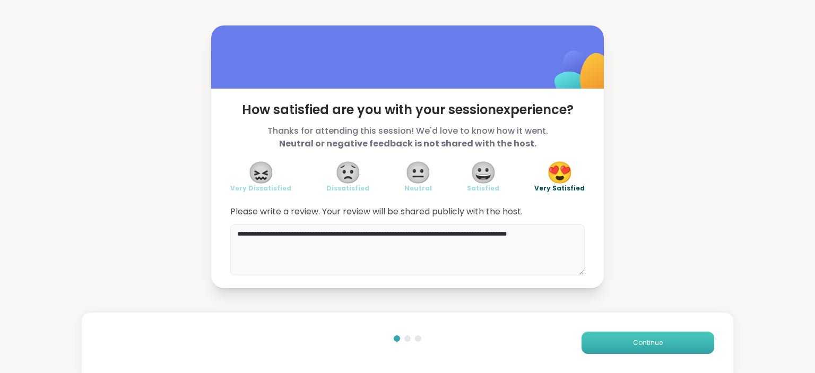
type textarea "**********"
click at [596, 347] on button "Continue" at bounding box center [648, 343] width 133 height 22
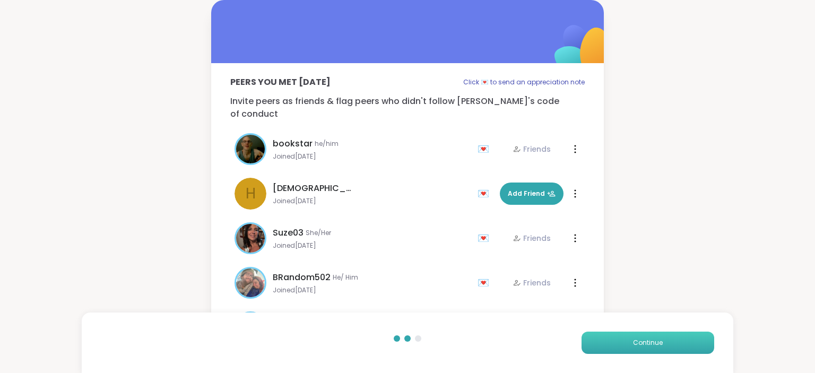
click at [596, 347] on button "Continue" at bounding box center [648, 343] width 133 height 22
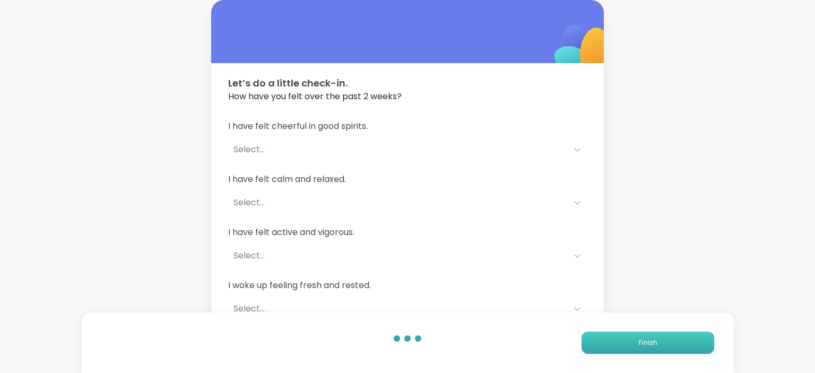
click at [621, 339] on button "Finish" at bounding box center [648, 343] width 133 height 22
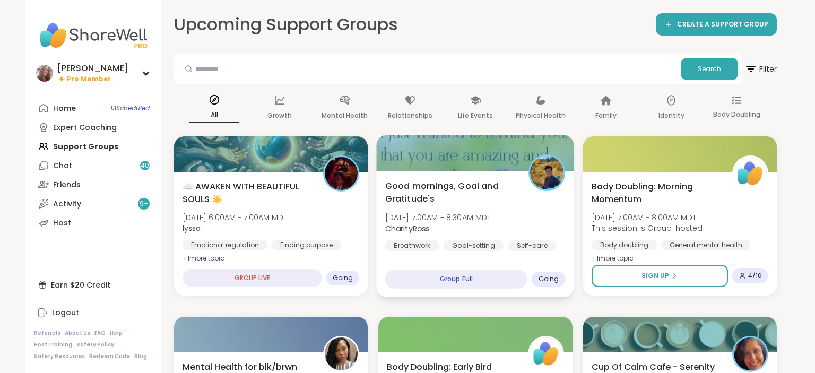
click at [469, 175] on div "Good mornings, Goal and Gratitude's Sun, Oct 12 | 7:00AM - 8:30AM MDT CharityRo…" at bounding box center [476, 234] width 198 height 126
click at [479, 184] on span "Good mornings, Goal and Gratitude's" at bounding box center [451, 192] width 132 height 26
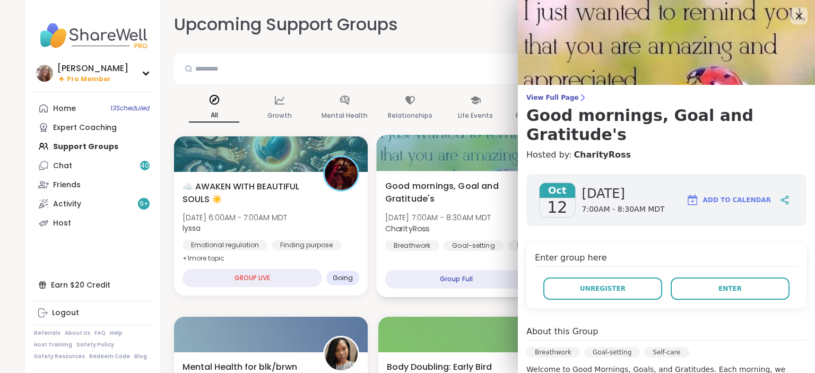
click at [481, 186] on span "Good mornings, Goal and Gratitude's" at bounding box center [451, 192] width 132 height 26
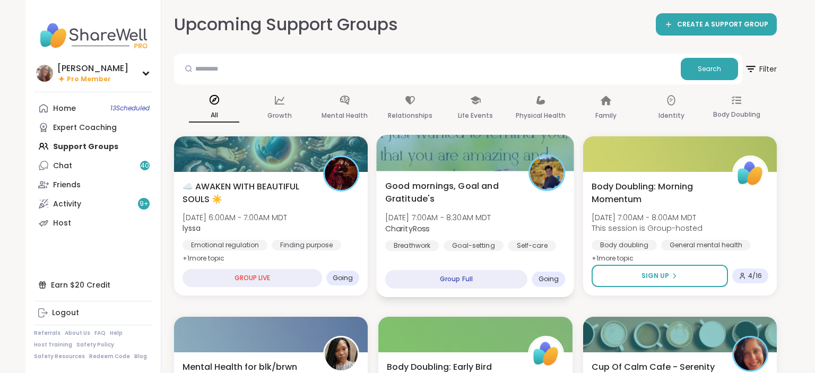
click at [441, 160] on div at bounding box center [476, 153] width 198 height 36
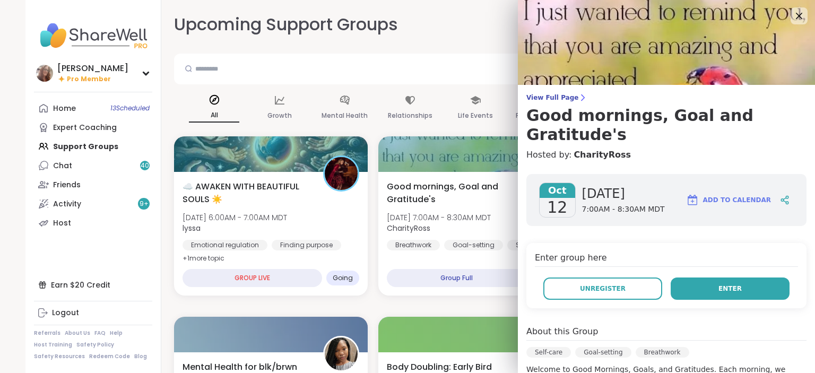
click at [717, 278] on button "Enter" at bounding box center [730, 289] width 119 height 22
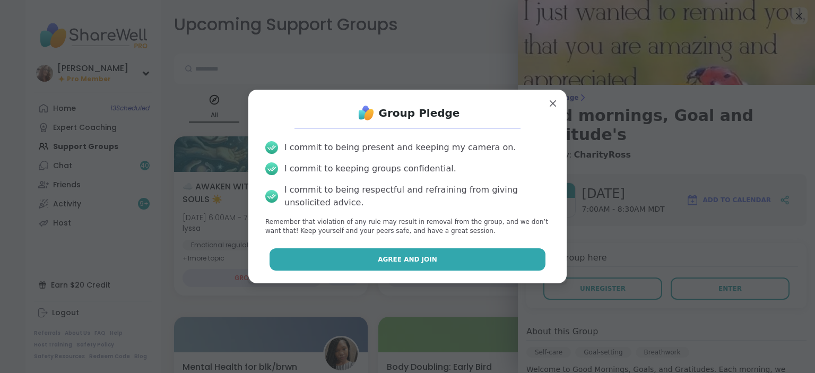
click at [482, 262] on button "Agree and Join" at bounding box center [408, 259] width 276 height 22
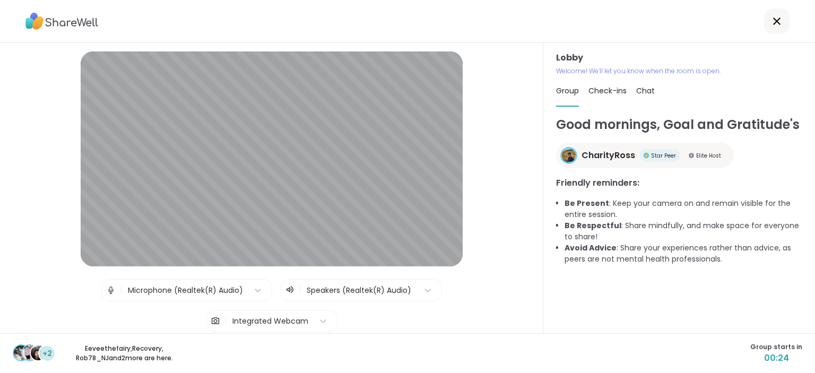
click at [647, 92] on span "Chat" at bounding box center [645, 90] width 19 height 11
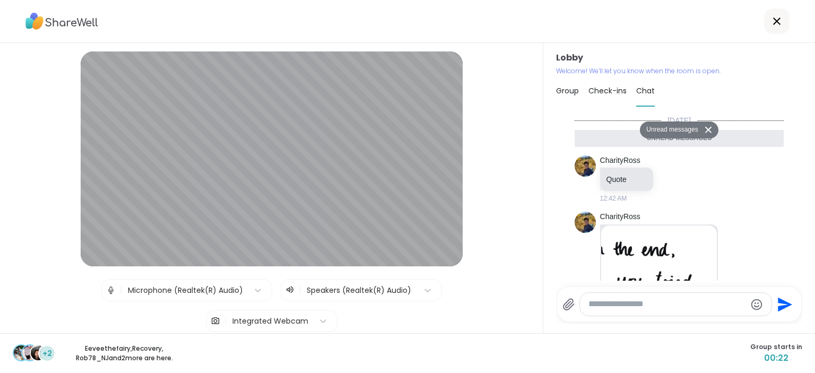
scroll to position [299, 0]
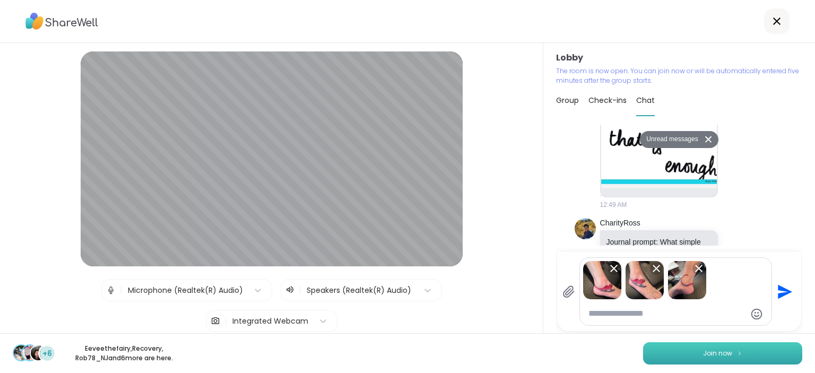
click at [731, 351] on span "Join now" at bounding box center [717, 354] width 29 height 10
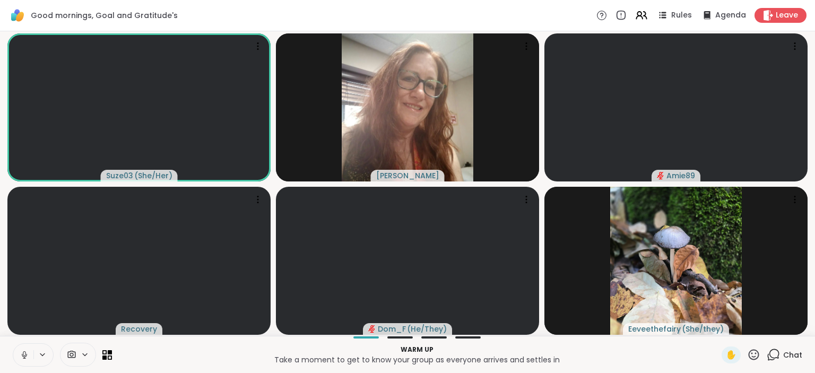
click at [782, 349] on div "Chat" at bounding box center [785, 355] width 36 height 17
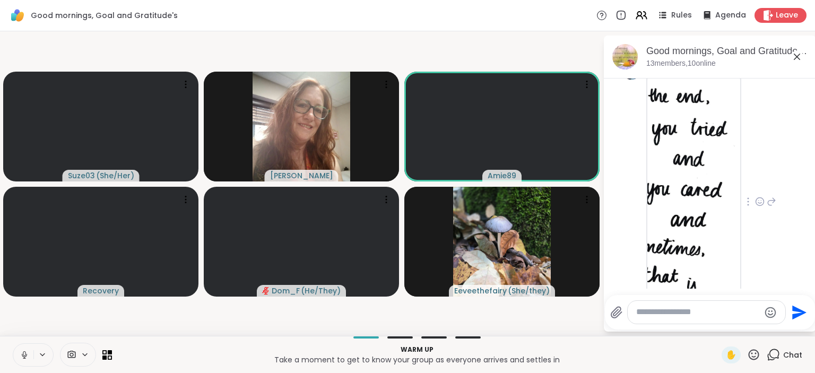
scroll to position [229, 0]
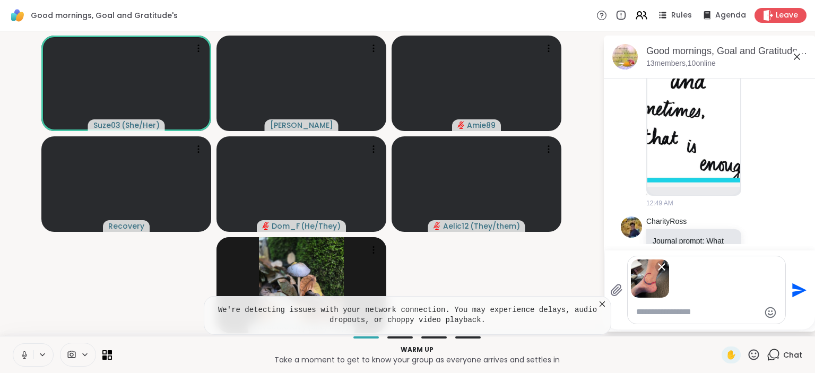
click at [669, 315] on textarea "Type your message" at bounding box center [698, 312] width 124 height 11
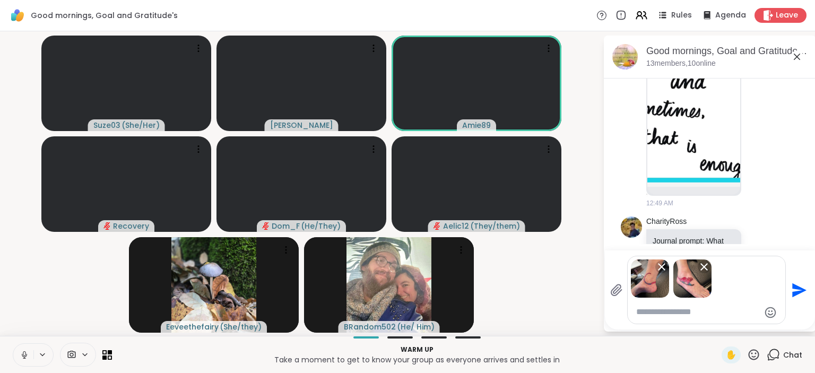
click at [740, 310] on textarea "Type your message" at bounding box center [698, 312] width 124 height 11
click at [737, 311] on textarea "Type your message" at bounding box center [698, 312] width 124 height 11
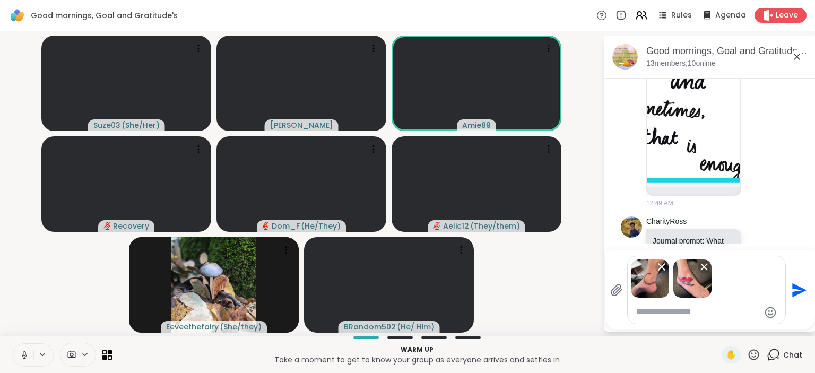
click at [714, 312] on textarea "Type your message" at bounding box center [698, 312] width 124 height 11
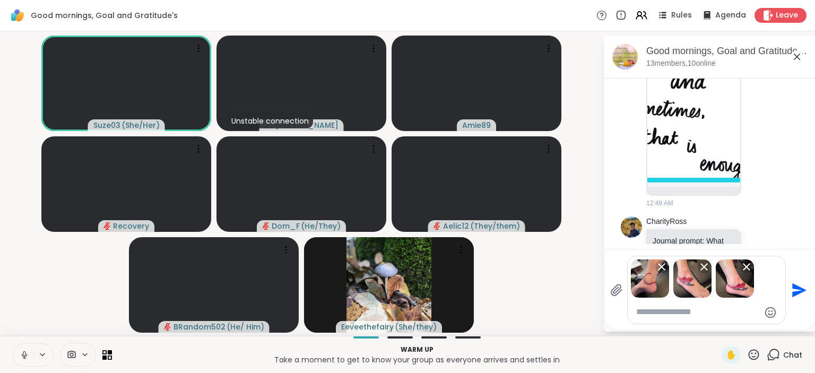
click at [797, 287] on icon "Send" at bounding box center [799, 290] width 14 height 14
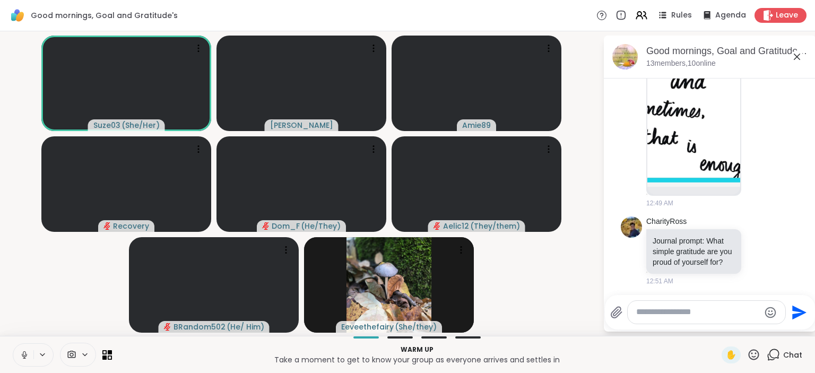
scroll to position [525, 0]
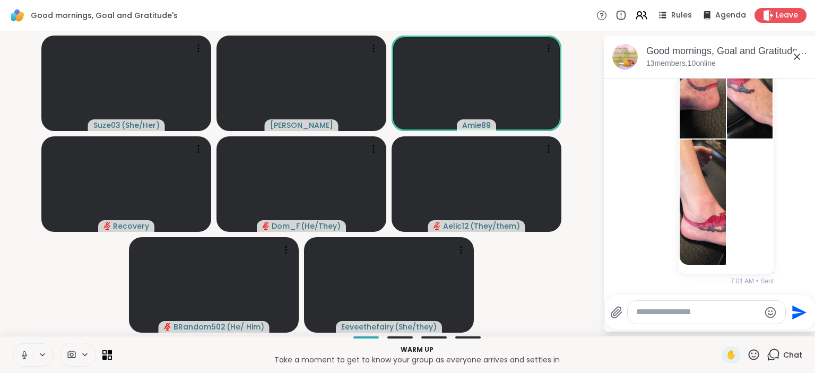
click at [655, 313] on textarea "Type your message" at bounding box center [698, 312] width 124 height 11
type textarea "***"
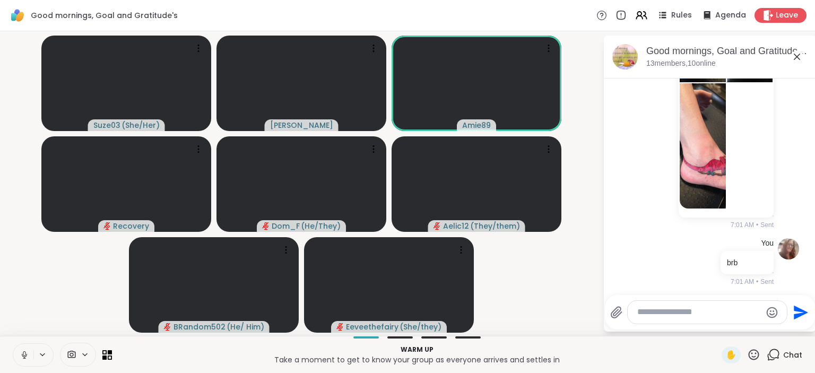
click at [22, 356] on icon at bounding box center [25, 355] width 10 height 10
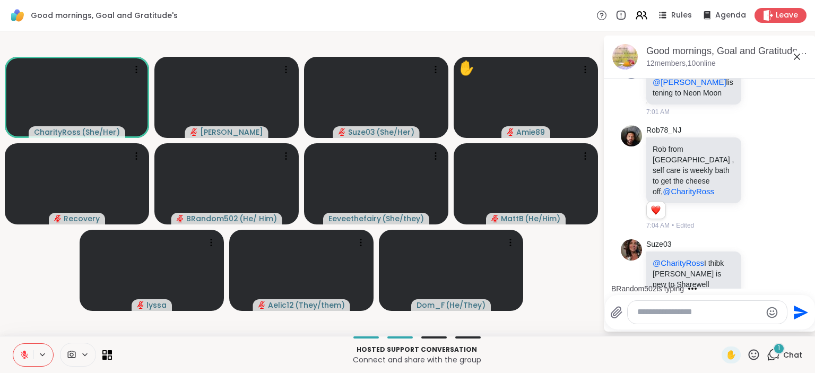
scroll to position [978, 0]
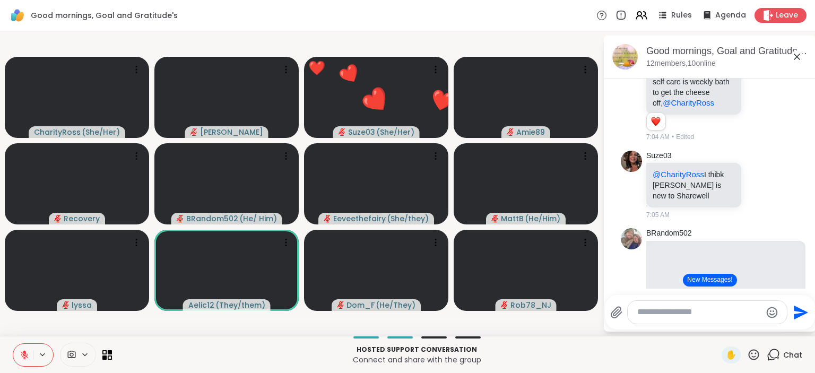
click at [756, 359] on icon at bounding box center [753, 354] width 13 height 13
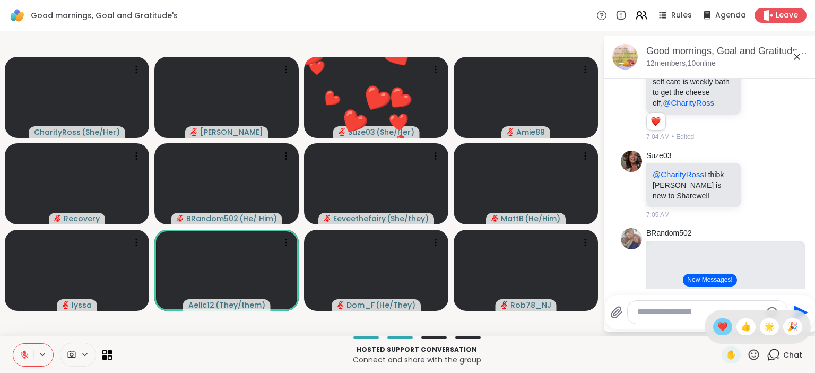
click at [718, 323] on span "❤️" at bounding box center [722, 327] width 11 height 13
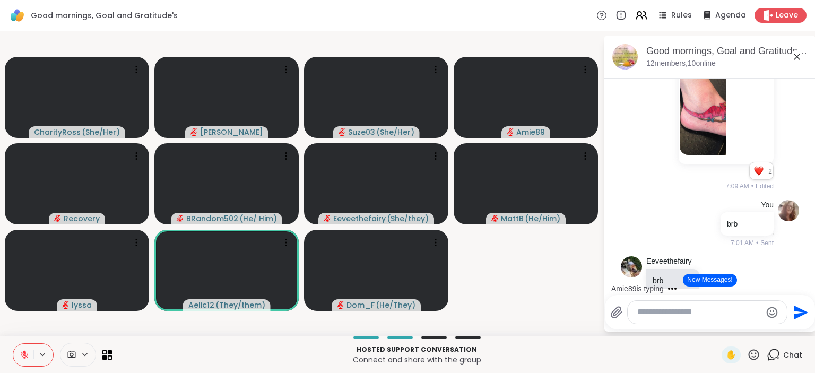
scroll to position [772, 0]
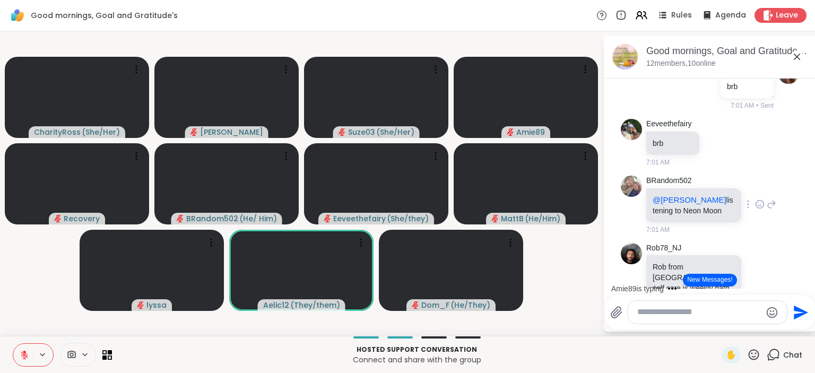
click at [761, 207] on icon at bounding box center [760, 205] width 8 height 8
click at [680, 186] on button "Select Reaction: Heart" at bounding box center [675, 187] width 21 height 21
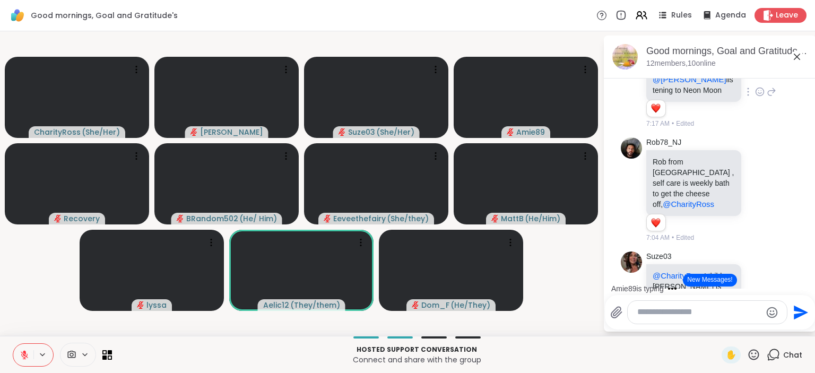
scroll to position [910, 0]
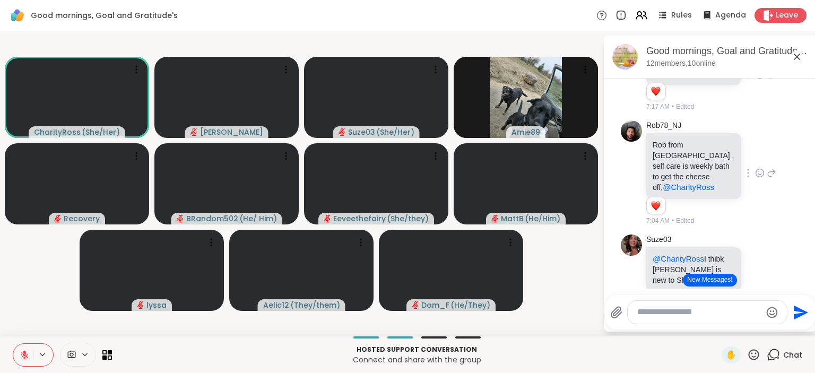
click at [759, 168] on icon at bounding box center [760, 173] width 10 height 11
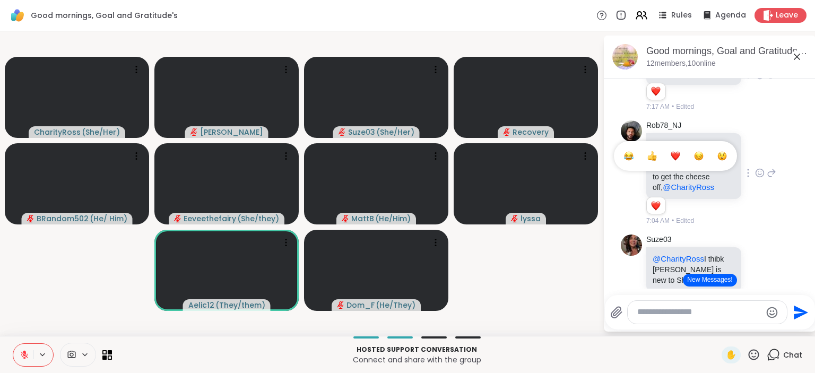
click at [656, 151] on div "Select Reaction: Thumbs up" at bounding box center [652, 156] width 10 height 10
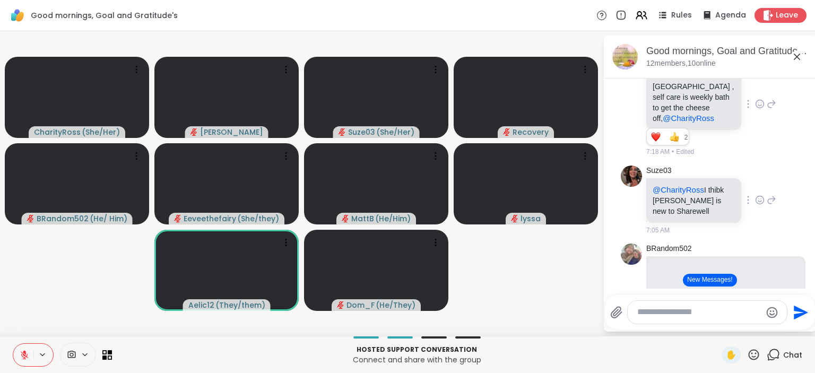
scroll to position [1047, 0]
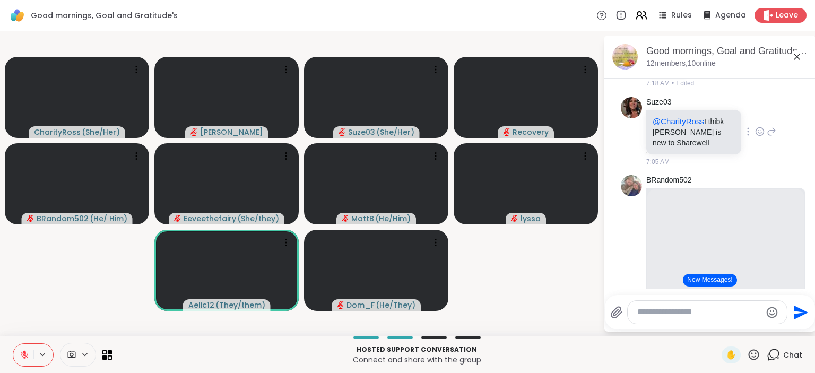
click at [759, 132] on icon at bounding box center [759, 132] width 3 height 1
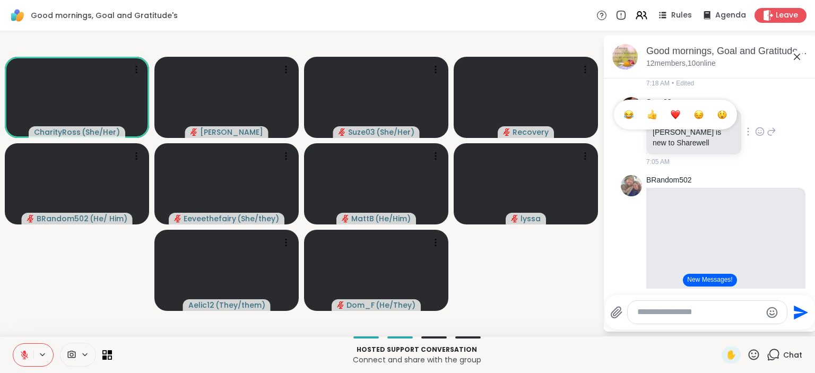
click at [673, 110] on div "Select Reaction: Heart" at bounding box center [676, 115] width 10 height 10
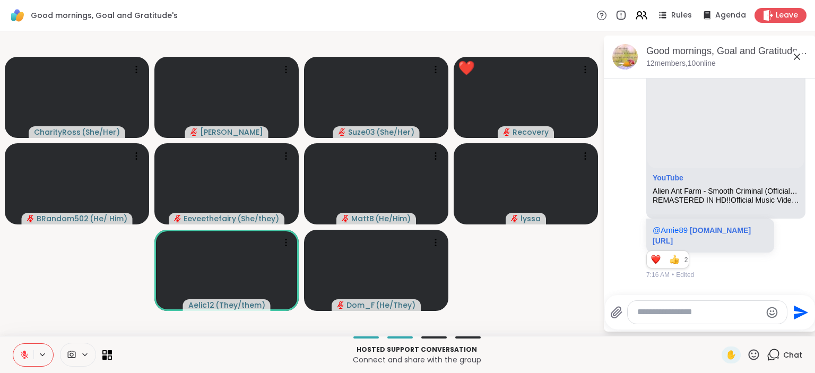
scroll to position [1198, 0]
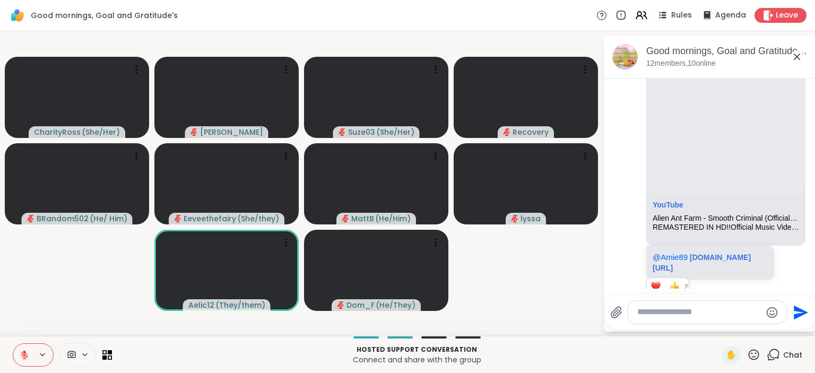
click at [750, 352] on icon at bounding box center [754, 354] width 11 height 11
click at [724, 327] on span "❤️" at bounding box center [722, 327] width 11 height 13
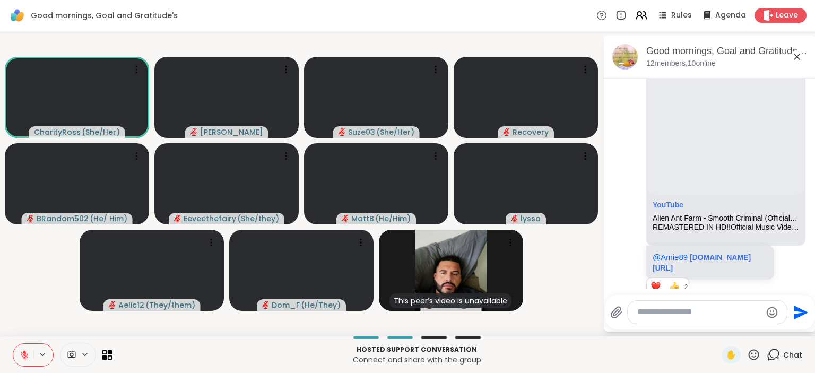
click at [29, 351] on icon at bounding box center [25, 355] width 10 height 10
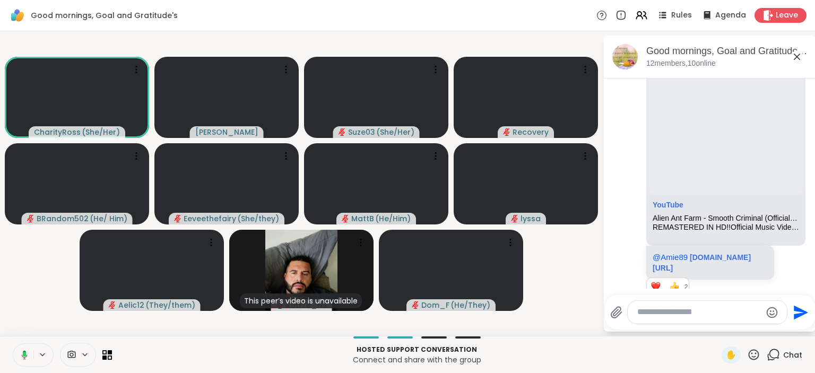
click at [27, 354] on icon at bounding box center [23, 355] width 10 height 10
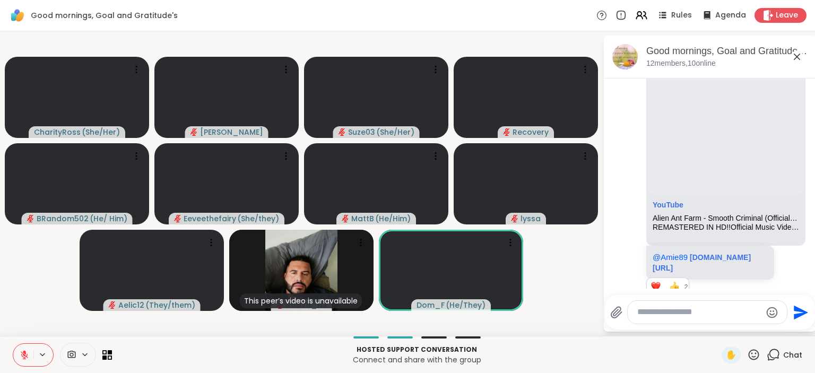
click at [29, 357] on icon at bounding box center [25, 355] width 10 height 10
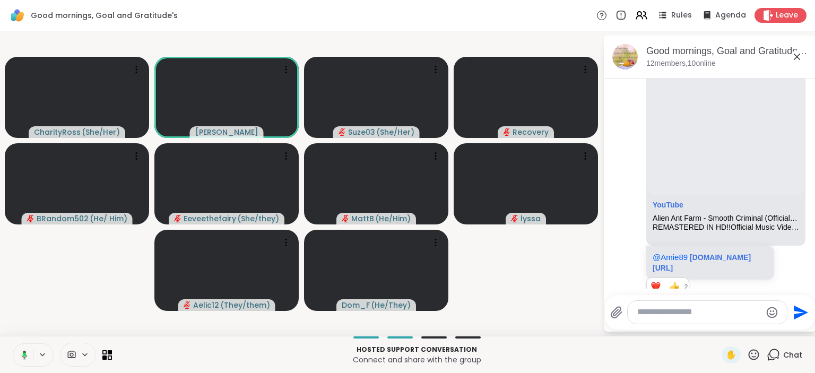
click at [28, 357] on button at bounding box center [23, 355] width 22 height 22
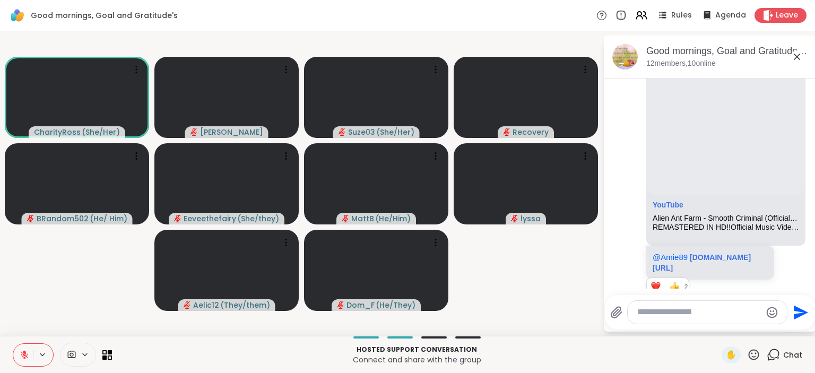
click at [754, 353] on icon at bounding box center [753, 354] width 13 height 13
click at [765, 330] on span "🌟" at bounding box center [769, 327] width 11 height 13
click at [758, 356] on icon at bounding box center [753, 354] width 13 height 13
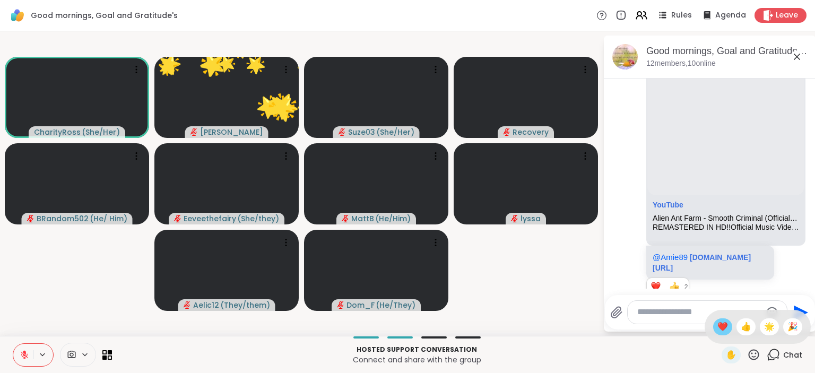
click at [718, 319] on div "❤️" at bounding box center [722, 326] width 19 height 17
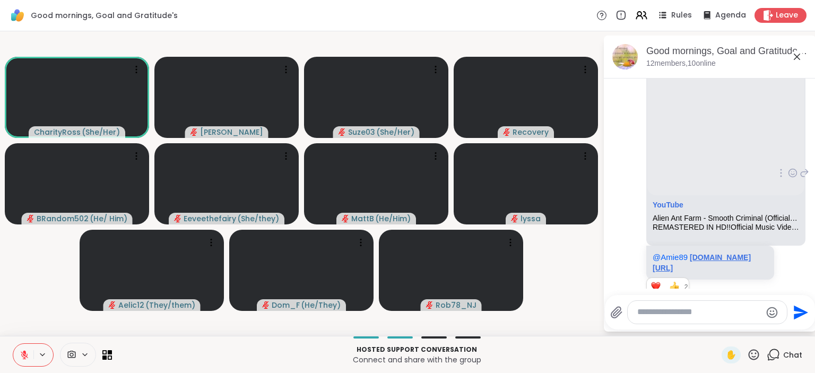
click at [696, 253] on link "youtu.be/CDl9ZMfj6aE?si=FyEYoDsCmNXHQ_3q" at bounding box center [702, 262] width 98 height 19
click at [648, 313] on textarea "Type your message" at bounding box center [699, 312] width 124 height 11
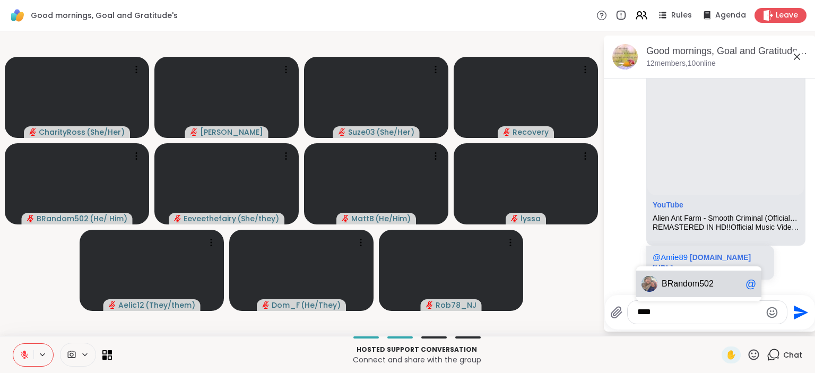
click at [685, 288] on span "ndom502" at bounding box center [696, 284] width 36 height 11
click at [689, 282] on span "ie89" at bounding box center [682, 284] width 16 height 11
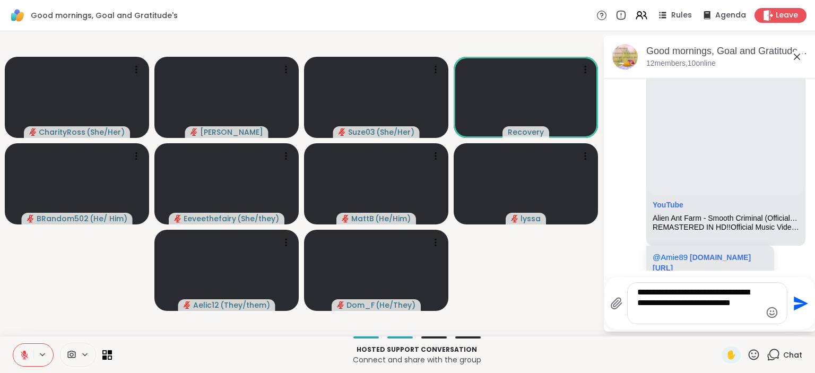
type textarea "**********"
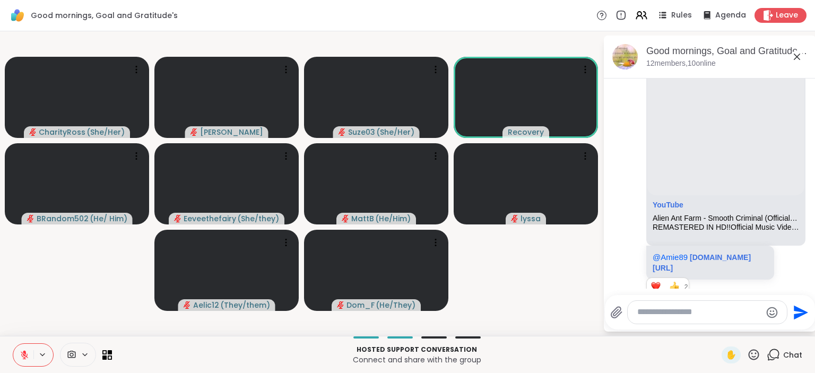
scroll to position [1439, 0]
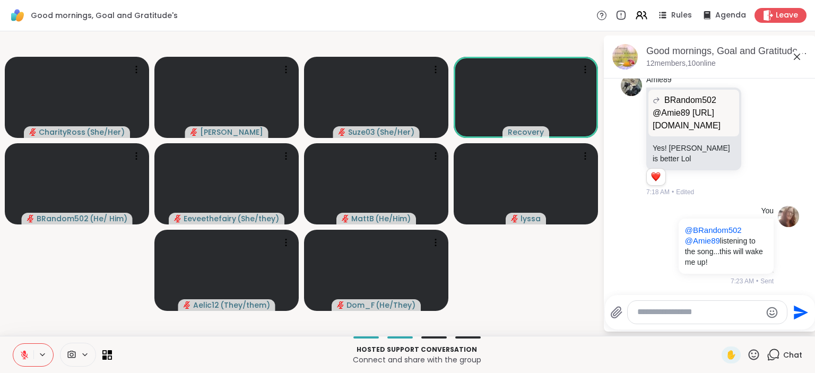
click at [27, 351] on icon at bounding box center [25, 355] width 10 height 10
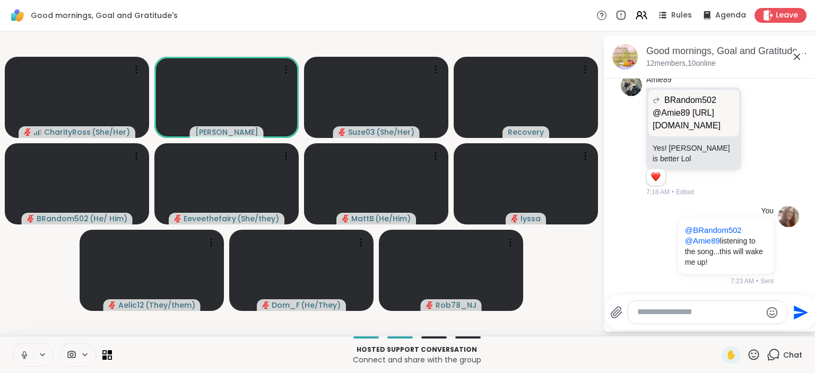
click at [16, 351] on button at bounding box center [23, 355] width 20 height 22
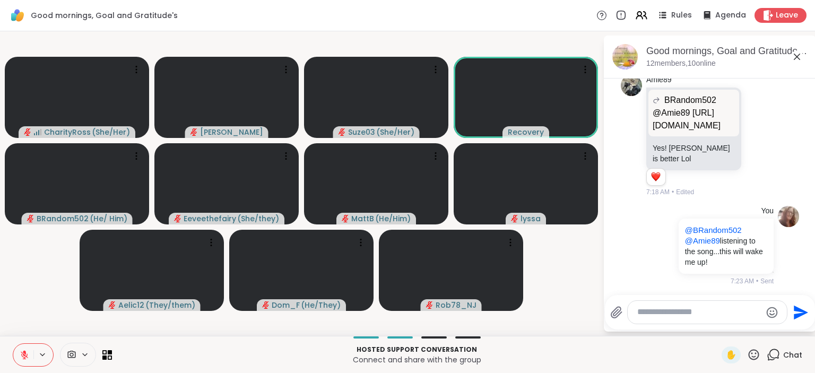
click at [661, 311] on textarea "Type your message" at bounding box center [699, 312] width 124 height 11
paste textarea "**********"
type textarea "**********"
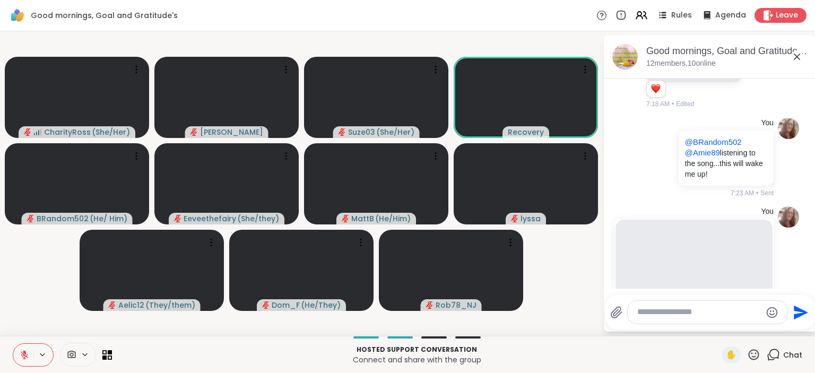
click at [26, 347] on button at bounding box center [23, 355] width 20 height 22
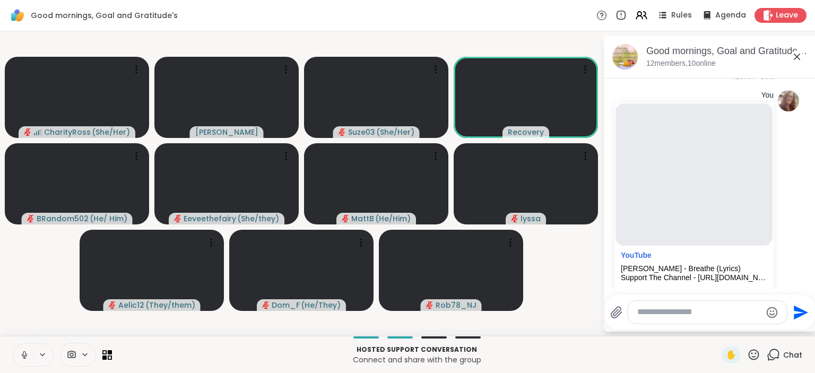
scroll to position [1616, 0]
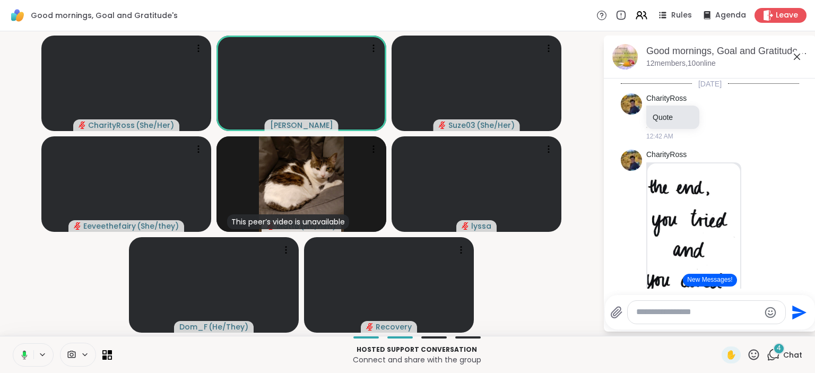
scroll to position [1616, 0]
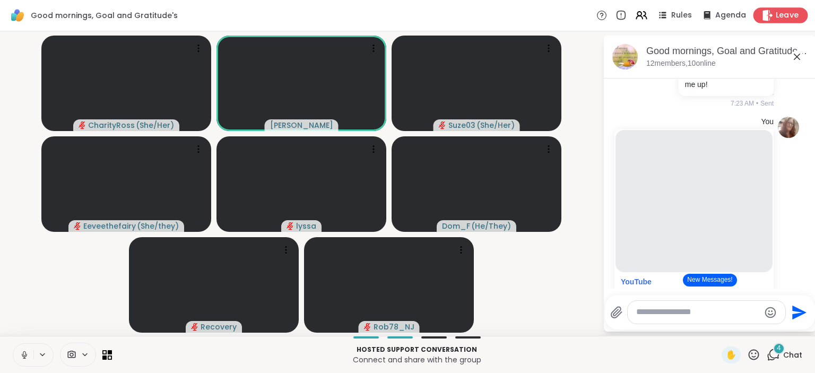
click at [772, 14] on icon at bounding box center [768, 15] width 10 height 11
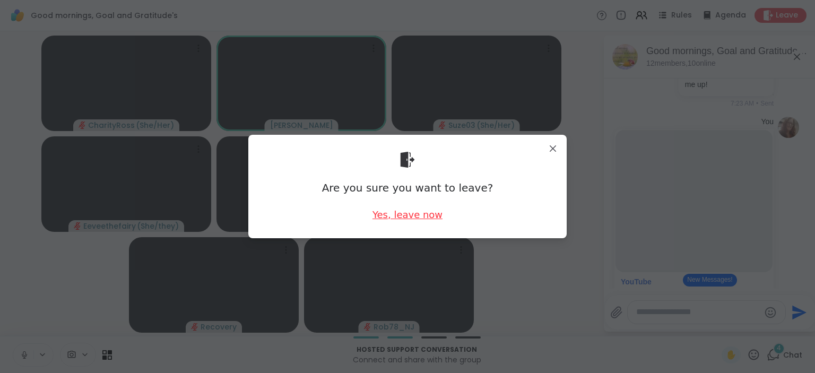
click at [435, 215] on div "Yes, leave now" at bounding box center [408, 214] width 70 height 13
